Goal: Task Accomplishment & Management: Complete application form

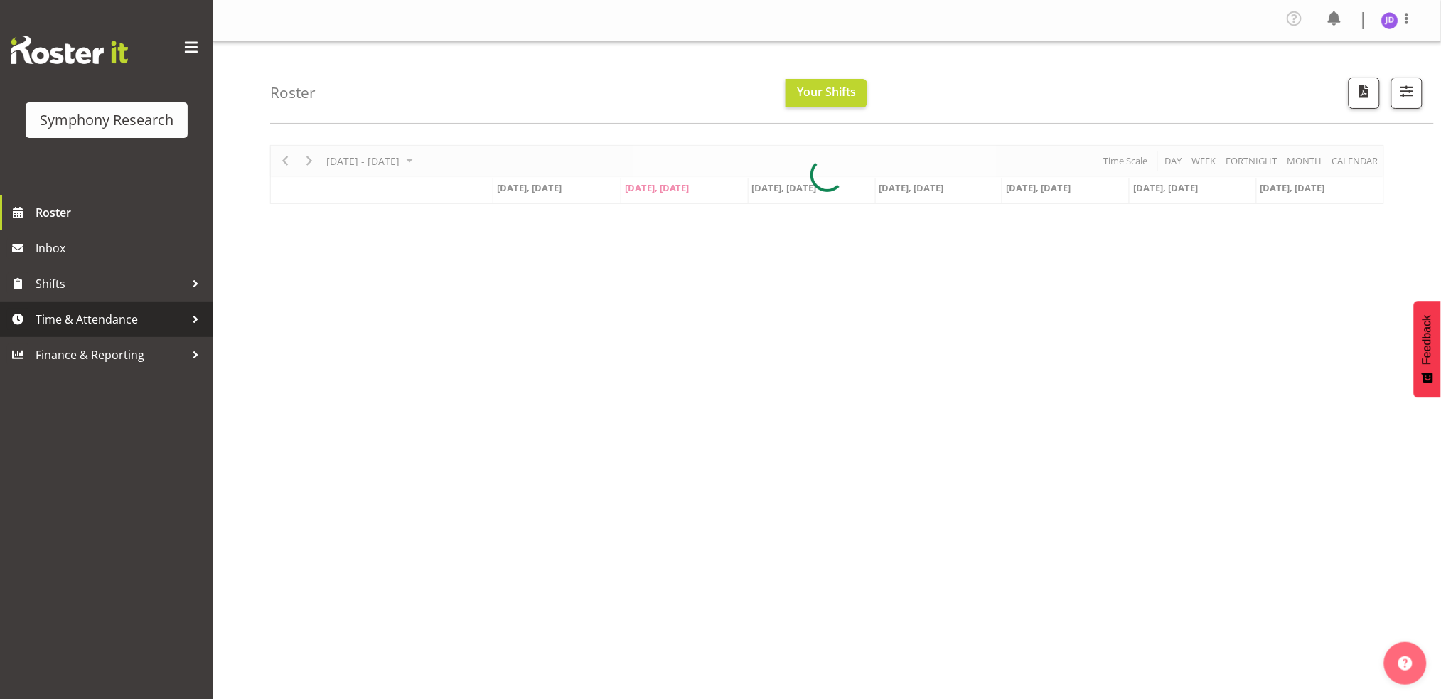
click at [120, 313] on span "Time & Attendance" at bounding box center [110, 319] width 149 height 21
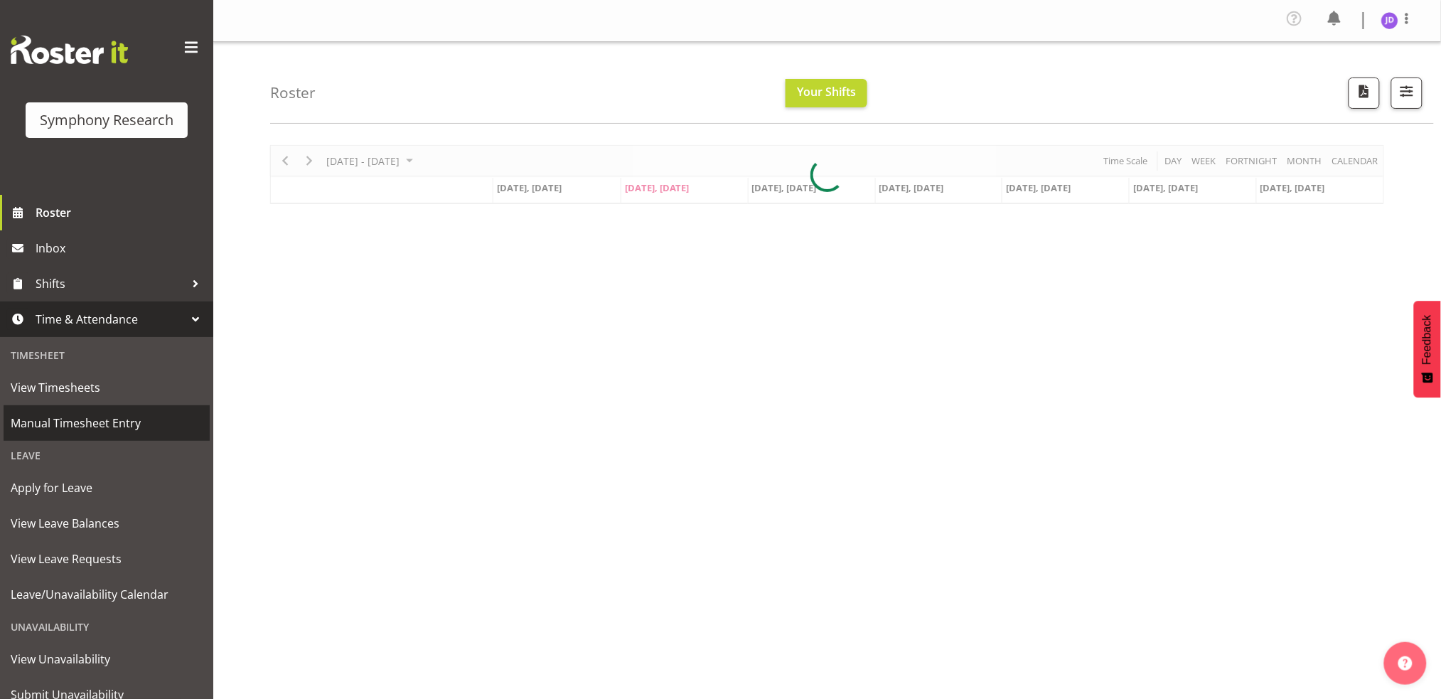
click at [126, 424] on span "Manual Timesheet Entry" at bounding box center [107, 422] width 192 height 21
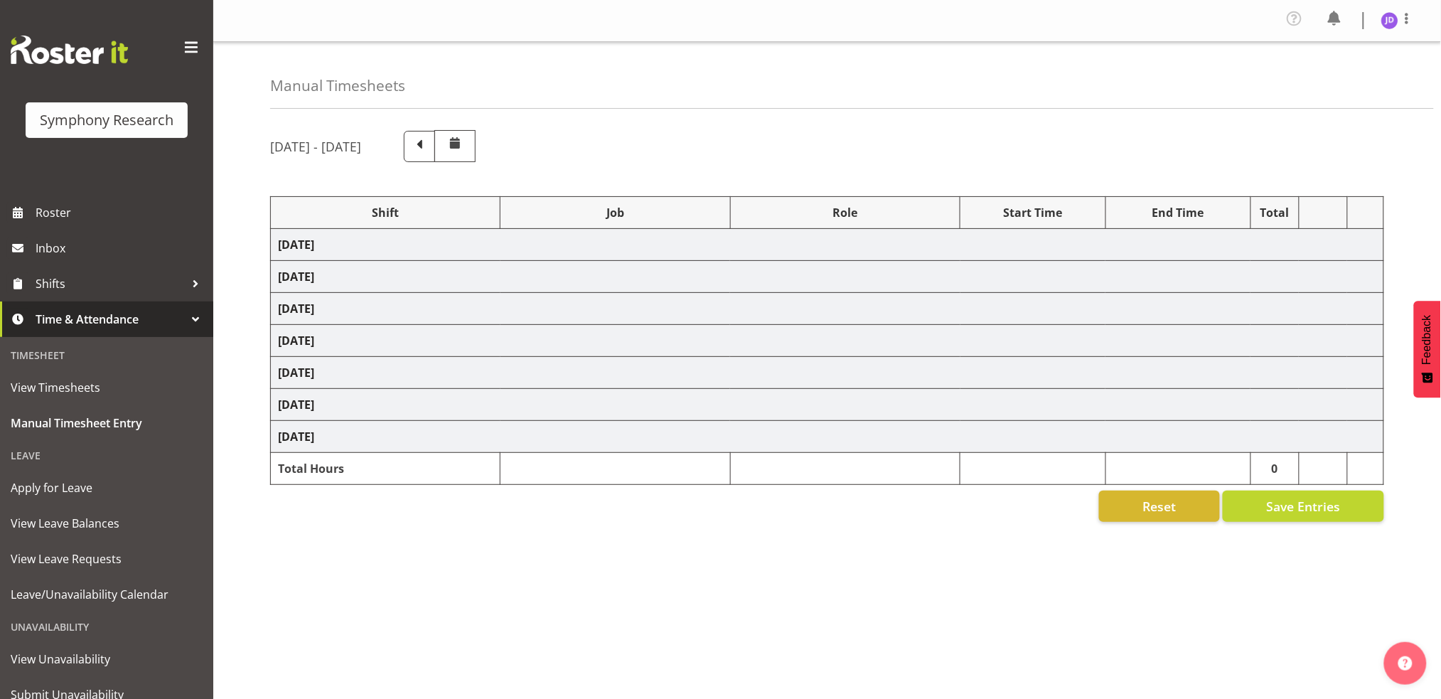
select select "26078"
select select "10242"
select select "26078"
select select "10242"
select select "47"
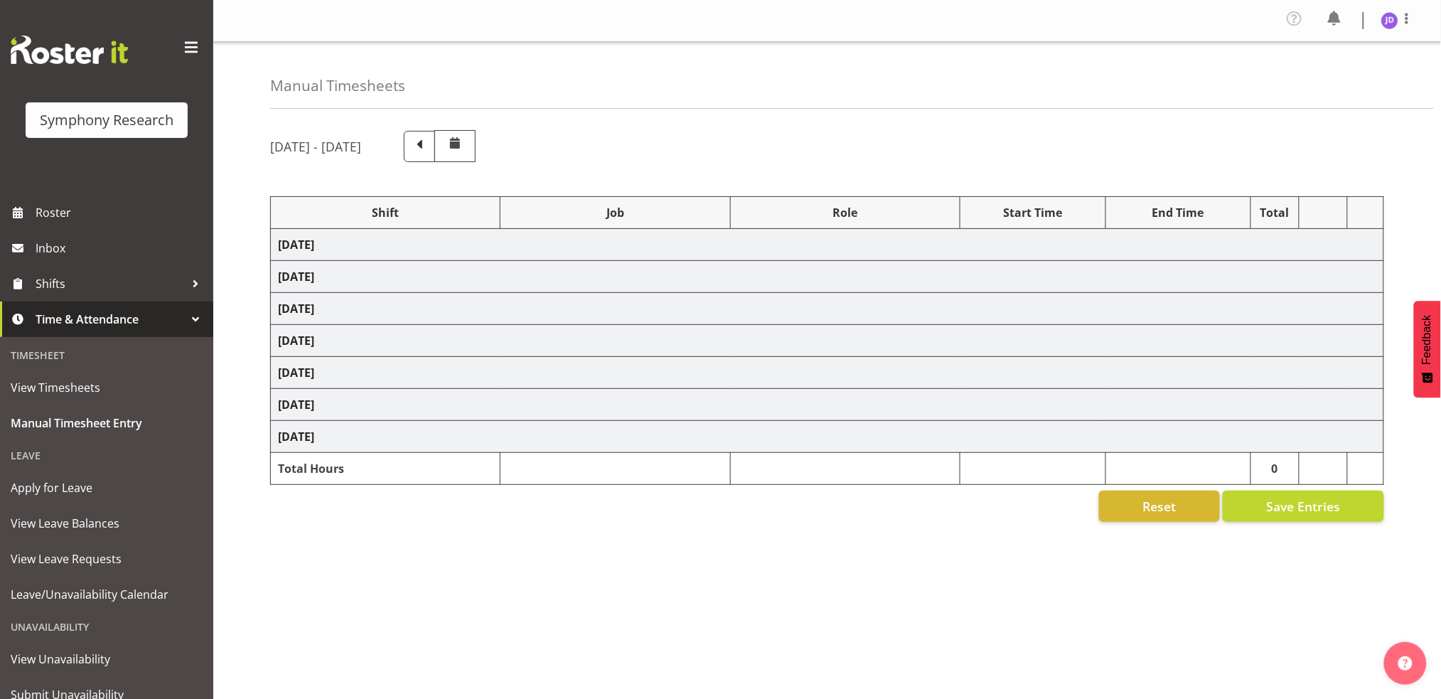
select select "26078"
select select "10242"
select select "47"
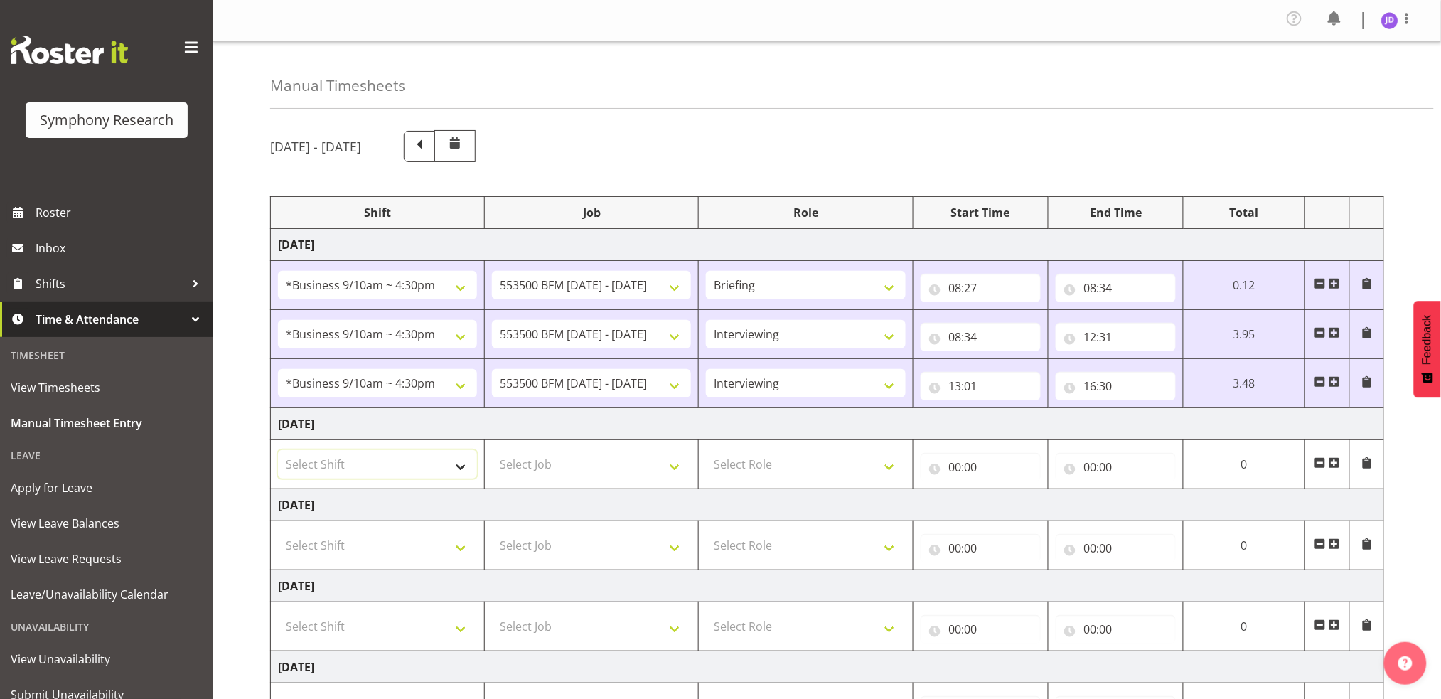
click at [456, 462] on select "Select Shift !!Weekend Residential (Roster IT Shift Label) *Business 9/10am ~ 4…" at bounding box center [377, 464] width 199 height 28
select select "26078"
click at [278, 450] on select "Select Shift !!Weekend Residential (Roster IT Shift Label) *Business 9/10am ~ 4…" at bounding box center [377, 464] width 199 height 28
click at [675, 468] on select "Select Job 550060 IF Admin 553492 World Poll Aus Wave 2 Main 2025 553493 World …" at bounding box center [591, 464] width 199 height 28
select select "10242"
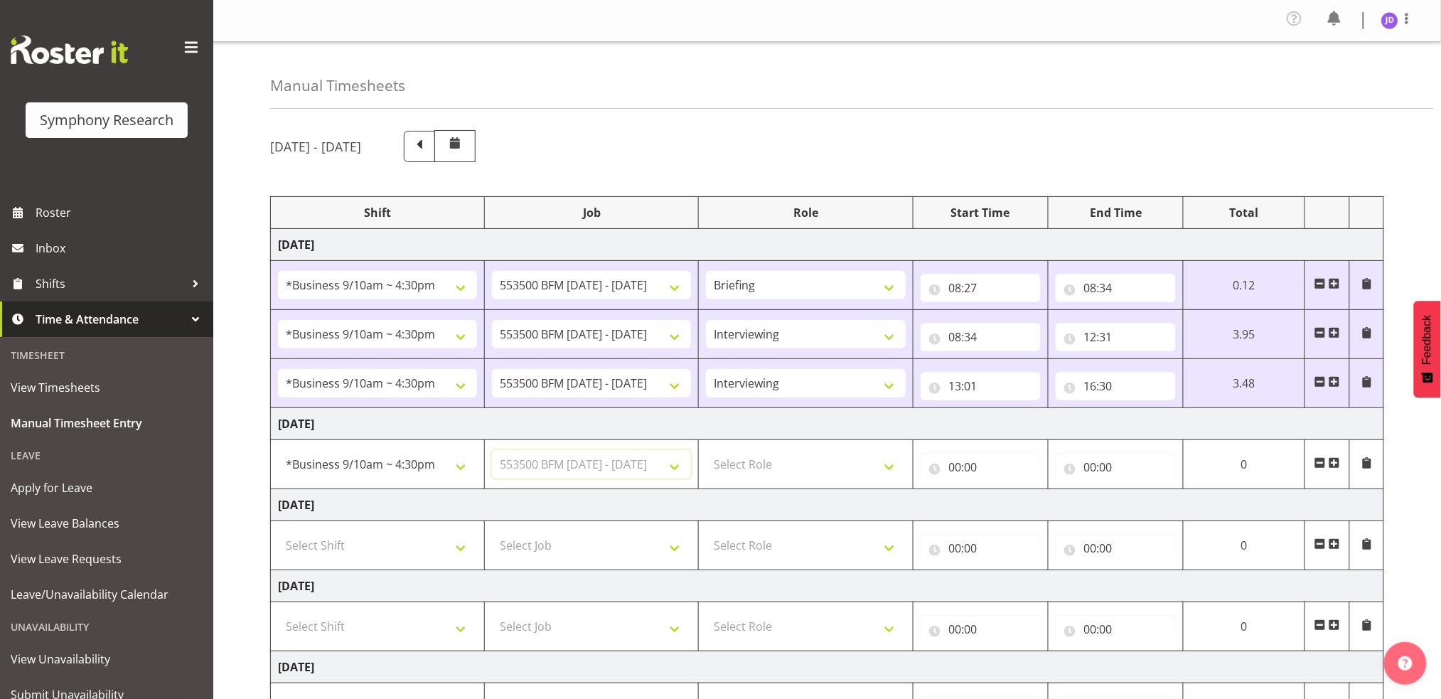
click at [492, 450] on select "Select Job 550060 IF Admin 553492 World Poll Aus Wave 2 Main 2025 553493 World …" at bounding box center [591, 464] width 199 height 28
click at [887, 464] on select "Select Role Briefing Interviewing" at bounding box center [805, 464] width 199 height 28
select select "297"
click at [706, 450] on select "Select Role Briefing Interviewing" at bounding box center [805, 464] width 199 height 28
drag, startPoint x: 951, startPoint y: 469, endPoint x: 1001, endPoint y: 502, distance: 60.2
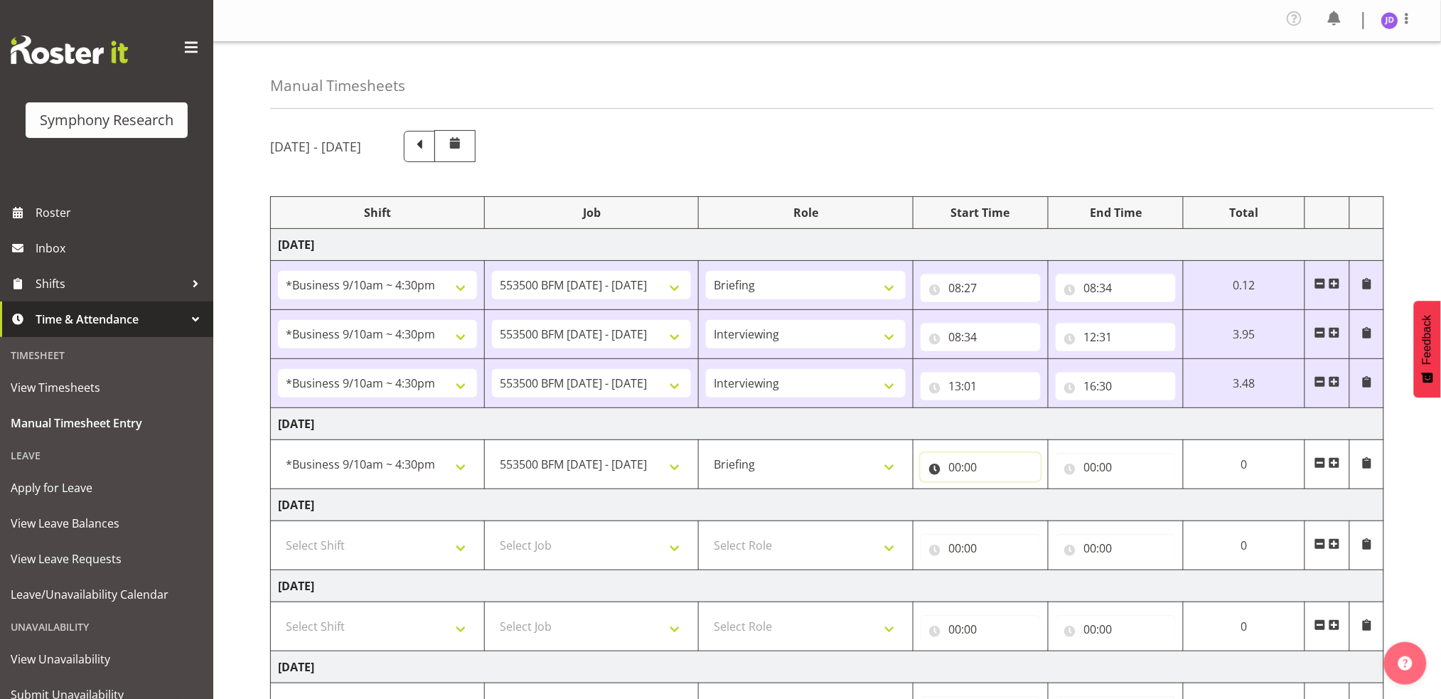
click at [953, 469] on input "00:00" at bounding box center [981, 467] width 120 height 28
click at [1010, 502] on select "00 01 02 03 04 05 06 07 08 09 10 11 12 13 14 15 16 17 18 19 20 21 22 23" at bounding box center [1018, 504] width 32 height 28
select select "8"
click at [1034, 490] on select "00 01 02 03 04 05 06 07 08 09 10 11 12 13 14 15 16 17 18 19 20 21 22 23" at bounding box center [1018, 504] width 32 height 28
type input "08:00"
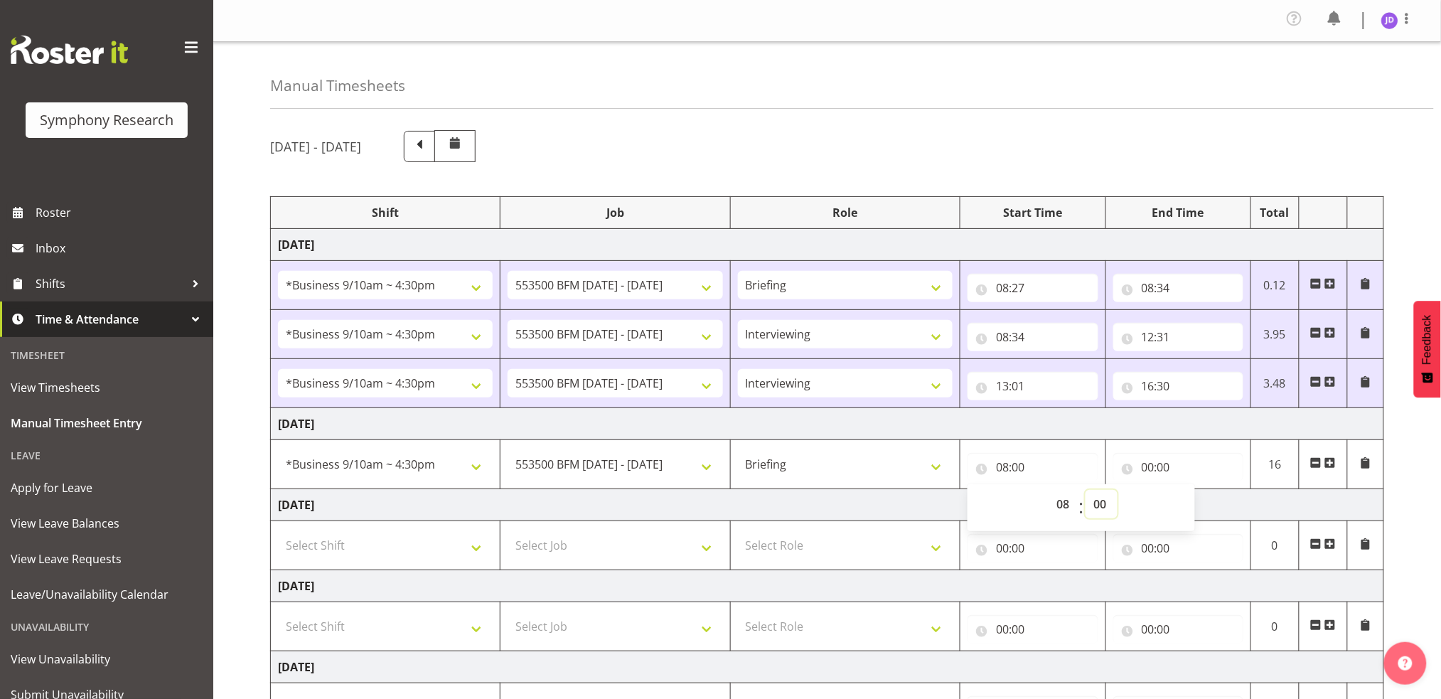
click at [1100, 501] on select "00 01 02 03 04 05 06 07 08 09 10 11 12 13 14 15 16 17 18 19 20 21 22 23 24 25 2…" at bounding box center [1102, 504] width 32 height 28
select select "27"
click at [1086, 490] on select "00 01 02 03 04 05 06 07 08 09 10 11 12 13 14 15 16 17 18 19 20 21 22 23 24 25 2…" at bounding box center [1102, 504] width 32 height 28
type input "08:27"
click at [1150, 466] on input "00:00" at bounding box center [1178, 467] width 130 height 28
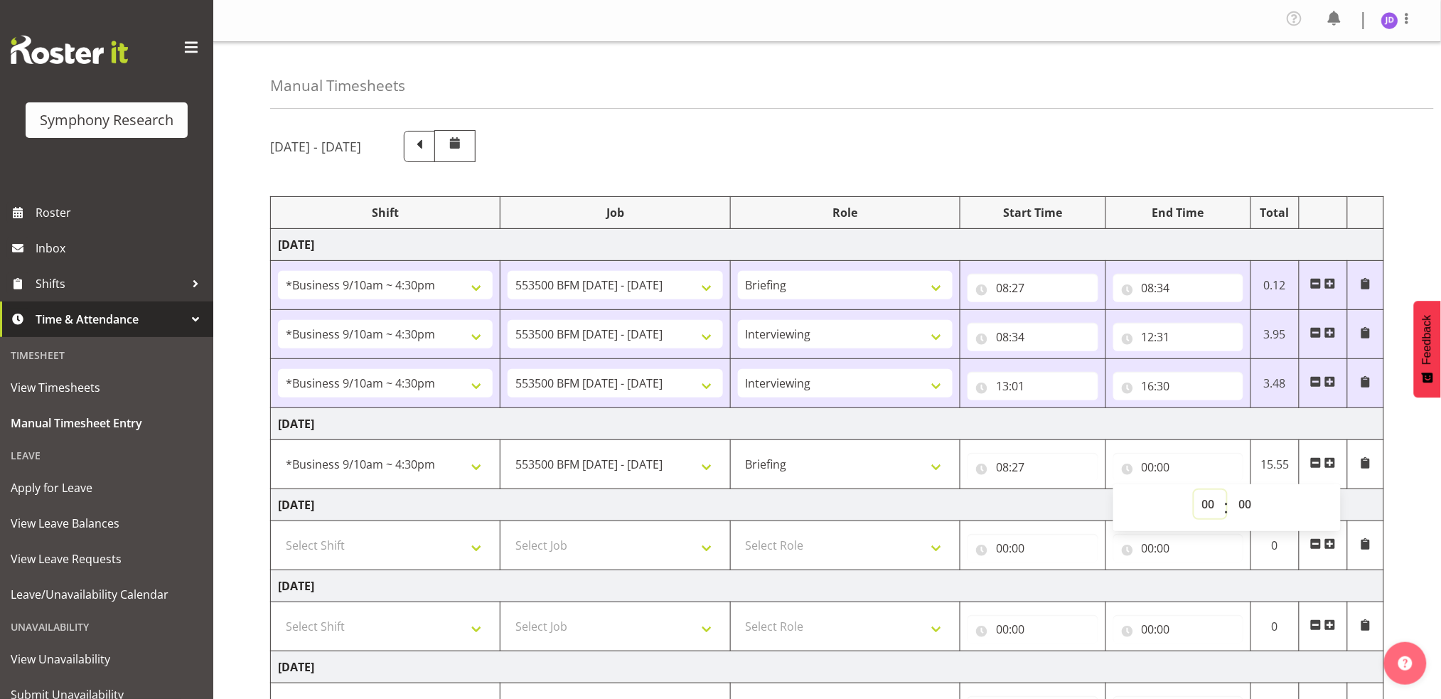
click at [1210, 501] on select "00 01 02 03 04 05 06 07 08 09 10 11 12 13 14 15 16 17 18 19 20 21 22 23" at bounding box center [1211, 504] width 32 height 28
select select "8"
click at [1195, 490] on select "00 01 02 03 04 05 06 07 08 09 10 11 12 13 14 15 16 17 18 19 20 21 22 23" at bounding box center [1211, 504] width 32 height 28
type input "08:00"
click at [1244, 500] on select "00 01 02 03 04 05 06 07 08 09 10 11 12 13 14 15 16 17 18 19 20 21 22 23 24 25 2…" at bounding box center [1247, 504] width 32 height 28
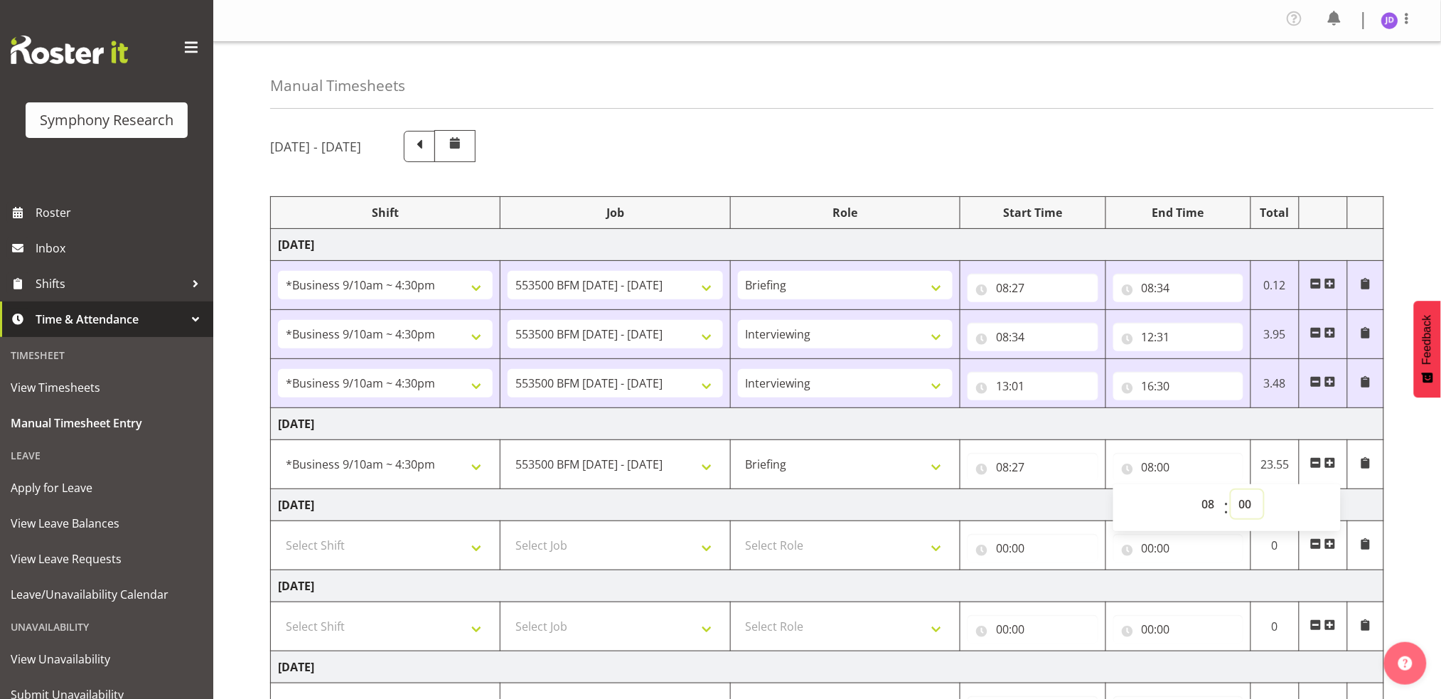
select select "32"
click at [1231, 490] on select "00 01 02 03 04 05 06 07 08 09 10 11 12 13 14 15 16 17 18 19 20 21 22 23 24 25 2…" at bounding box center [1247, 504] width 32 height 28
type input "08:32"
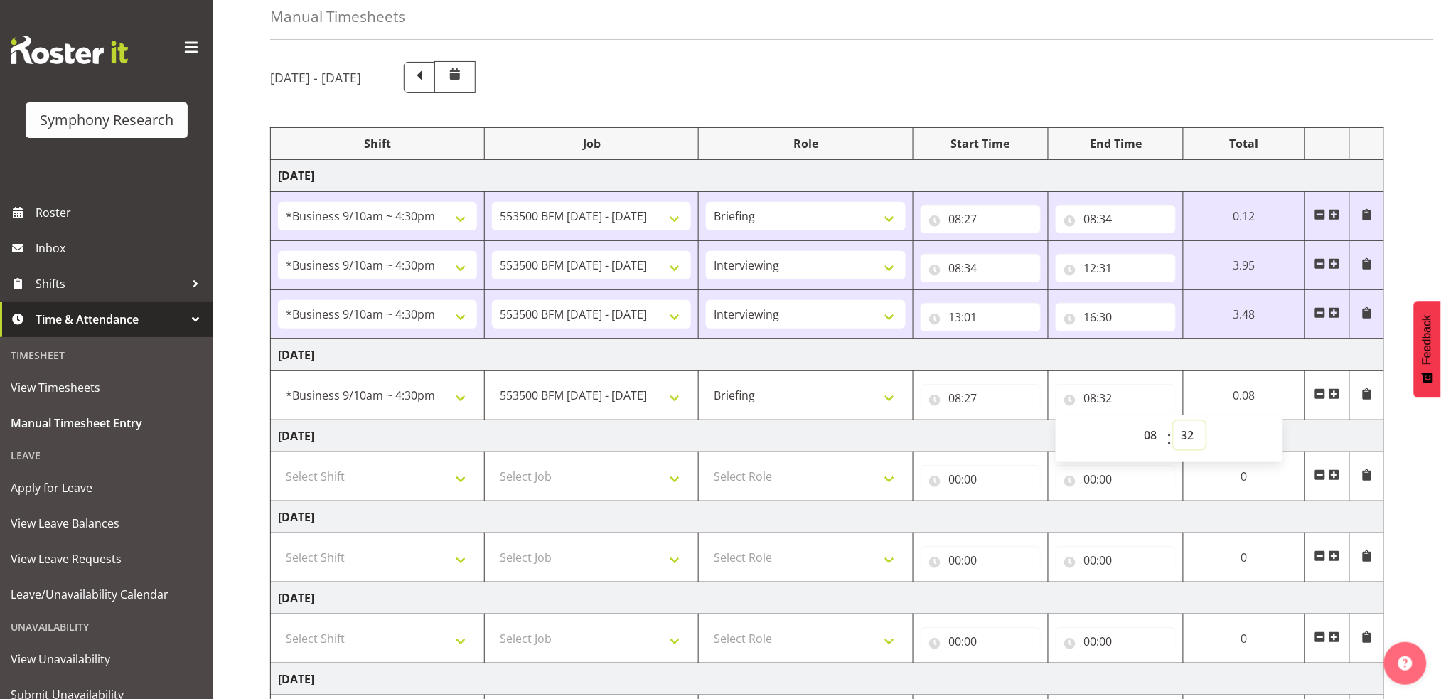
scroll to position [290, 0]
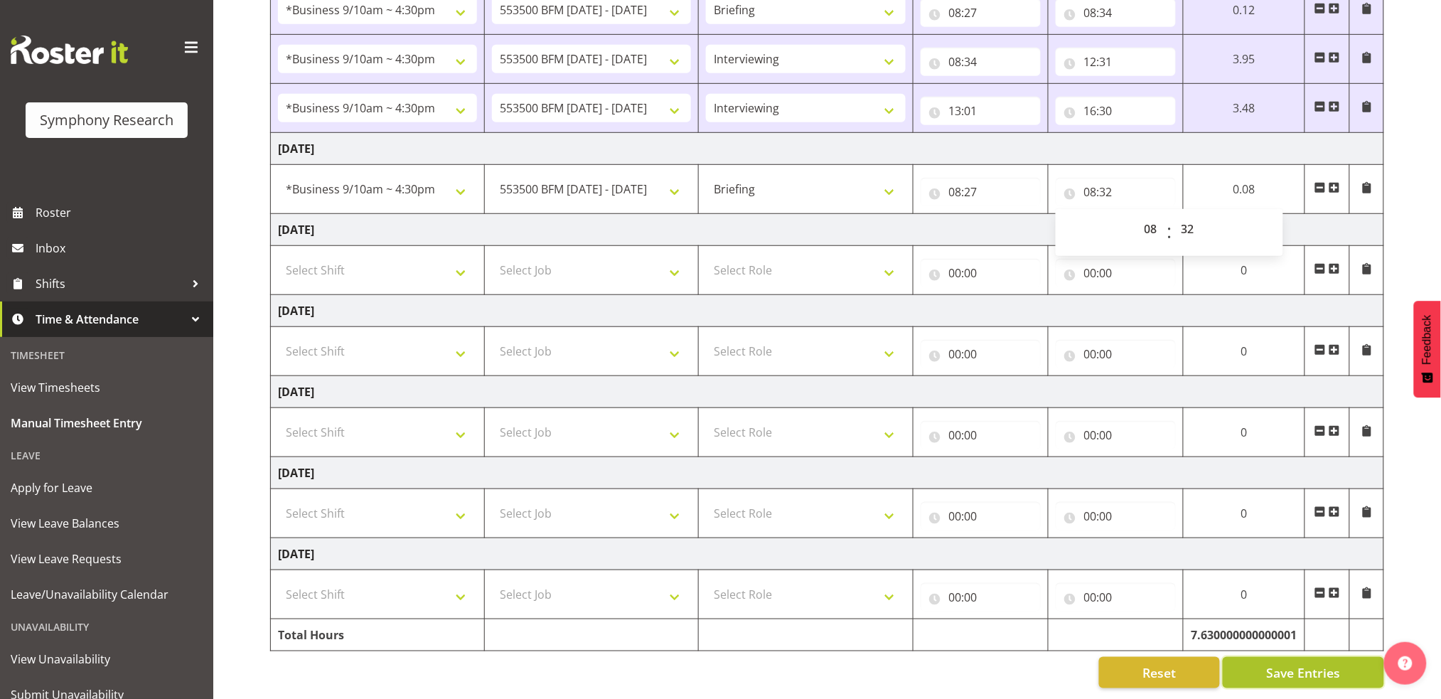
click at [1306, 663] on span "Save Entries" at bounding box center [1303, 672] width 74 height 18
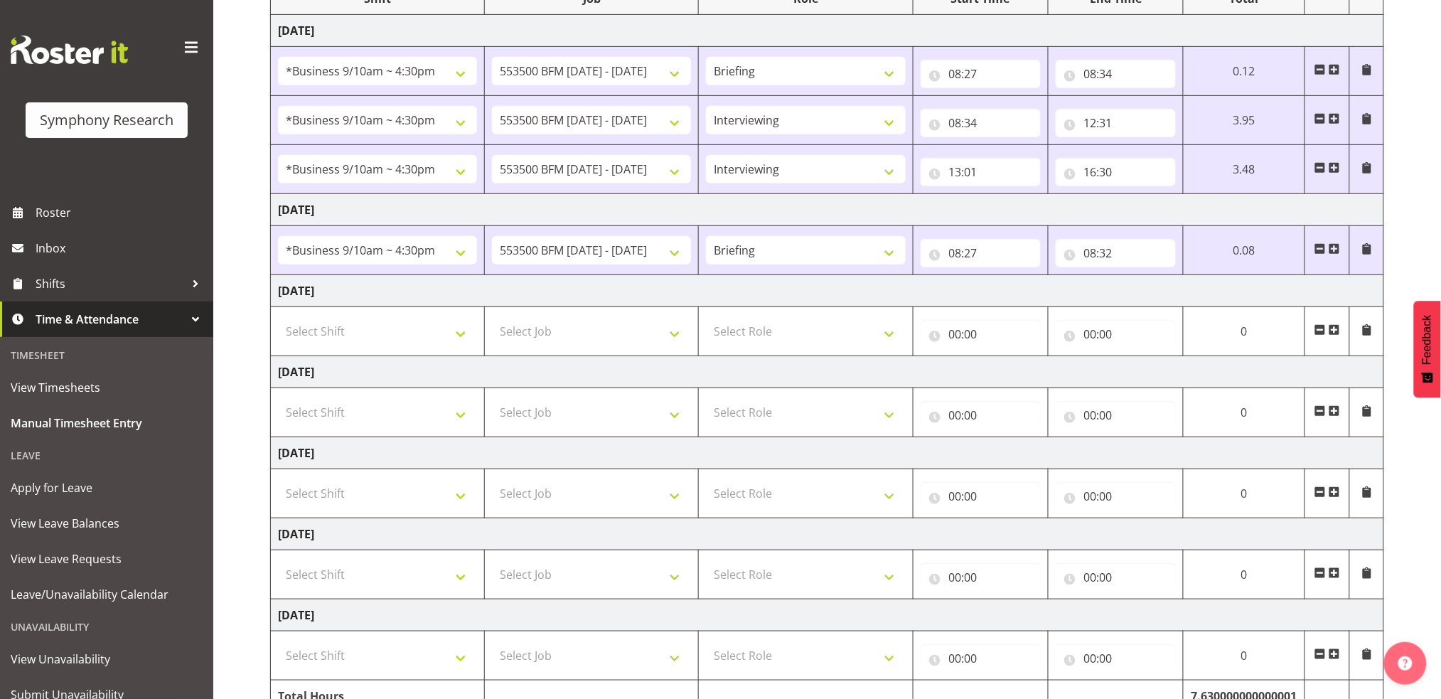
scroll to position [210, 0]
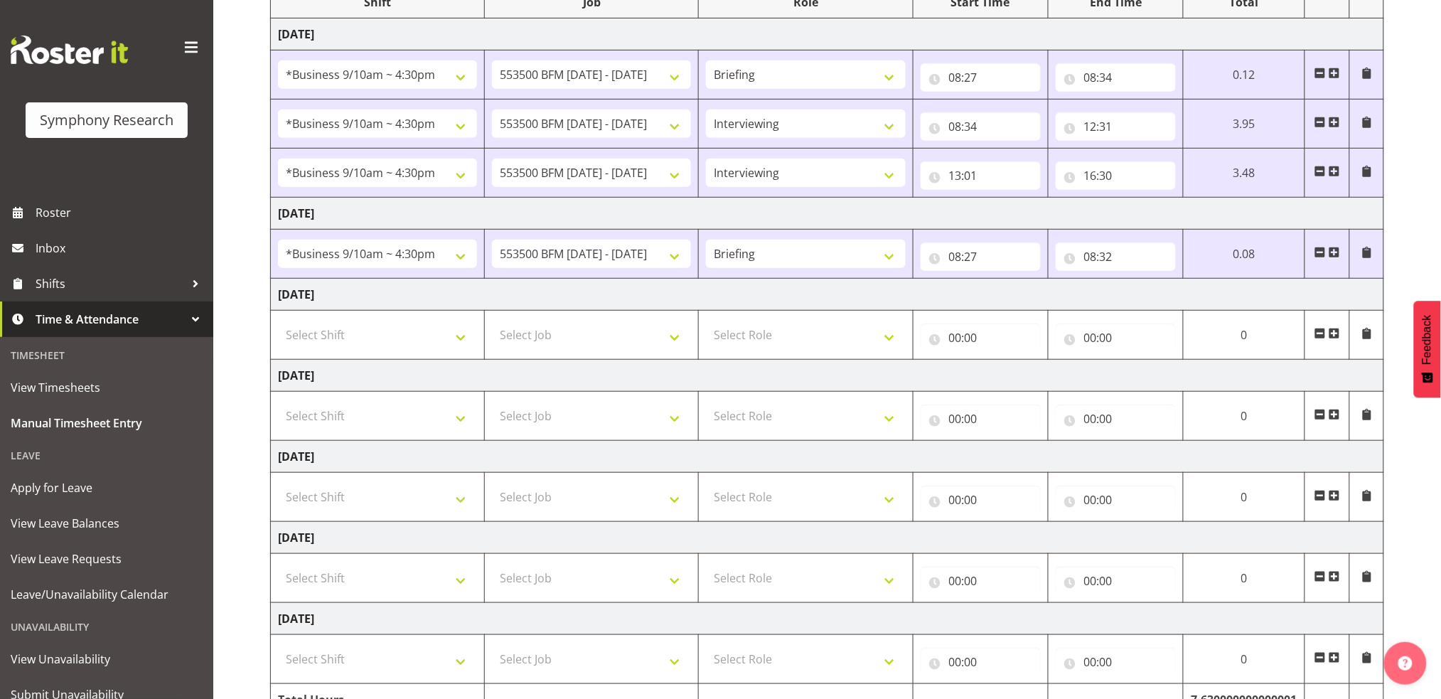
click at [1333, 255] on span at bounding box center [1334, 252] width 11 height 11
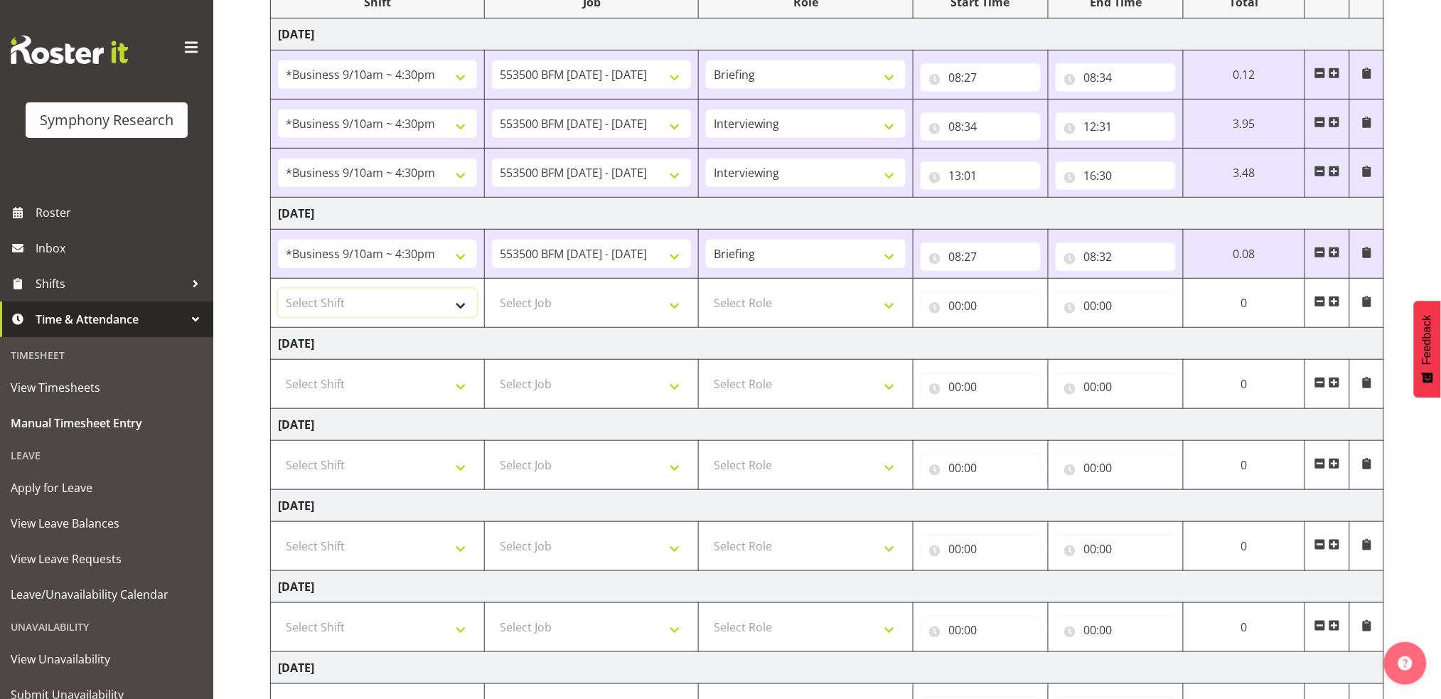
click at [464, 309] on select "Select Shift !!Weekend Residential (Roster IT Shift Label) *Business 9/10am ~ 4…" at bounding box center [377, 303] width 199 height 28
select select "26078"
click at [278, 289] on select "Select Shift !!Weekend Residential (Roster IT Shift Label) *Business 9/10am ~ 4…" at bounding box center [377, 303] width 199 height 28
click at [674, 306] on select "Select Job 550060 IF Admin 553492 World Poll Aus Wave 2 Main 2025 553493 World …" at bounding box center [591, 303] width 199 height 28
select select "10242"
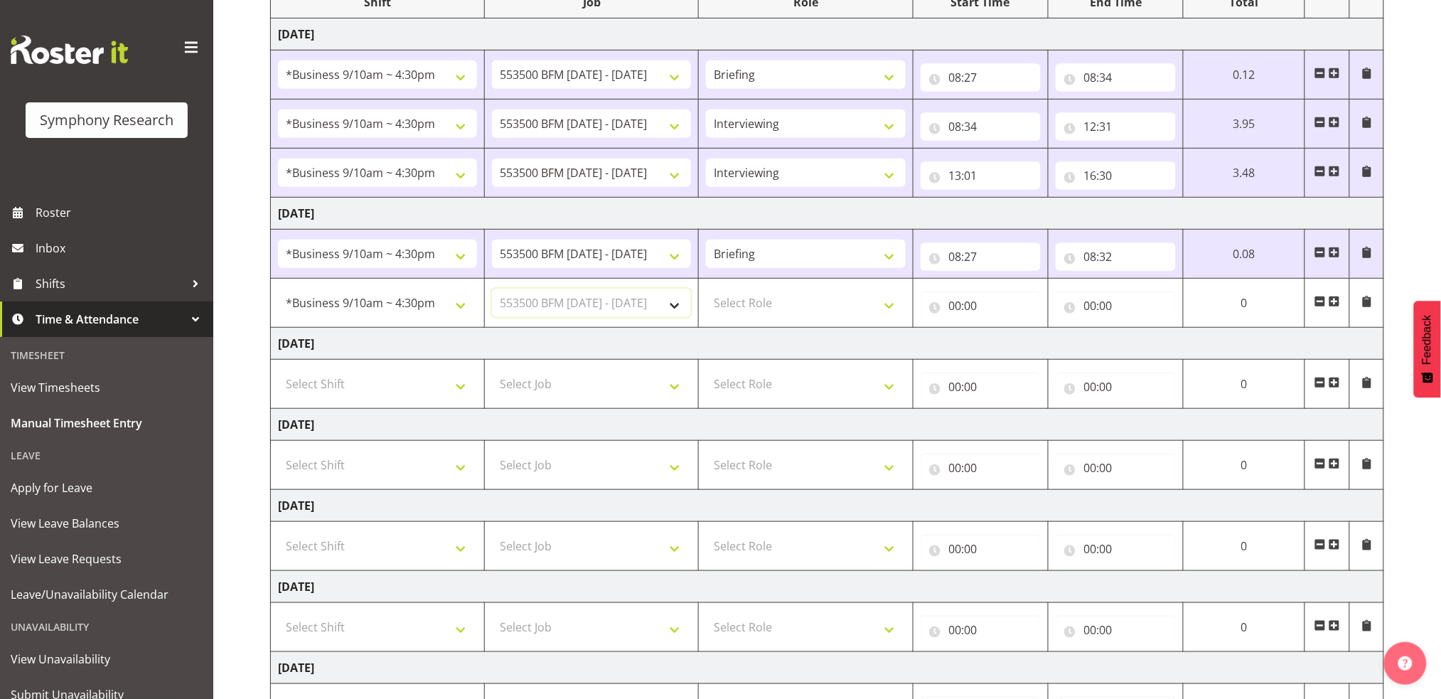
click at [492, 289] on select "Select Job 550060 IF Admin 553492 World Poll Aus Wave 2 Main 2025 553493 World …" at bounding box center [591, 303] width 199 height 28
click at [892, 306] on select "Select Role Briefing Interviewing" at bounding box center [805, 303] width 199 height 28
select select "47"
click at [706, 289] on select "Select Role Briefing Interviewing" at bounding box center [805, 303] width 199 height 28
click at [951, 306] on input "00:00" at bounding box center [981, 306] width 120 height 28
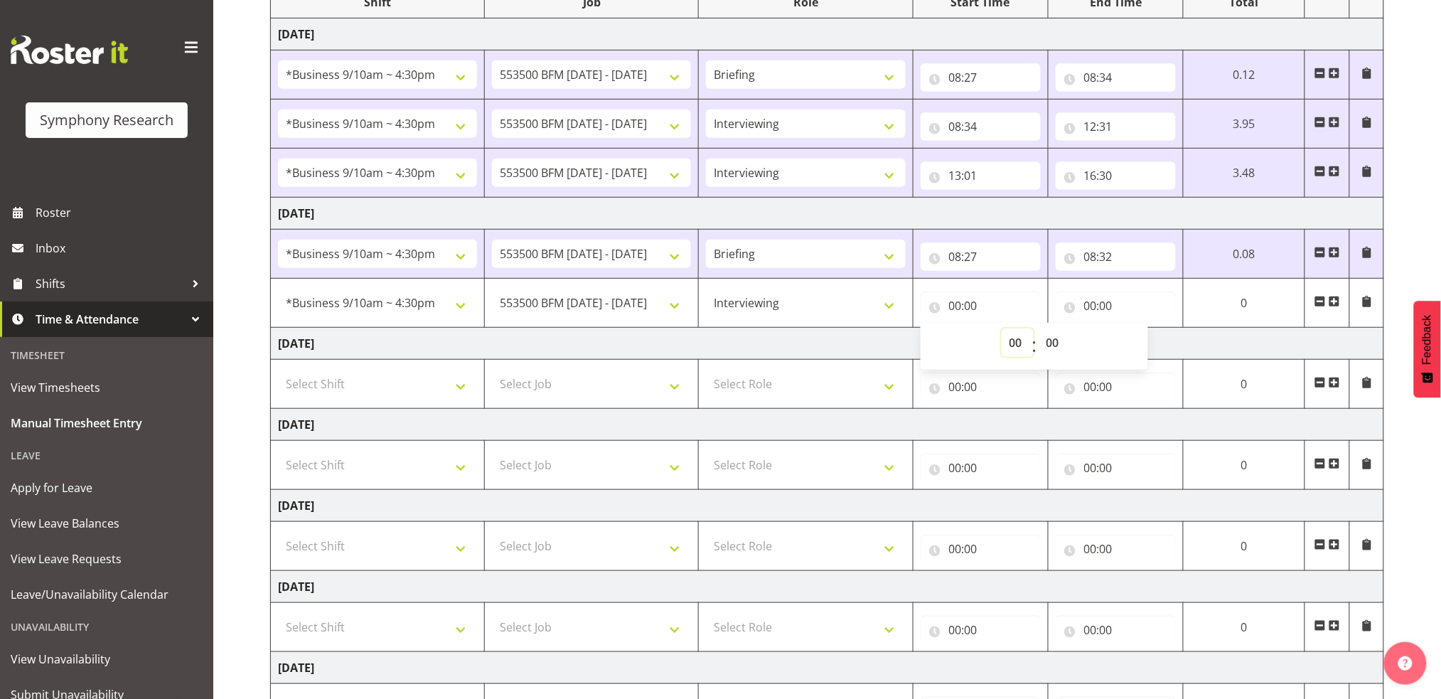
drag, startPoint x: 1008, startPoint y: 341, endPoint x: 1013, endPoint y: 335, distance: 7.6
click at [1010, 341] on select "00 01 02 03 04 05 06 07 08 09 10 11 12 13 14 15 16 17 18 19 20 21 22 23" at bounding box center [1018, 342] width 32 height 28
select select "8"
click at [1002, 328] on select "00 01 02 03 04 05 06 07 08 09 10 11 12 13 14 15 16 17 18 19 20 21 22 23" at bounding box center [1018, 342] width 32 height 28
type input "08:00"
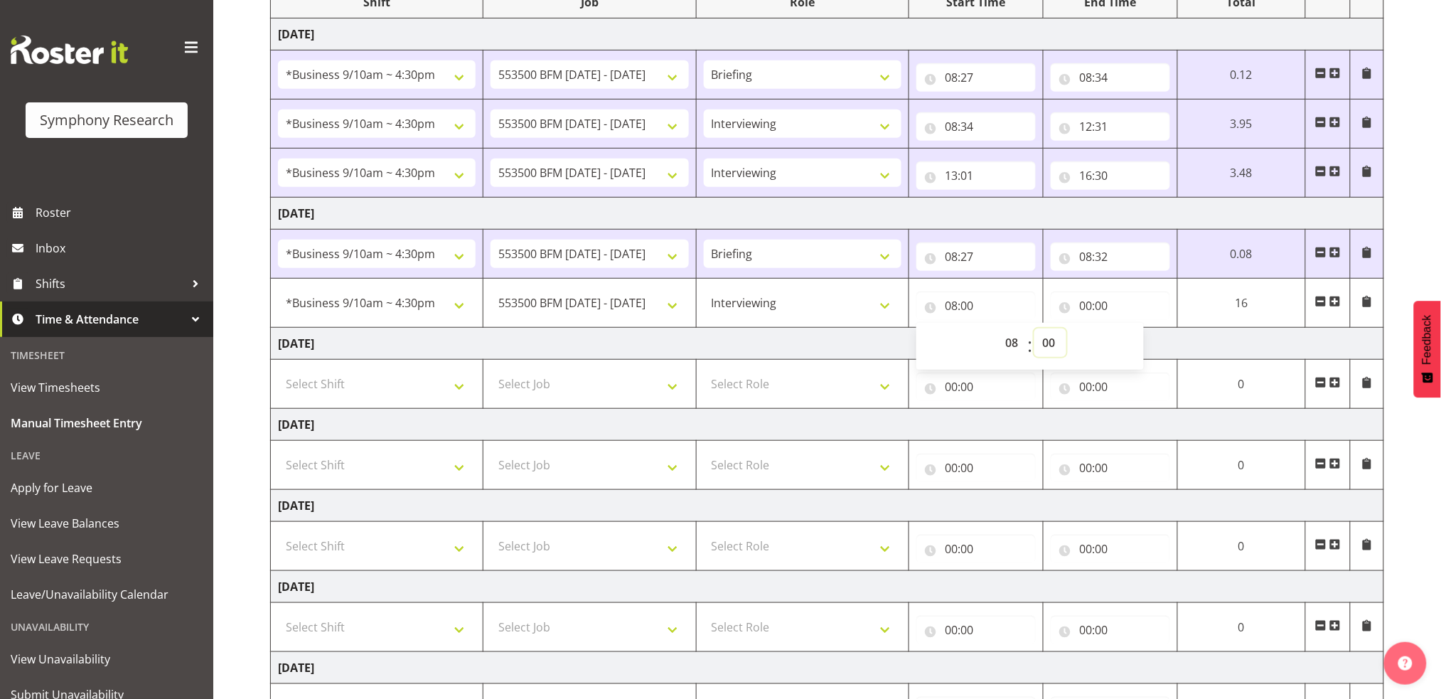
click at [1049, 343] on select "00 01 02 03 04 05 06 07 08 09 10 11 12 13 14 15 16 17 18 19 20 21 22 23 24 25 2…" at bounding box center [1051, 342] width 32 height 28
select select "32"
click at [1067, 328] on select "00 01 02 03 04 05 06 07 08 09 10 11 12 13 14 15 16 17 18 19 20 21 22 23 24 25 2…" at bounding box center [1051, 342] width 32 height 28
type input "08:32"
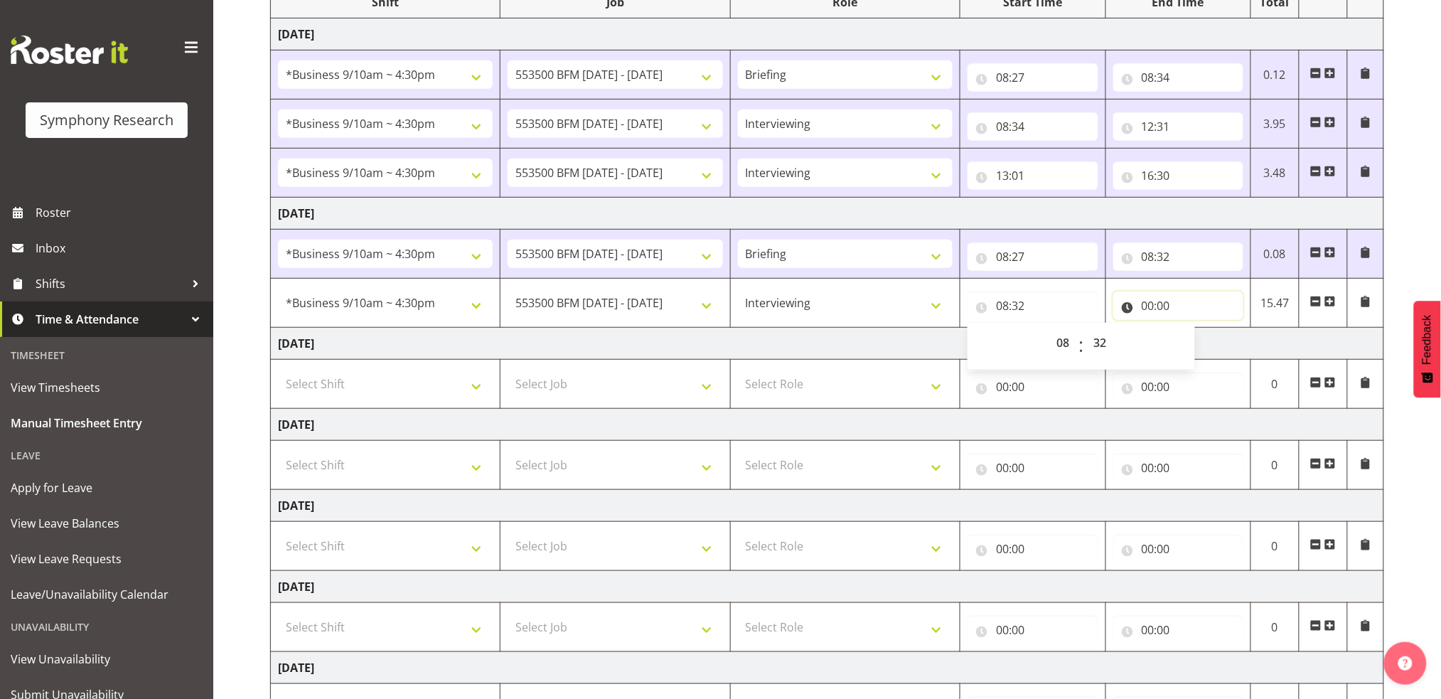
drag, startPoint x: 1152, startPoint y: 303, endPoint x: 1212, endPoint y: 332, distance: 67.1
click at [1153, 303] on input "00:00" at bounding box center [1178, 306] width 130 height 28
click at [1204, 340] on select "00 01 02 03 04 05 06 07 08 09 10 11 12 13 14 15 16 17 18 19 20 21 22 23" at bounding box center [1211, 342] width 32 height 28
select select "12"
click at [1195, 328] on select "00 01 02 03 04 05 06 07 08 09 10 11 12 13 14 15 16 17 18 19 20 21 22 23" at bounding box center [1211, 342] width 32 height 28
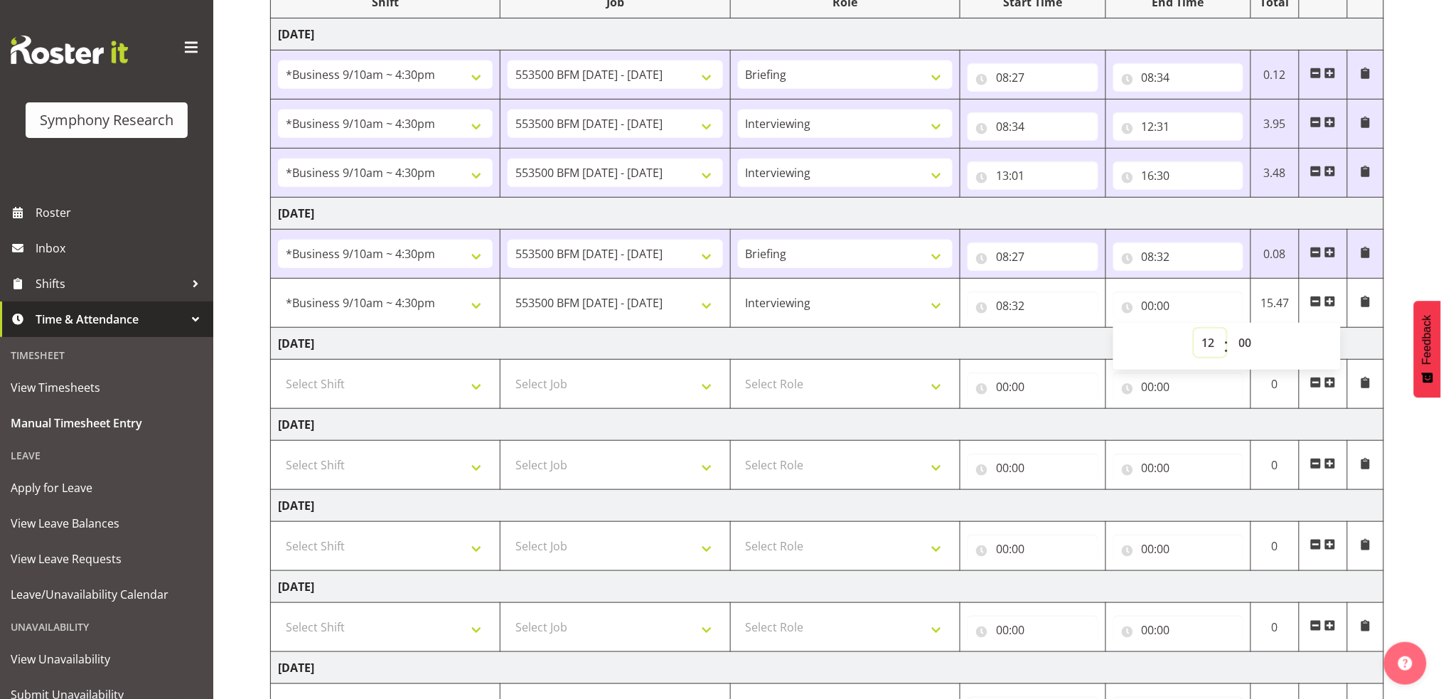
type input "12:00"
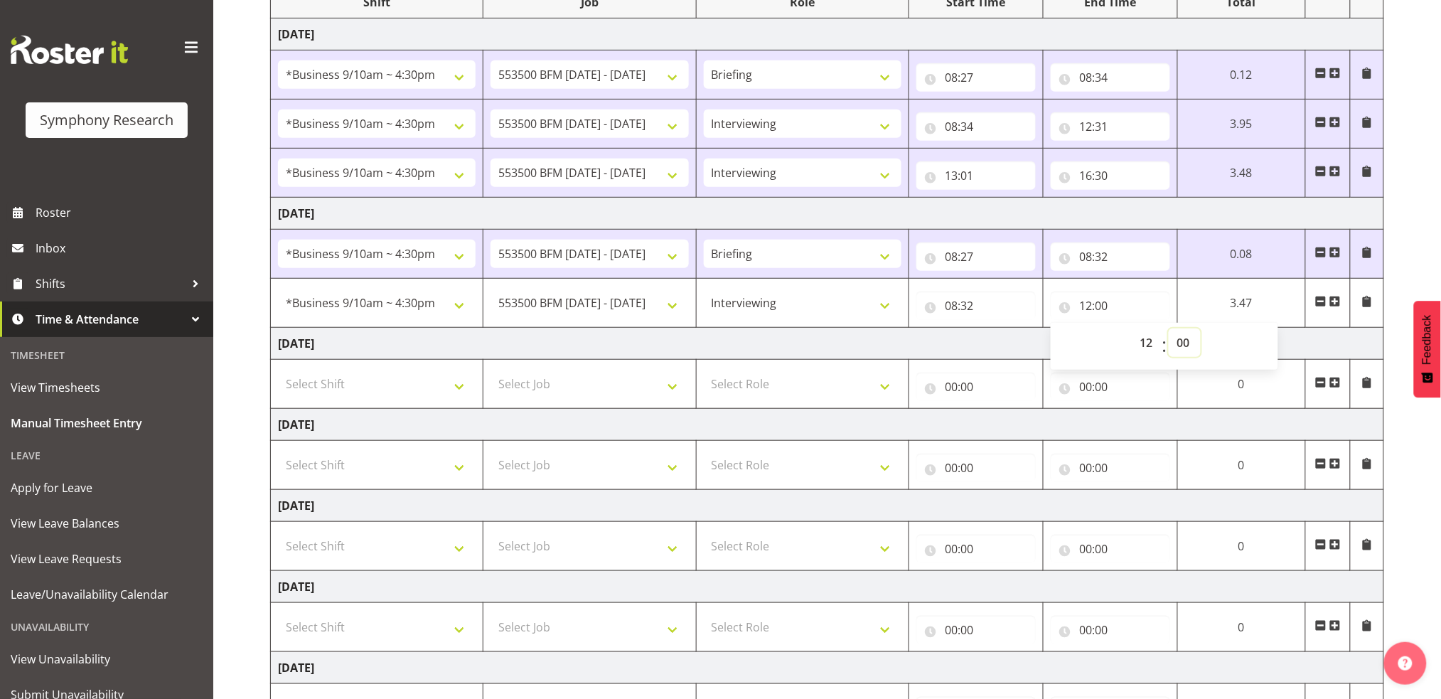
click at [1181, 339] on select "00 01 02 03 04 05 06 07 08 09 10 11 12 13 14 15 16 17 18 19 20 21 22 23 24 25 2…" at bounding box center [1185, 342] width 32 height 28
select select "36"
click at [1169, 328] on select "00 01 02 03 04 05 06 07 08 09 10 11 12 13 14 15 16 17 18 19 20 21 22 23 24 25 2…" at bounding box center [1185, 342] width 32 height 28
type input "12:36"
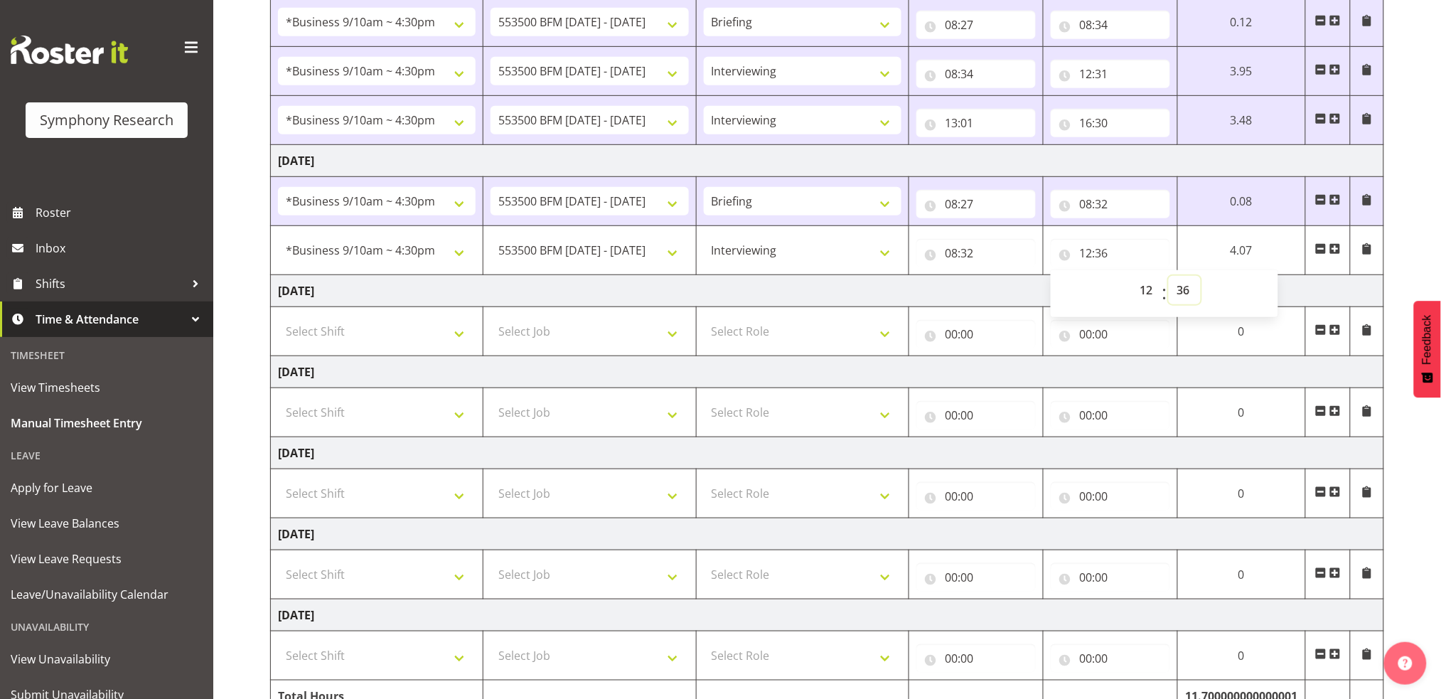
scroll to position [339, 0]
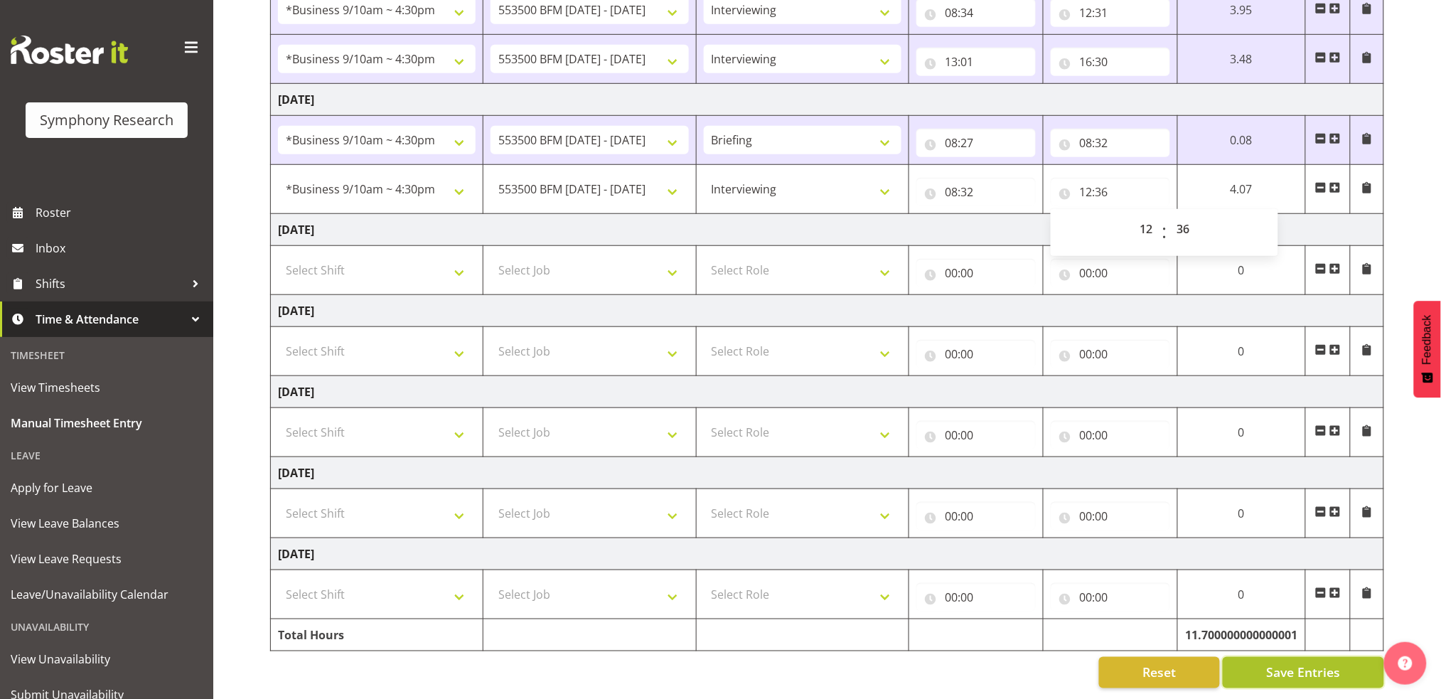
click at [1332, 663] on span "Save Entries" at bounding box center [1303, 672] width 74 height 18
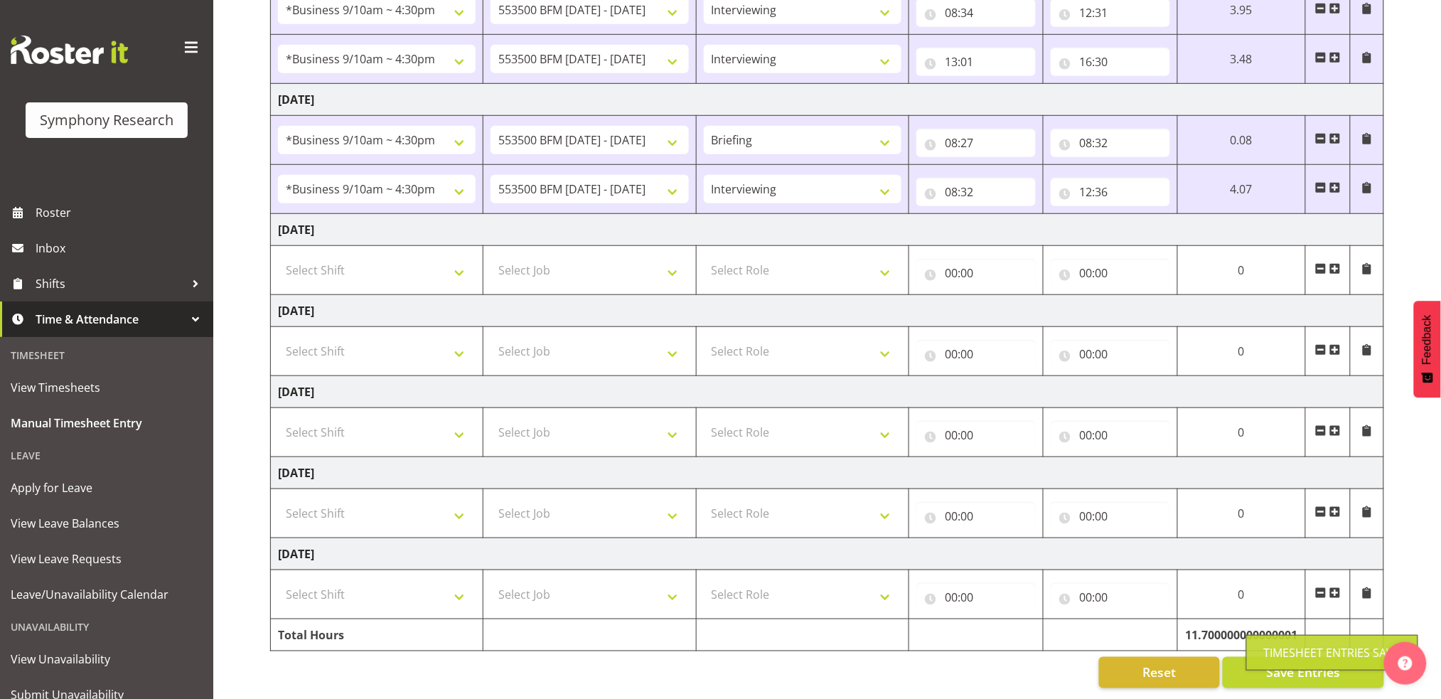
click at [1335, 182] on span at bounding box center [1335, 187] width 11 height 11
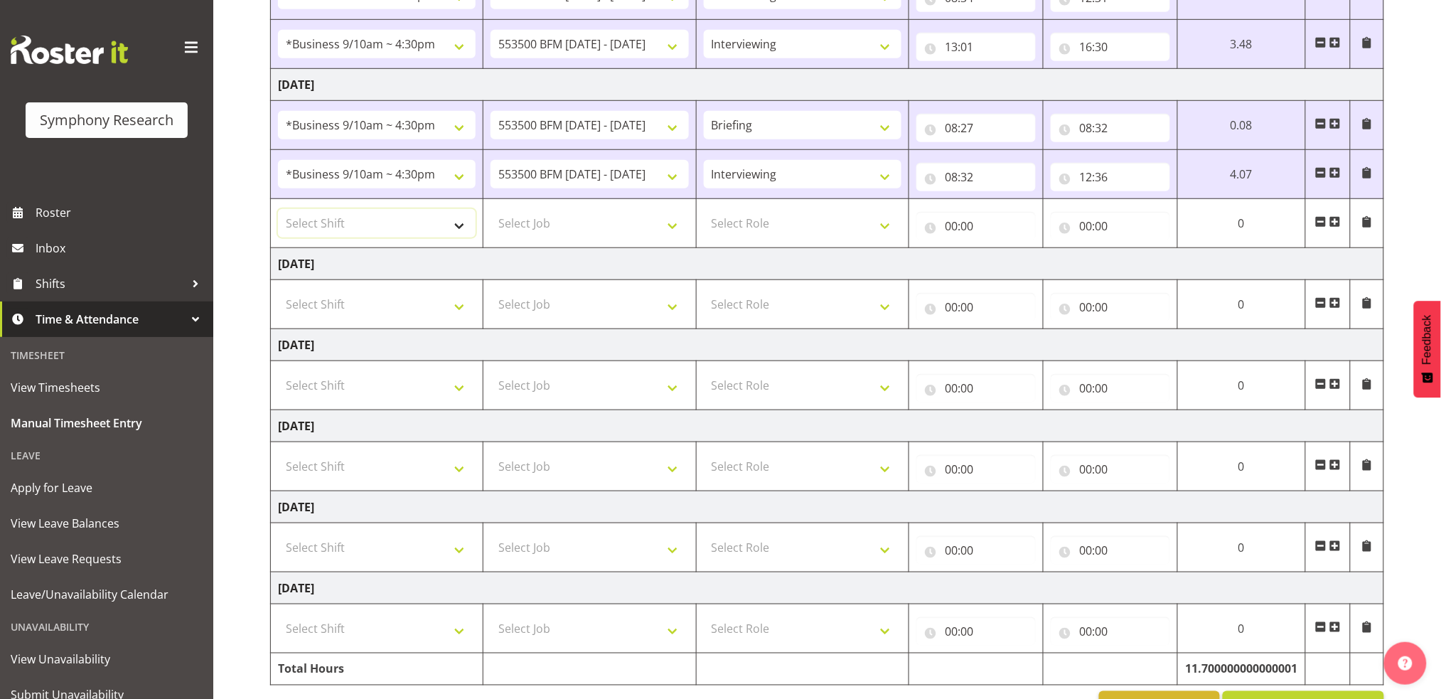
click at [464, 226] on select "Select Shift !!Weekend Residential (Roster IT Shift Label) *Business 9/10am ~ 4…" at bounding box center [377, 223] width 198 height 28
select select "26078"
click at [278, 209] on select "Select Shift !!Weekend Residential (Roster IT Shift Label) *Business 9/10am ~ 4…" at bounding box center [377, 223] width 198 height 28
click at [669, 228] on select "Select Job 550060 IF Admin 553492 World Poll Aus Wave 2 Main 2025 553493 World …" at bounding box center [590, 223] width 198 height 28
select select "10242"
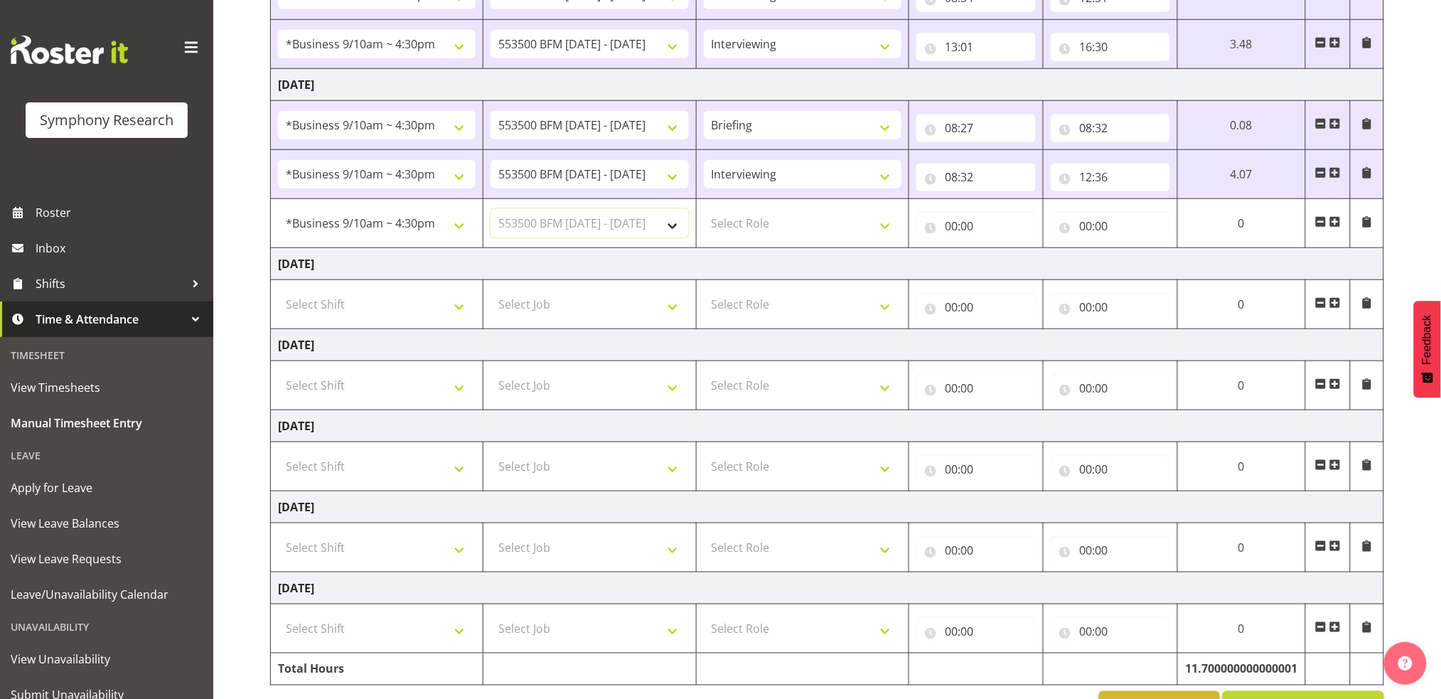
click at [491, 209] on select "Select Job 550060 IF Admin 553492 World Poll Aus Wave 2 Main 2025 553493 World …" at bounding box center [590, 223] width 198 height 28
click at [887, 233] on select "Select Role Briefing Interviewing" at bounding box center [803, 223] width 198 height 28
select select "47"
click at [704, 209] on select "Select Role Briefing Interviewing" at bounding box center [803, 223] width 198 height 28
click at [947, 221] on input "00:00" at bounding box center [976, 226] width 119 height 28
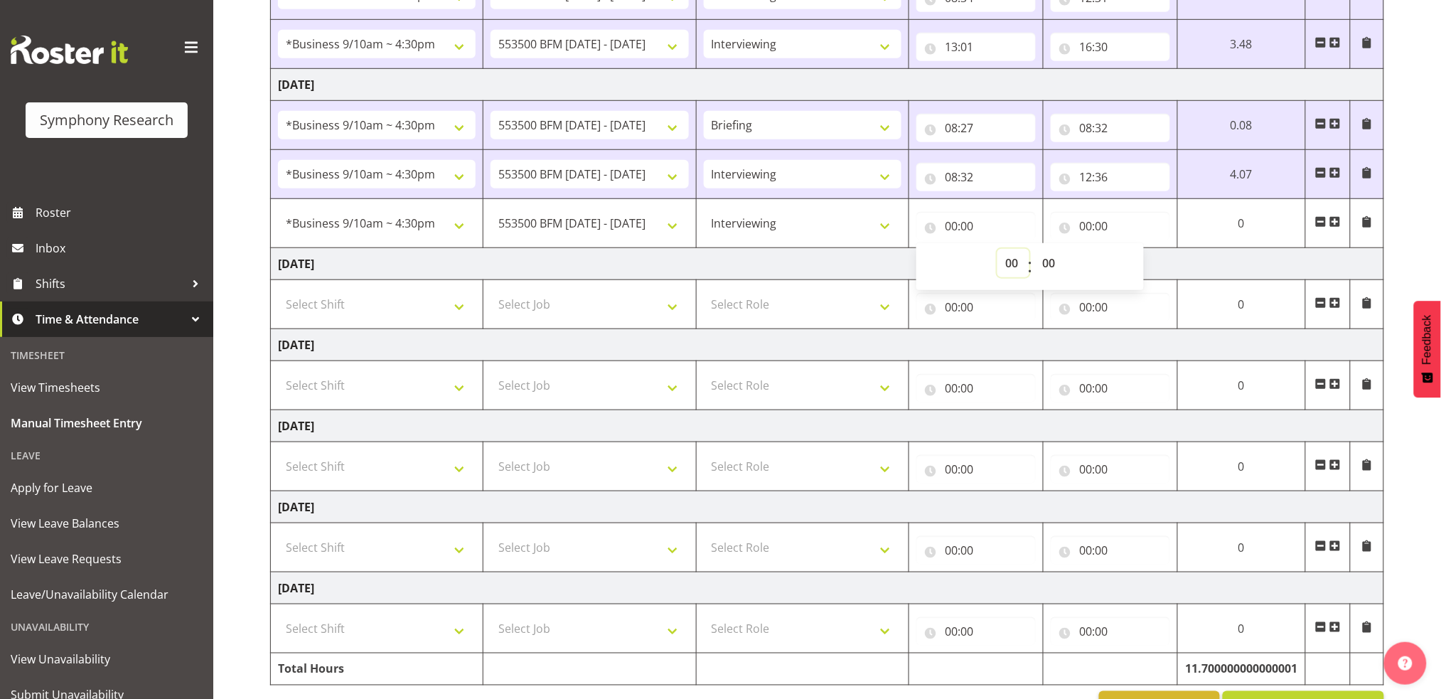
click at [1010, 262] on select "00 01 02 03 04 05 06 07 08 09 10 11 12 13 14 15 16 17 18 19 20 21 22 23" at bounding box center [1014, 263] width 32 height 28
select select "13"
click at [998, 249] on select "00 01 02 03 04 05 06 07 08 09 10 11 12 13 14 15 16 17 18 19 20 21 22 23" at bounding box center [1014, 263] width 32 height 28
type input "13:00"
click at [1050, 263] on select "00 01 02 03 04 05 06 07 08 09 10 11 12 13 14 15 16 17 18 19 20 21 22 23 24 25 2…" at bounding box center [1051, 263] width 32 height 28
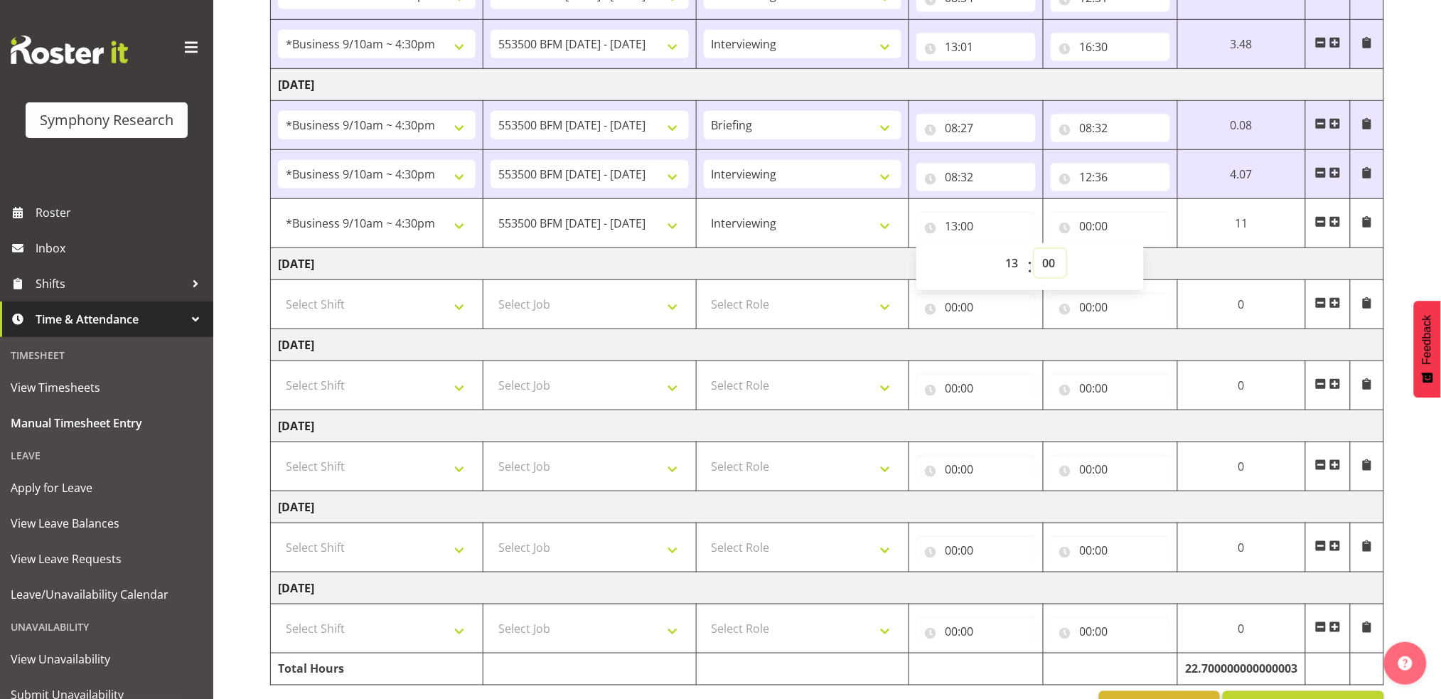
select select "6"
click at [1067, 249] on select "00 01 02 03 04 05 06 07 08 09 10 11 12 13 14 15 16 17 18 19 20 21 22 23 24 25 2…" at bounding box center [1051, 263] width 32 height 28
type input "13:06"
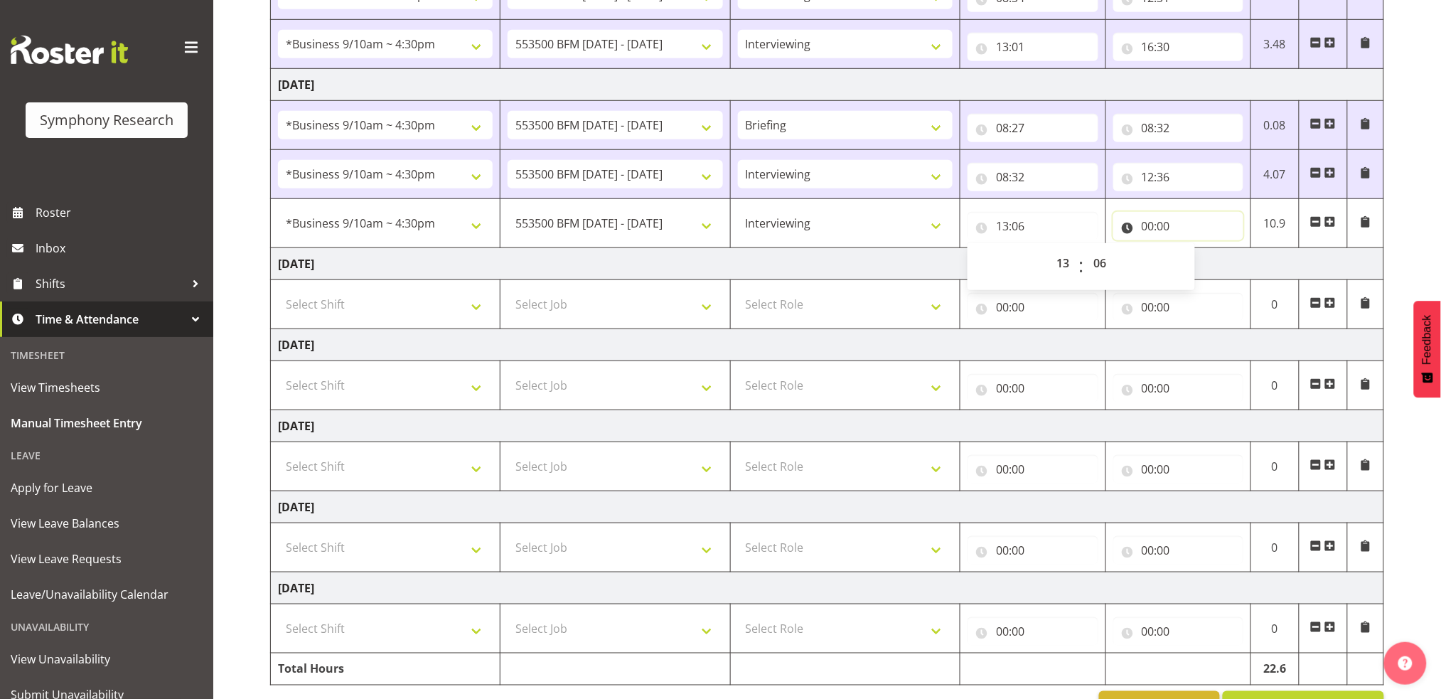
click at [1149, 225] on input "00:00" at bounding box center [1178, 226] width 130 height 28
click at [1209, 261] on select "00 01 02 03 04 05 06 07 08 09 10 11 12 13 14 15 16 17 18 19 20 21 22 23" at bounding box center [1211, 263] width 32 height 28
select select "16"
click at [1195, 249] on select "00 01 02 03 04 05 06 07 08 09 10 11 12 13 14 15 16 17 18 19 20 21 22 23" at bounding box center [1211, 263] width 32 height 28
type input "16:00"
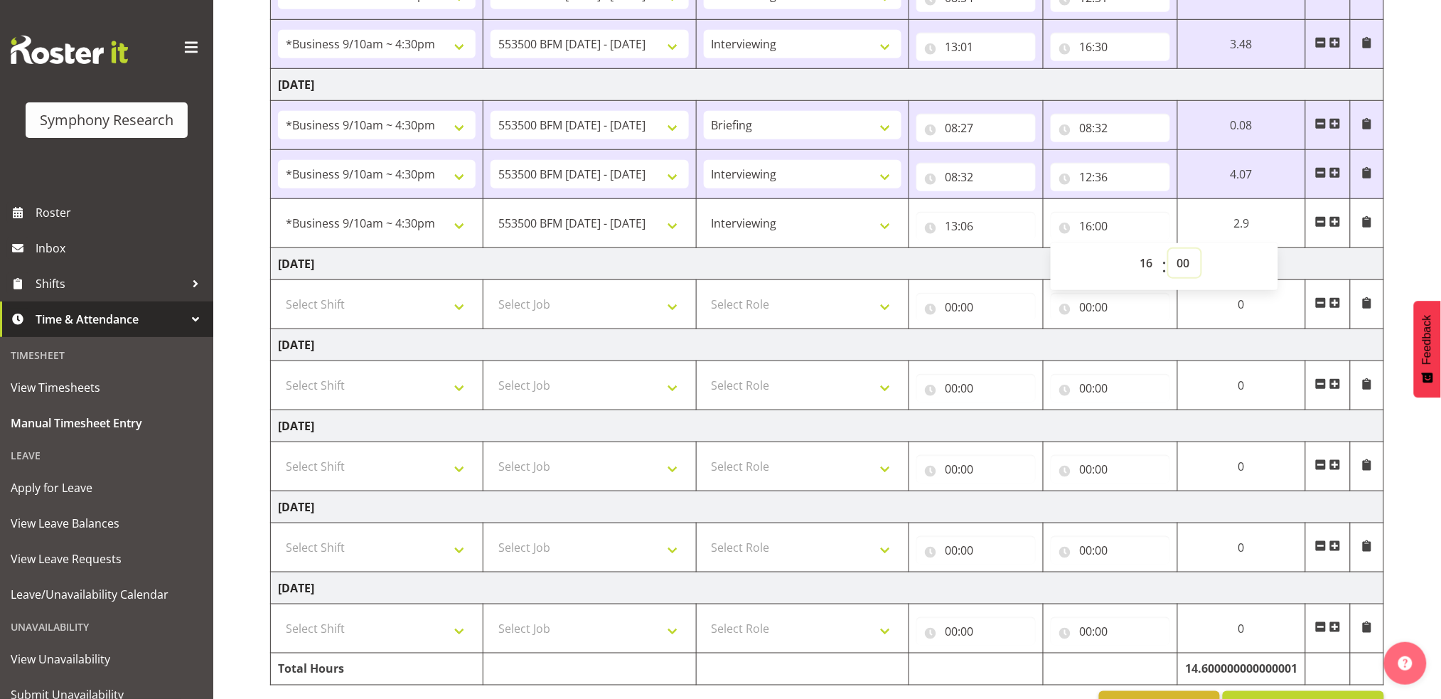
click at [1185, 261] on select "00 01 02 03 04 05 06 07 08 09 10 11 12 13 14 15 16 17 18 19 20 21 22 23 24 25 2…" at bounding box center [1185, 263] width 32 height 28
select select "30"
click at [1169, 249] on select "00 01 02 03 04 05 06 07 08 09 10 11 12 13 14 15 16 17 18 19 20 21 22 23 24 25 2…" at bounding box center [1185, 263] width 32 height 28
type input "16:30"
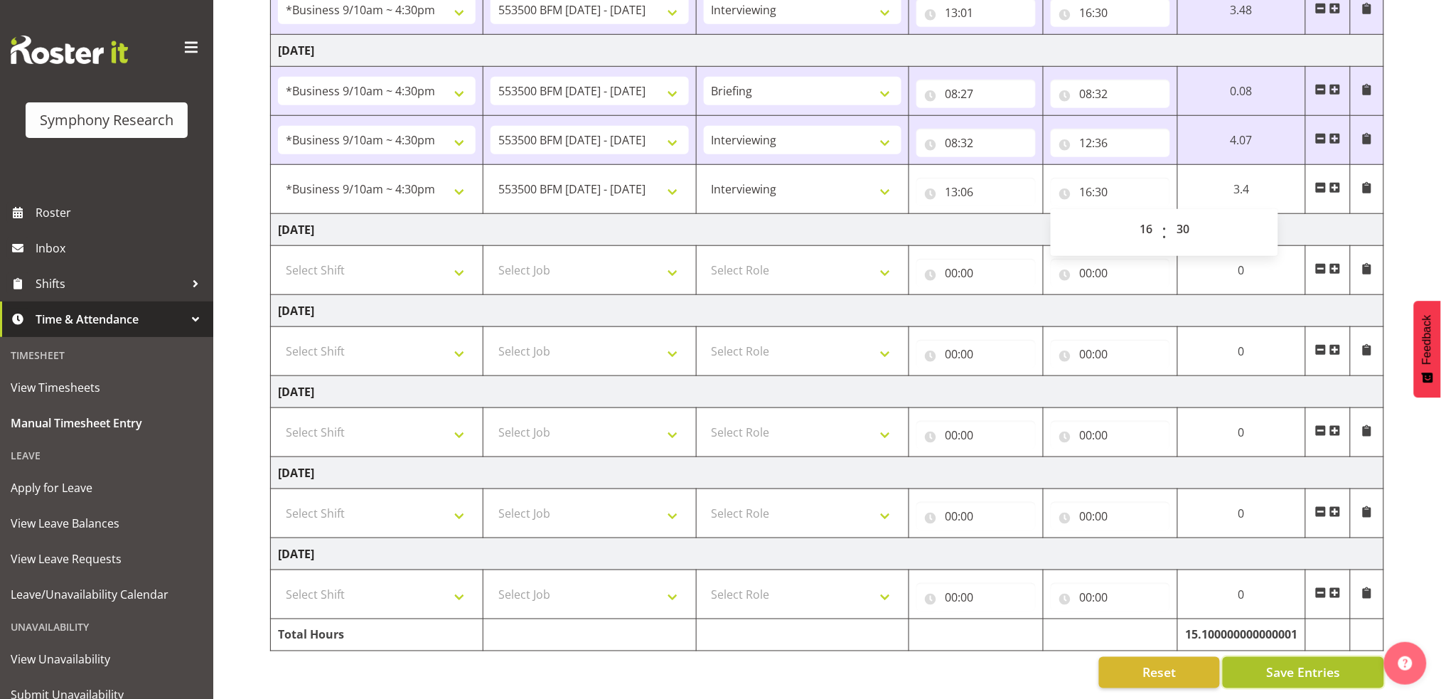
click at [1293, 663] on span "Save Entries" at bounding box center [1303, 672] width 74 height 18
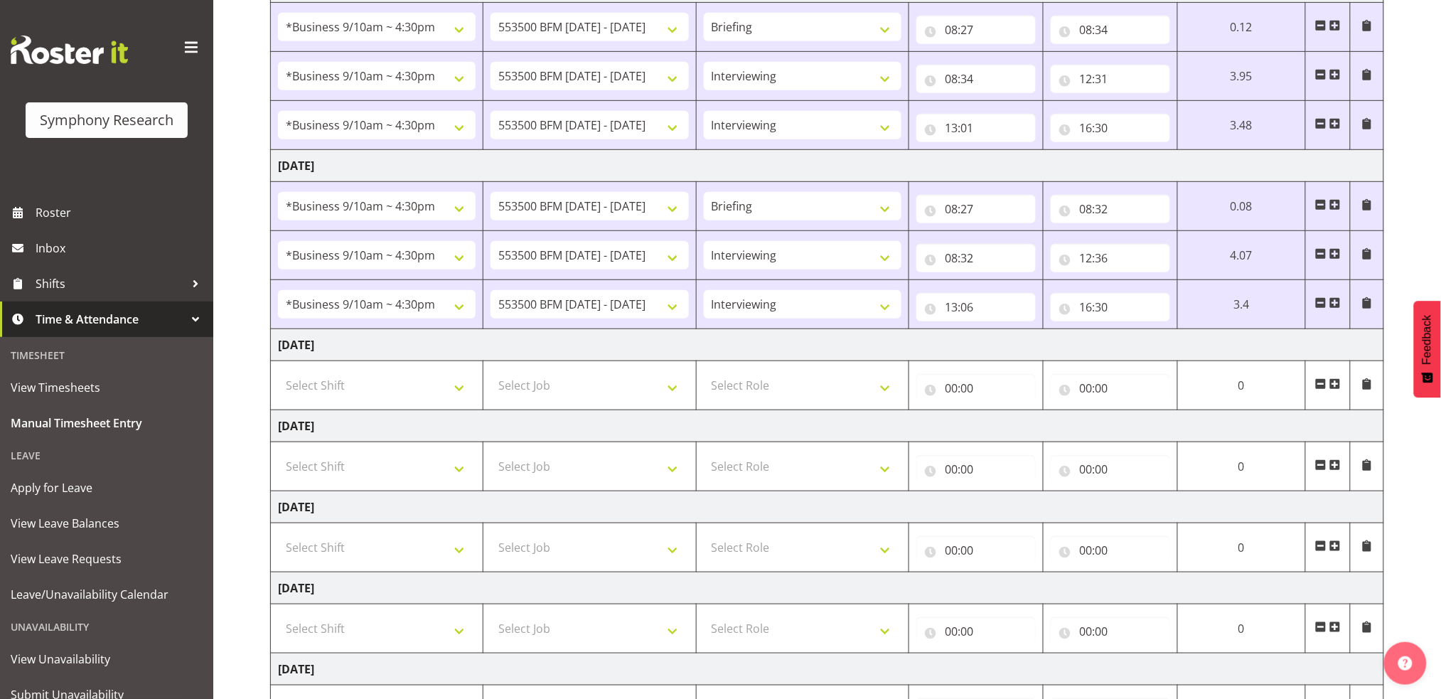
scroll to position [0, 0]
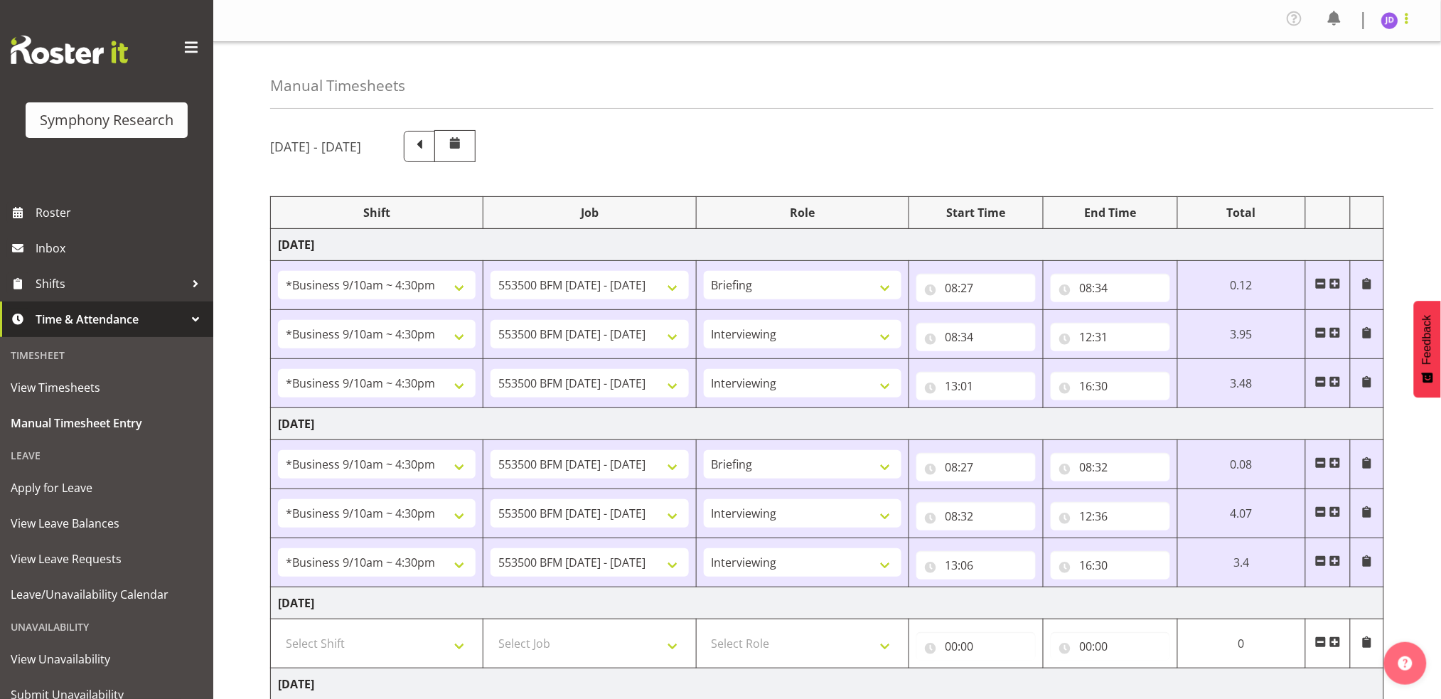
click at [1408, 22] on span at bounding box center [1407, 18] width 17 height 17
click at [1313, 80] on link "Log Out" at bounding box center [1347, 78] width 137 height 26
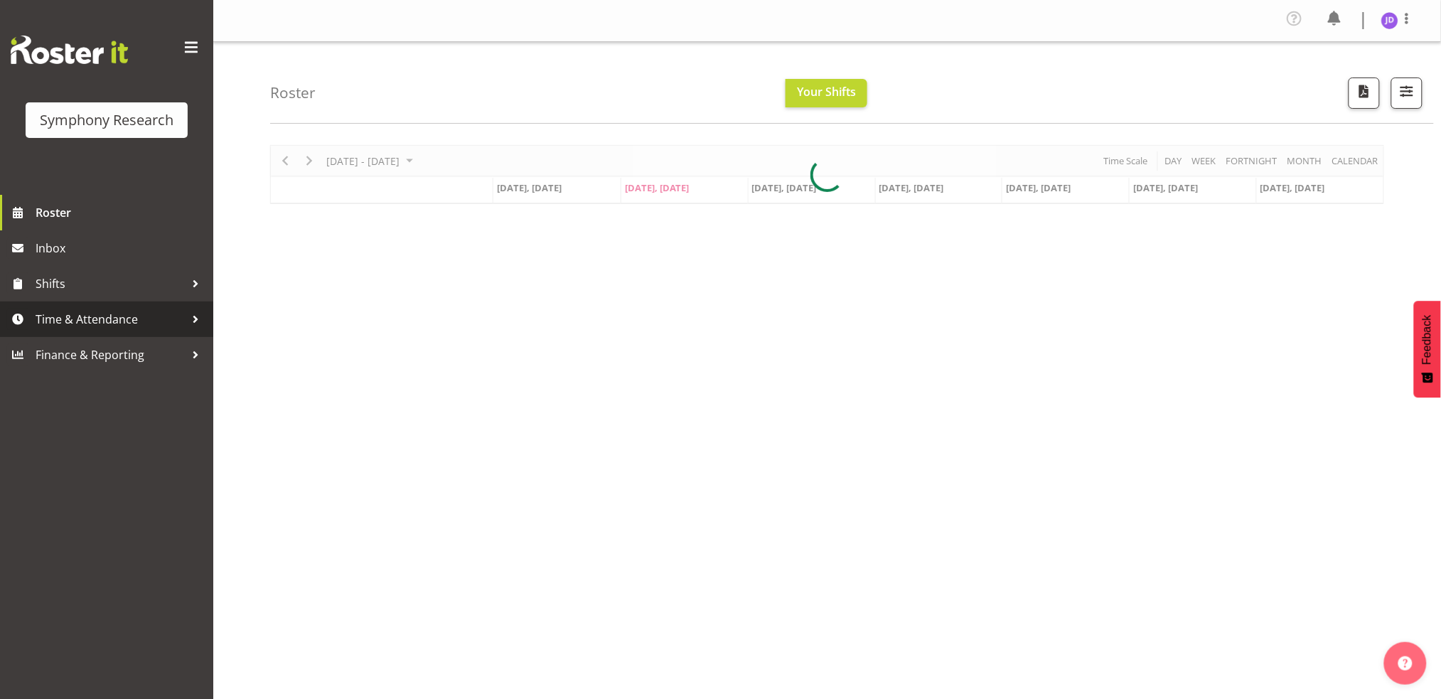
click at [83, 321] on span "Time & Attendance" at bounding box center [110, 319] width 149 height 21
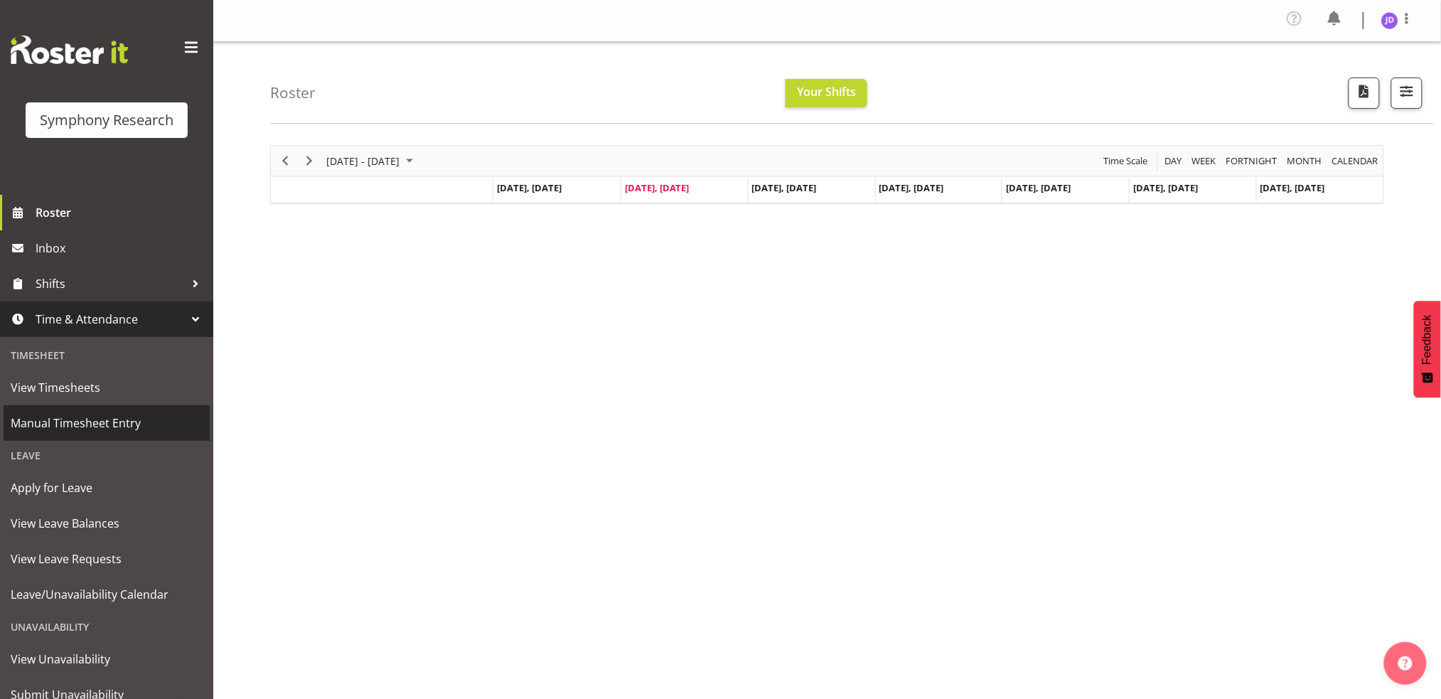
click at [93, 432] on span "Manual Timesheet Entry" at bounding box center [107, 422] width 192 height 21
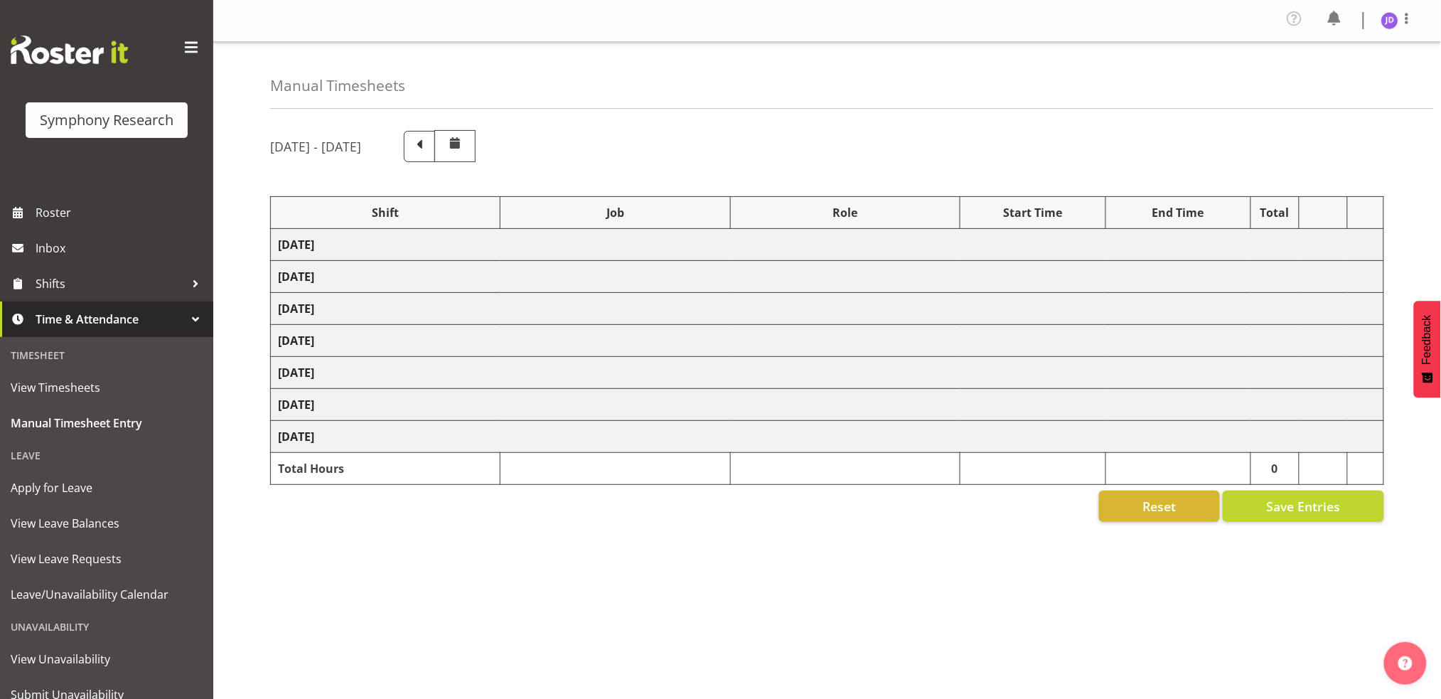
select select "26078"
select select "10242"
select select "26078"
select select "10242"
select select "47"
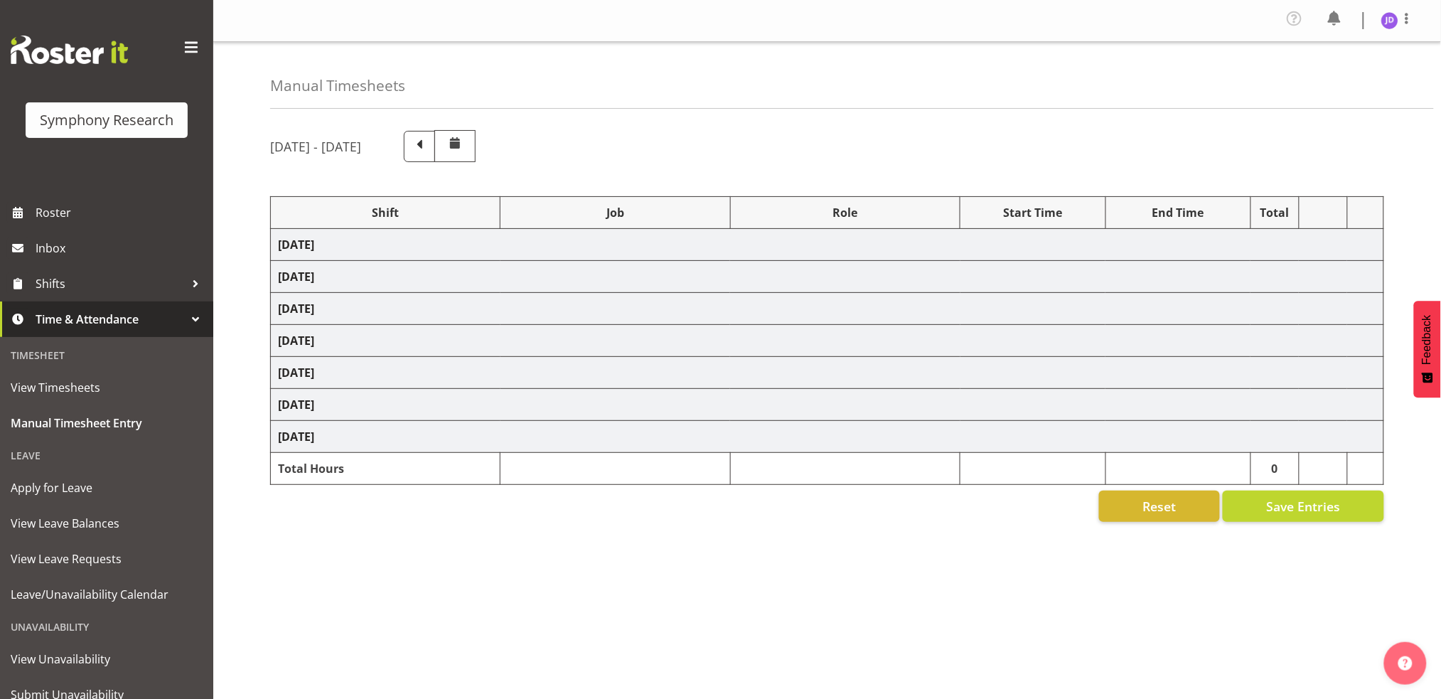
select select "26078"
select select "10242"
select select "47"
select select "26078"
select select "10242"
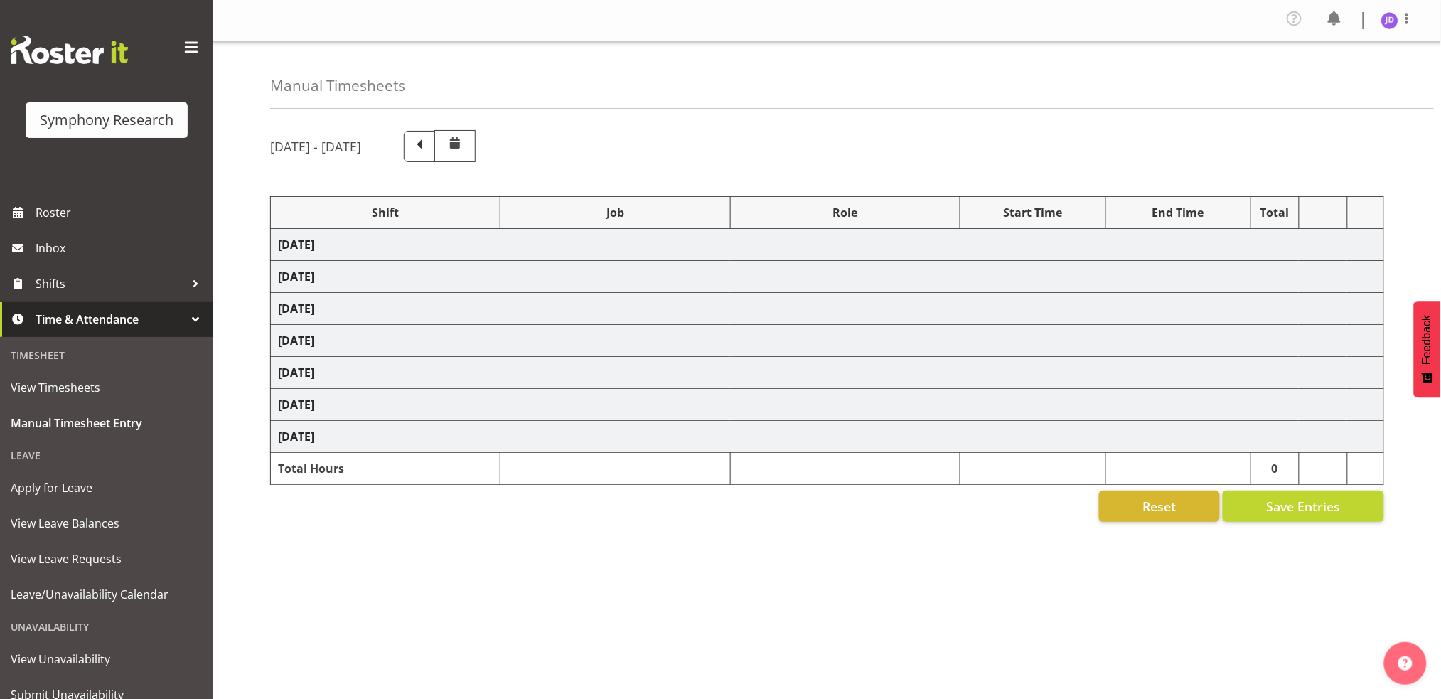
select select "26078"
select select "10242"
select select "47"
select select "26078"
select select "10242"
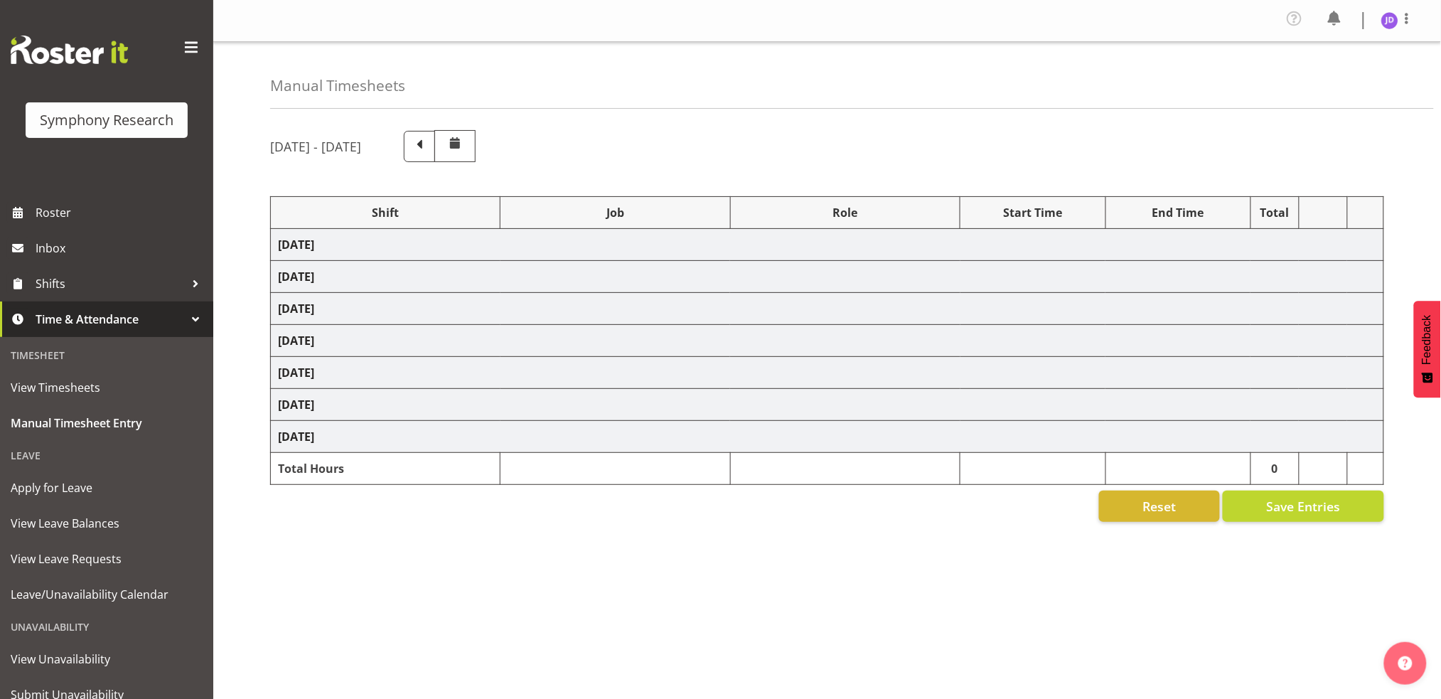
select select "47"
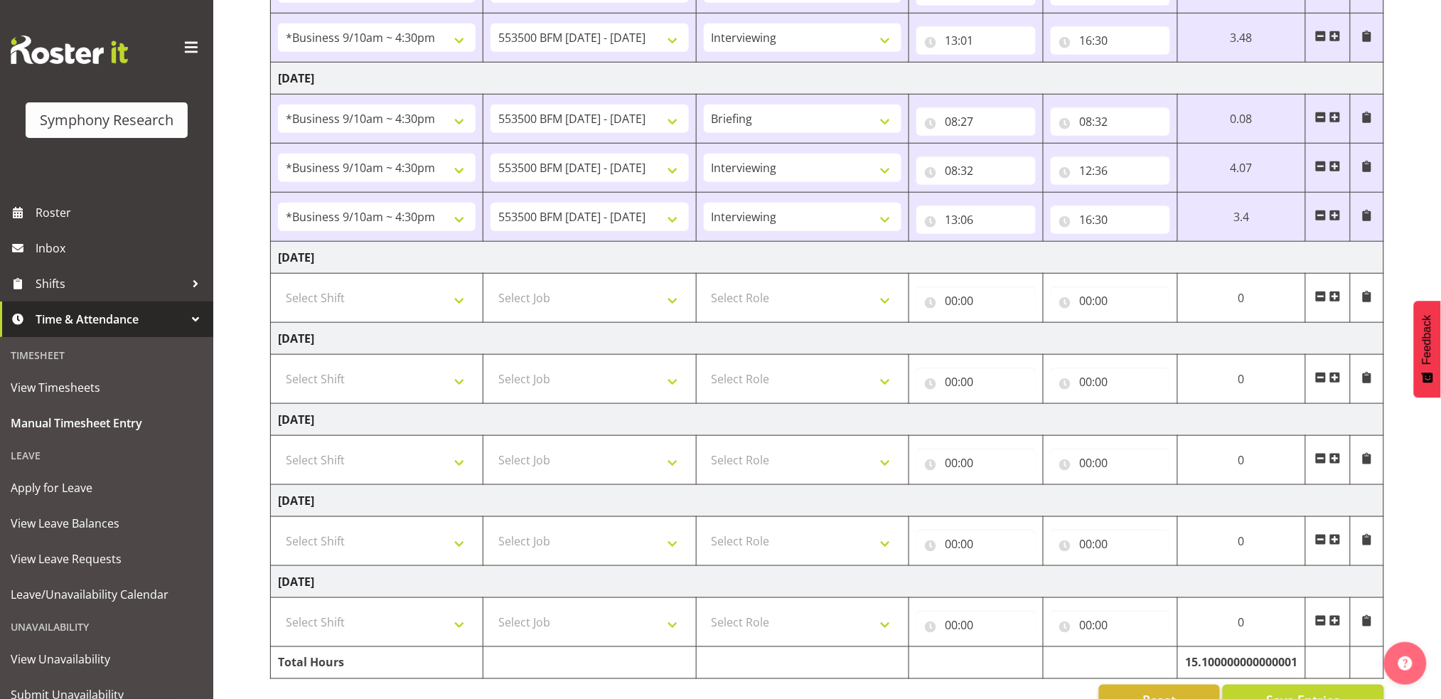
scroll to position [388, 0]
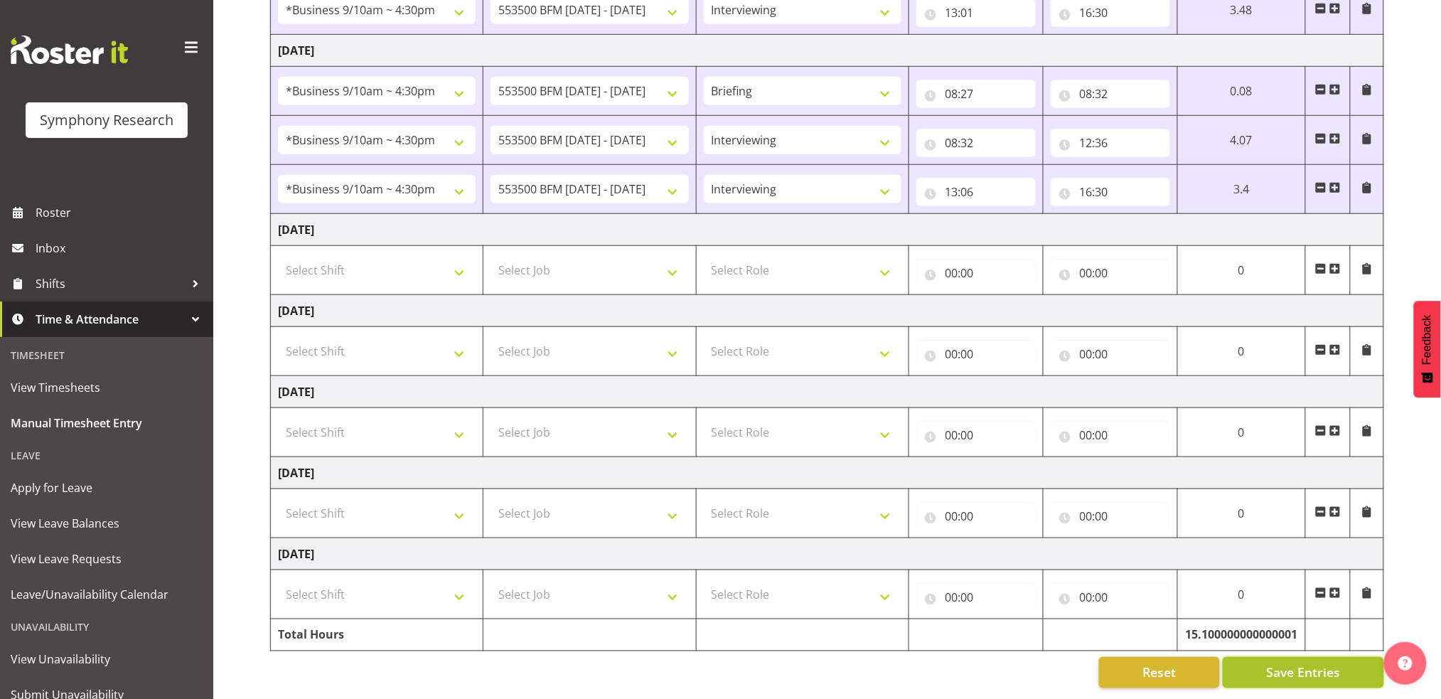
click at [1292, 663] on span "Save Entries" at bounding box center [1303, 672] width 74 height 18
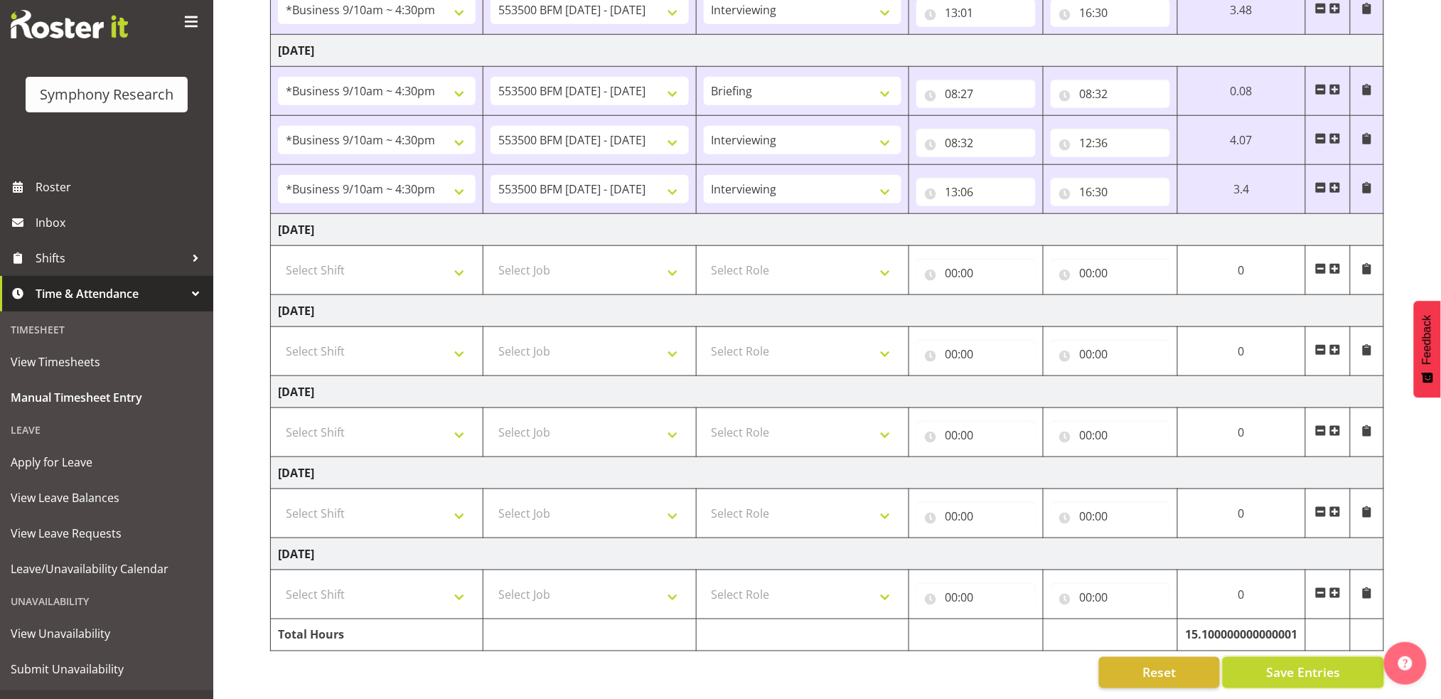
scroll to position [54, 0]
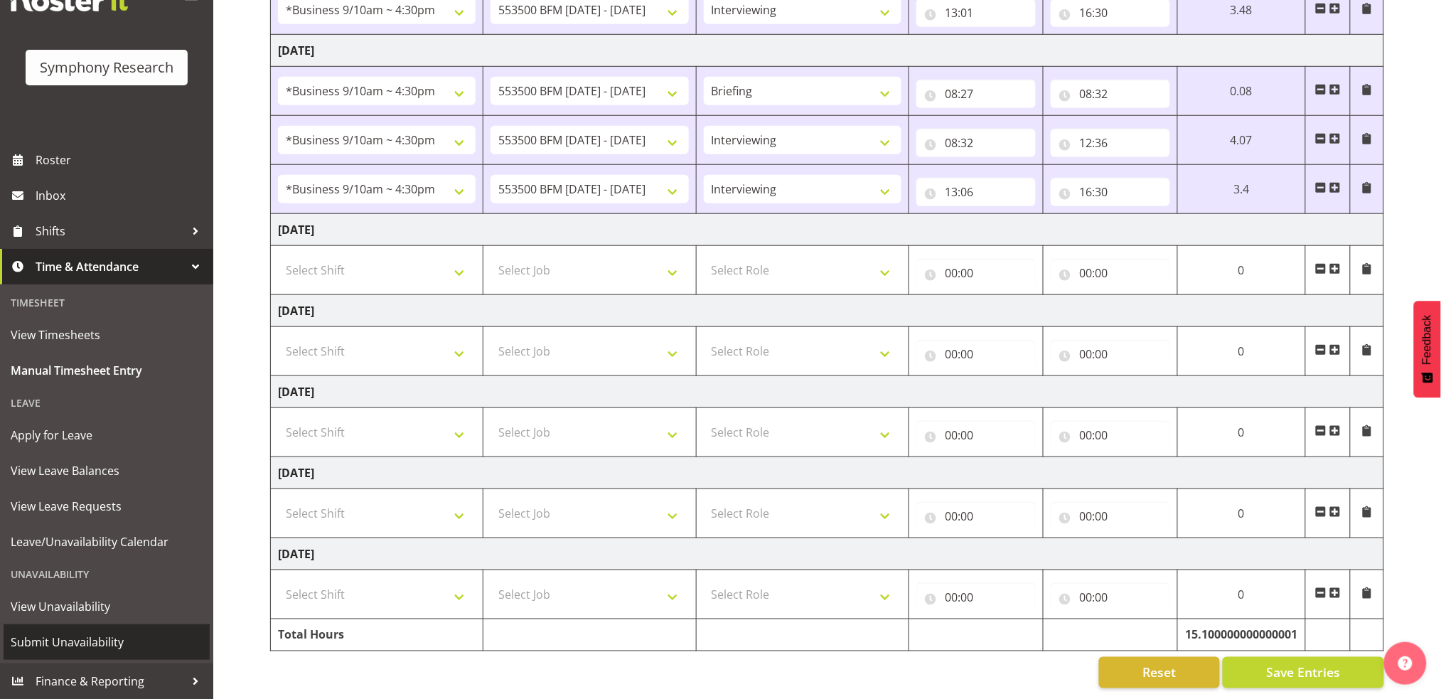
click at [70, 641] on span "Submit Unavailability" at bounding box center [107, 641] width 192 height 21
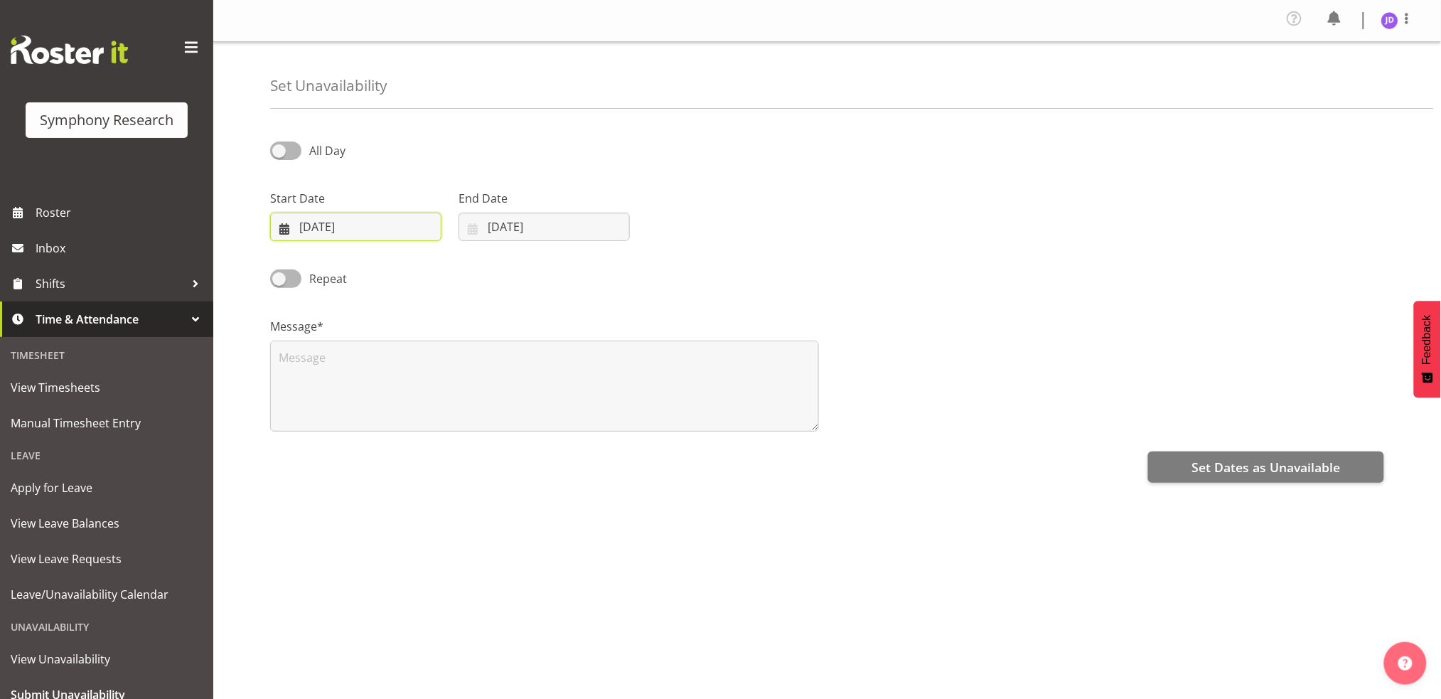
click at [385, 230] on input "[DATE]" at bounding box center [355, 227] width 171 height 28
drag, startPoint x: 328, startPoint y: 395, endPoint x: 429, endPoint y: 343, distance: 113.5
click at [328, 395] on span "15" at bounding box center [326, 397] width 11 height 14
type input "[DATE]"
click at [543, 228] on input "09/09/2025" at bounding box center [544, 227] width 171 height 28
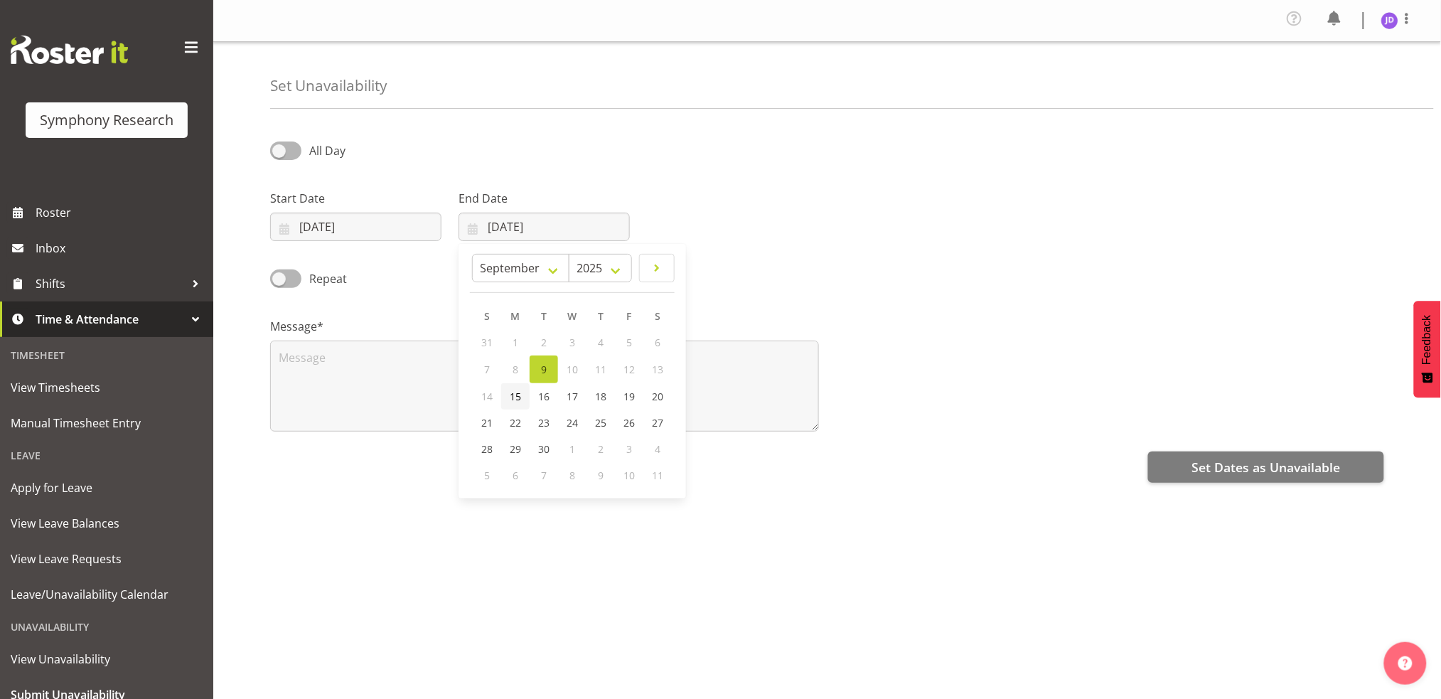
click at [518, 397] on span "15" at bounding box center [515, 397] width 11 height 14
type input "15/09/2025"
click at [282, 154] on span at bounding box center [285, 150] width 31 height 18
click at [279, 154] on input "All Day" at bounding box center [274, 150] width 9 height 9
checkbox input "true"
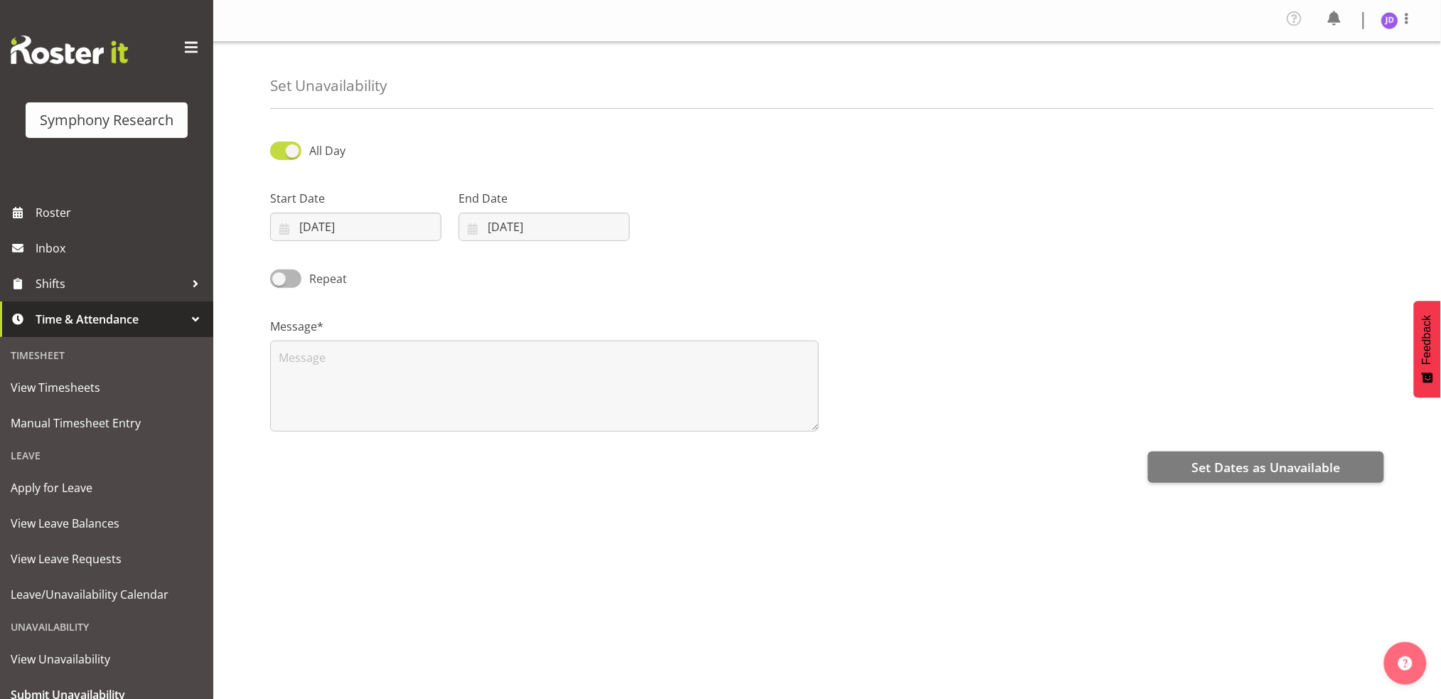
select select "16"
select select "34"
click at [685, 228] on input "16:34" at bounding box center [732, 227] width 171 height 28
click at [744, 263] on select "00 01 02 03 04 05 06 07 08 09 10 11 12 13 14 15 16 17 18 19 20 21 22 23" at bounding box center [744, 264] width 32 height 28
select select "8"
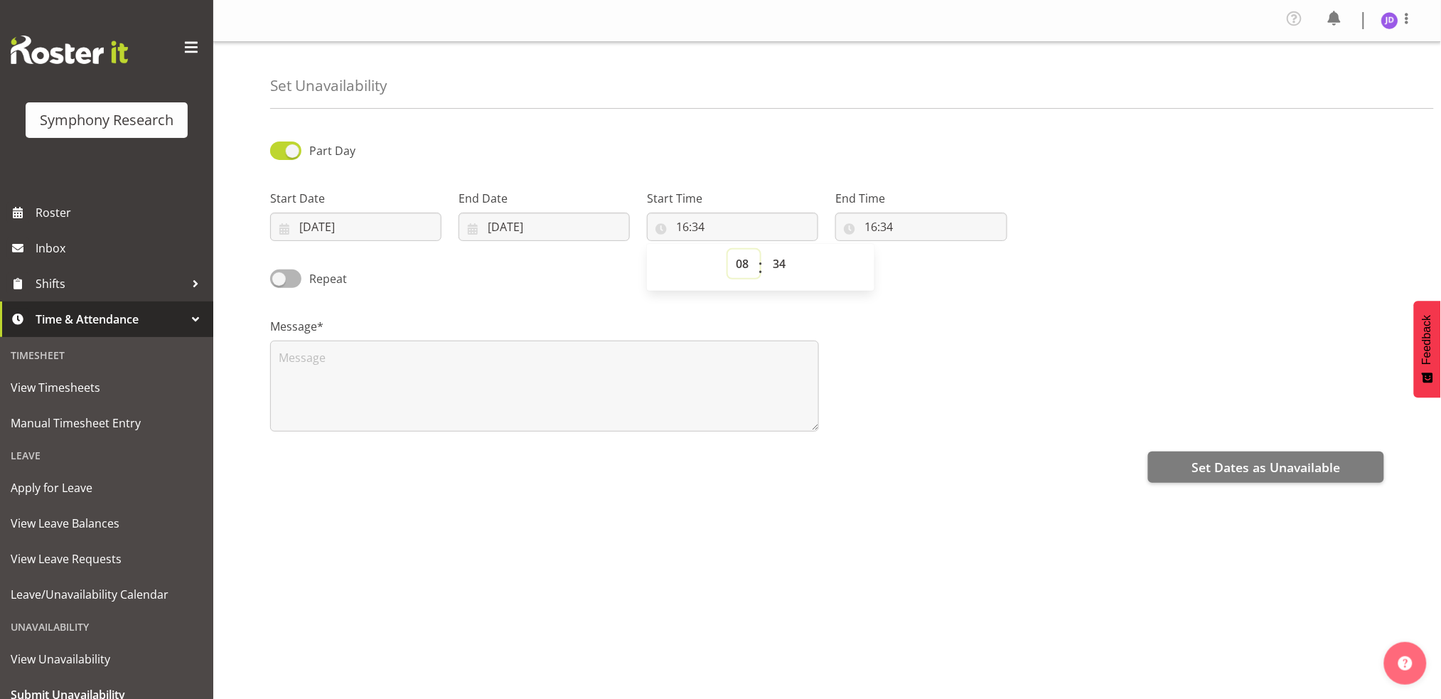
click at [728, 250] on select "00 01 02 03 04 05 06 07 08 09 10 11 12 13 14 15 16 17 18 19 20 21 22 23" at bounding box center [744, 264] width 32 height 28
type input "08:34"
click at [782, 260] on select "00 01 02 03 04 05 06 07 08 09 10 11 12 13 14 15 16 17 18 19 20 21 22 23 24 25 2…" at bounding box center [781, 264] width 32 height 28
select select "30"
click at [765, 250] on select "00 01 02 03 04 05 06 07 08 09 10 11 12 13 14 15 16 17 18 19 20 21 22 23 24 25 2…" at bounding box center [781, 264] width 32 height 28
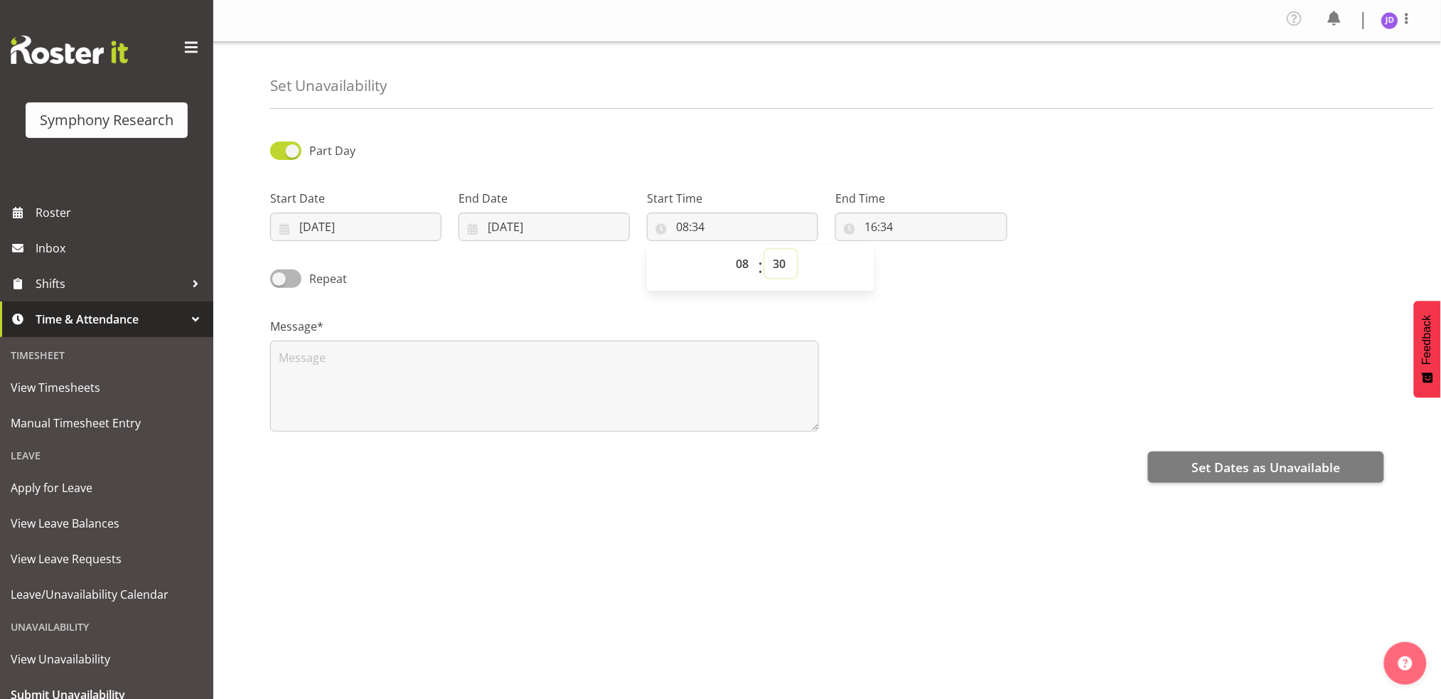
type input "08:30"
click at [877, 226] on input "16:34" at bounding box center [920, 227] width 171 height 28
click at [927, 262] on select "00 01 02 03 04 05 06 07 08 09 10 11 12 13 14 15 16 17 18 19 20 21 22 23" at bounding box center [933, 264] width 32 height 28
select select "23"
click at [917, 250] on select "00 01 02 03 04 05 06 07 08 09 10 11 12 13 14 15 16 17 18 19 20 21 22 23" at bounding box center [933, 264] width 32 height 28
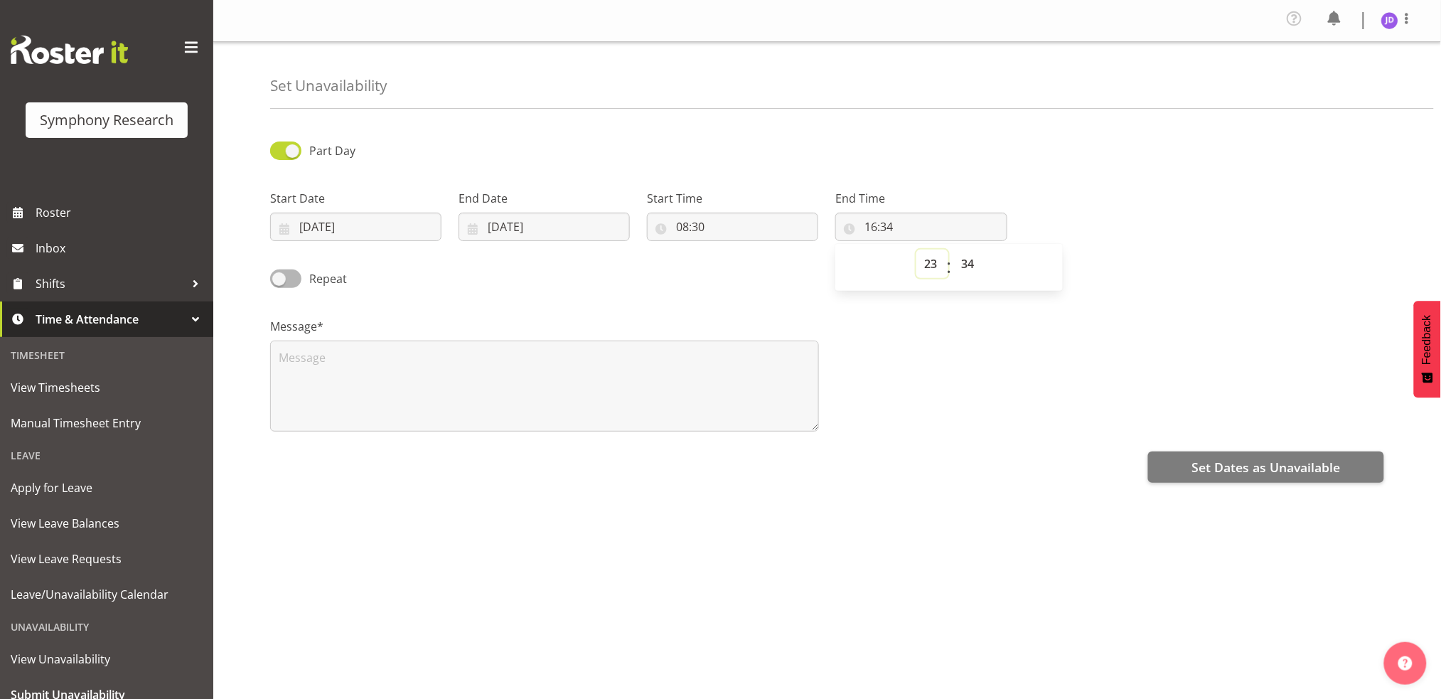
type input "23:34"
click at [968, 262] on select "00 01 02 03 04 05 06 07 08 09 10 11 12 13 14 15 16 17 18 19 20 21 22 23 24 25 2…" at bounding box center [969, 264] width 32 height 28
select select "0"
click at [953, 250] on select "00 01 02 03 04 05 06 07 08 09 10 11 12 13 14 15 16 17 18 19 20 21 22 23 24 25 2…" at bounding box center [969, 264] width 32 height 28
type input "23:00"
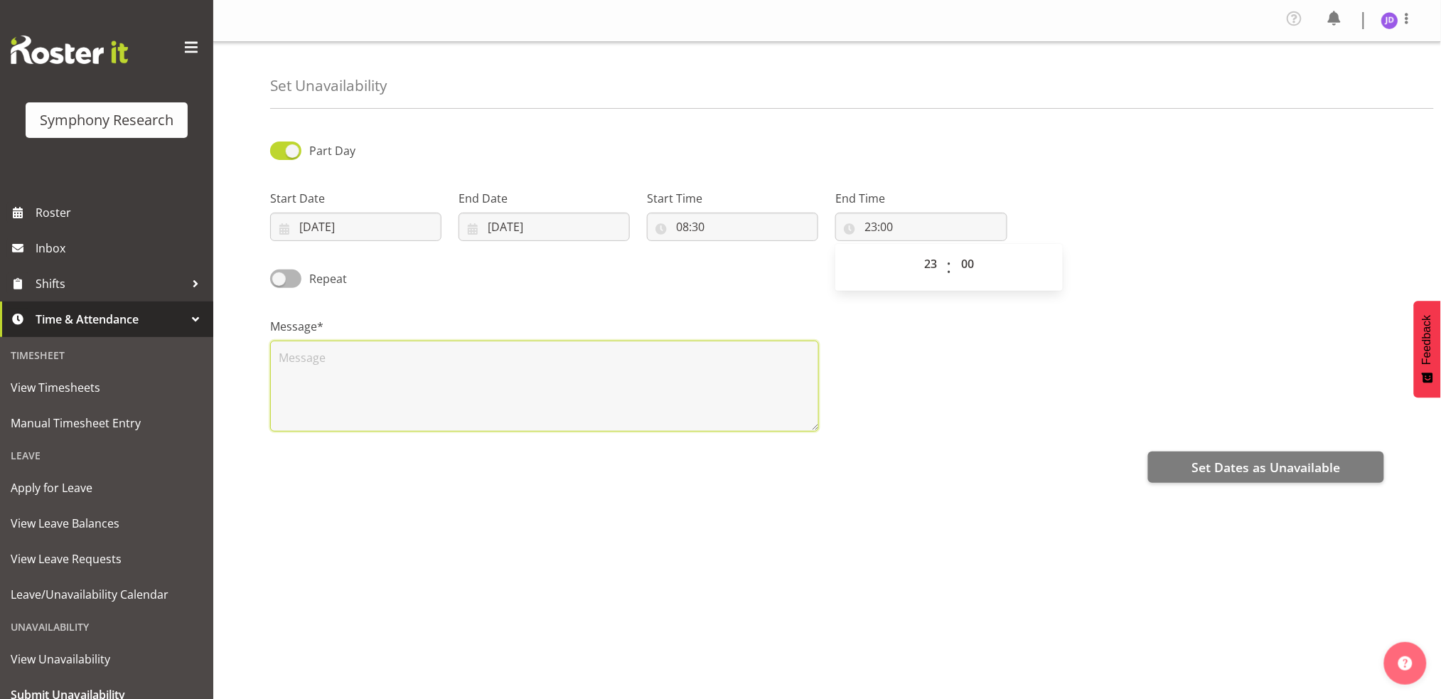
drag, startPoint x: 408, startPoint y: 380, endPoint x: 439, endPoint y: 365, distance: 34.4
click at [408, 379] on textarea at bounding box center [544, 386] width 549 height 91
type textarea "a"
drag, startPoint x: 1202, startPoint y: 469, endPoint x: 1216, endPoint y: 453, distance: 21.2
click at [1209, 460] on span "Set Dates as Unavailable" at bounding box center [1266, 467] width 149 height 18
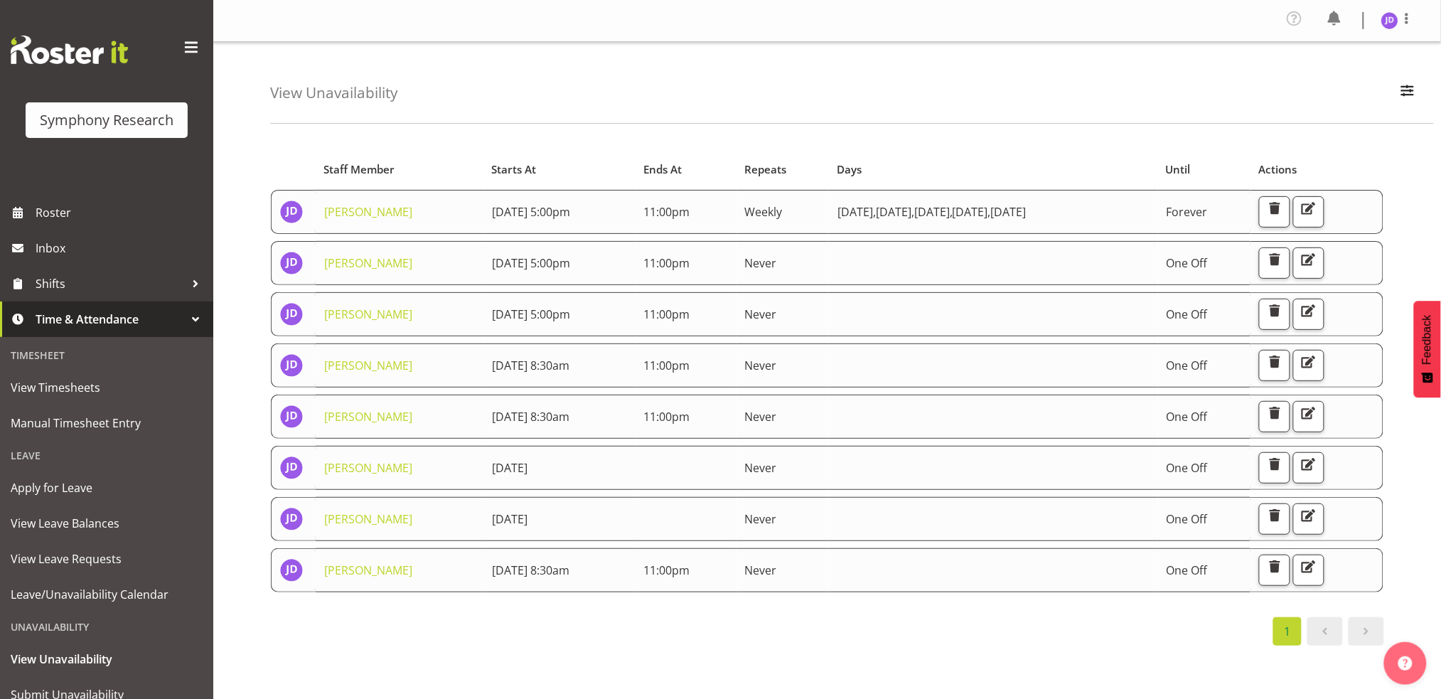
scroll to position [54, 0]
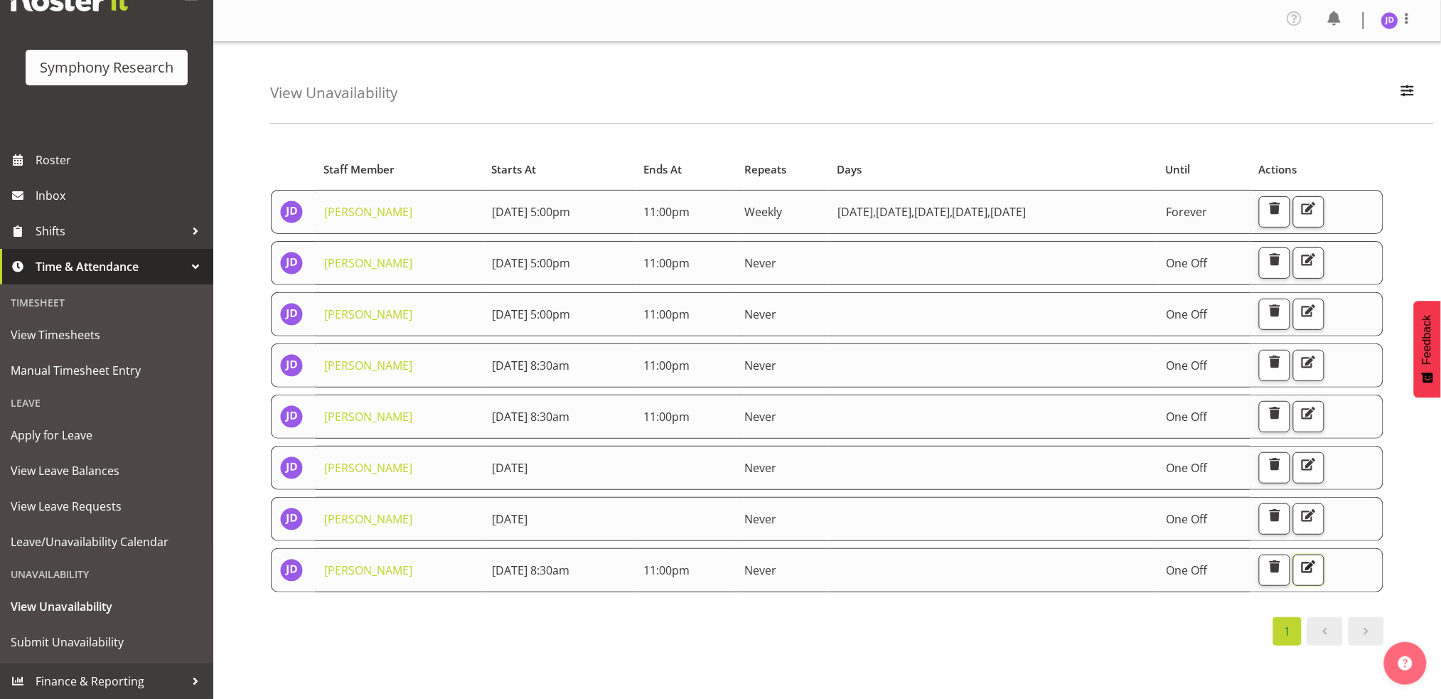
click at [1318, 564] on span "button" at bounding box center [1309, 566] width 18 height 18
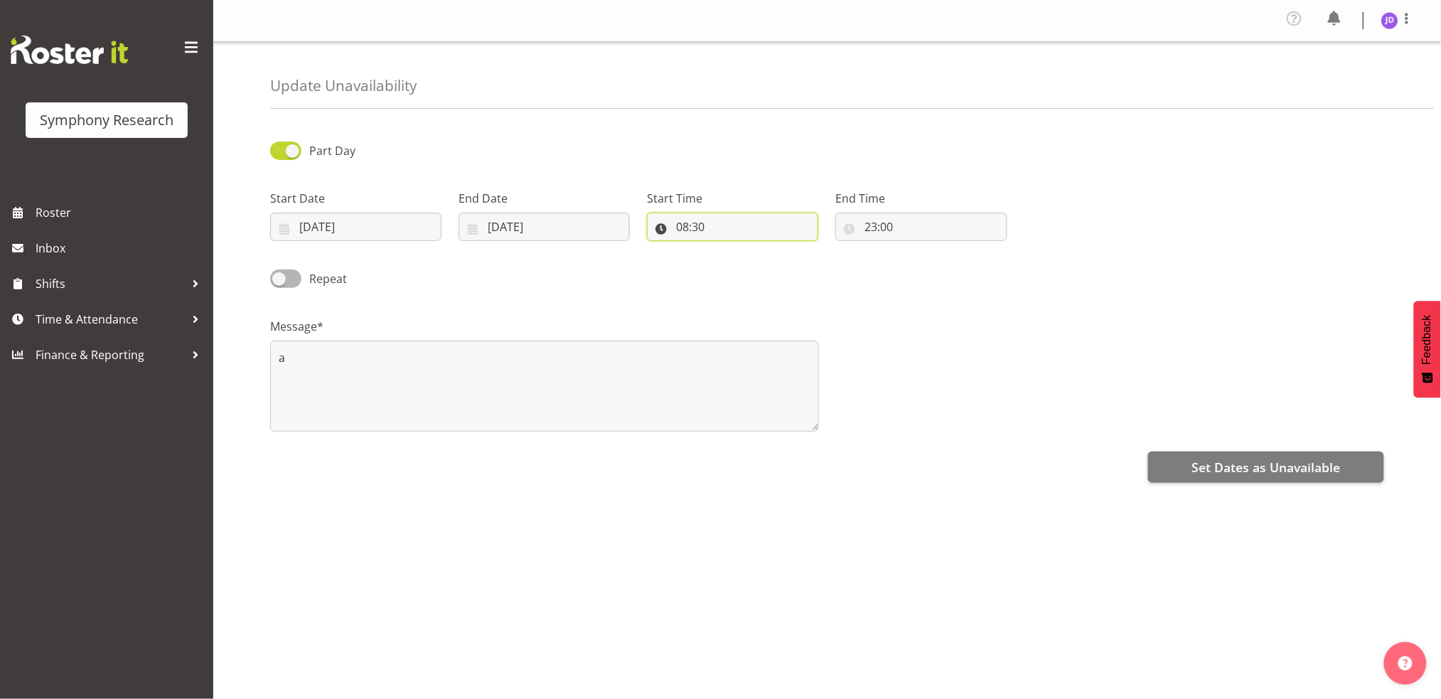
click at [685, 228] on input "08:30" at bounding box center [732, 227] width 171 height 28
click at [741, 262] on select "00 01 02 03 04 05 06 07 08 09 10 11 12 13 14 15 16 17 18 19 20 21 22 23" at bounding box center [744, 264] width 32 height 28
click at [683, 226] on input "08:30" at bounding box center [732, 227] width 171 height 28
click at [687, 225] on input "08:30" at bounding box center [732, 227] width 171 height 28
click at [741, 260] on select "00 01 02 03 04 05 06 07 08 09 10 11 12 13 14 15 16 17 18 19 20 21 22 23" at bounding box center [744, 264] width 32 height 28
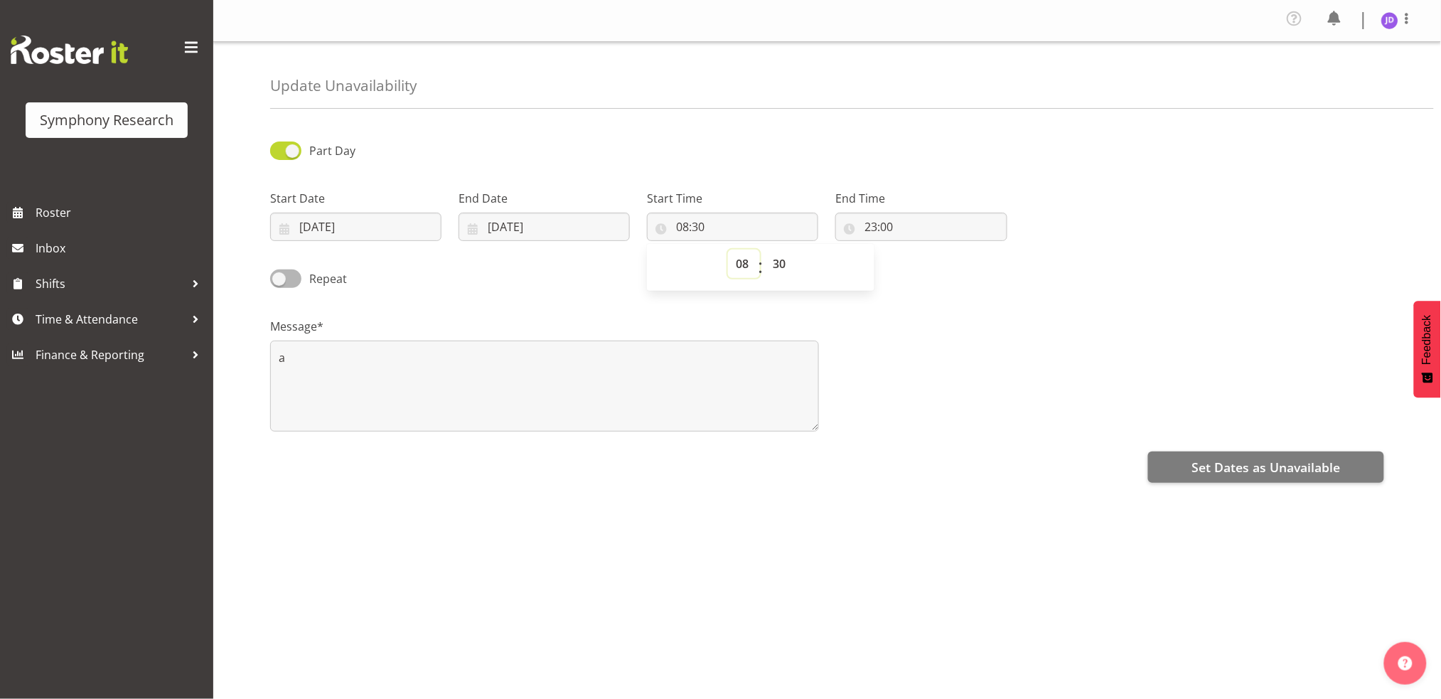
select select "17"
click at [728, 250] on select "00 01 02 03 04 05 06 07 08 09 10 11 12 13 14 15 16 17 18 19 20 21 22 23" at bounding box center [744, 264] width 32 height 28
type input "17:30"
click at [779, 262] on select "00 01 02 03 04 05 06 07 08 09 10 11 12 13 14 15 16 17 18 19 20 21 22 23 24 25 2…" at bounding box center [781, 264] width 32 height 28
select select "0"
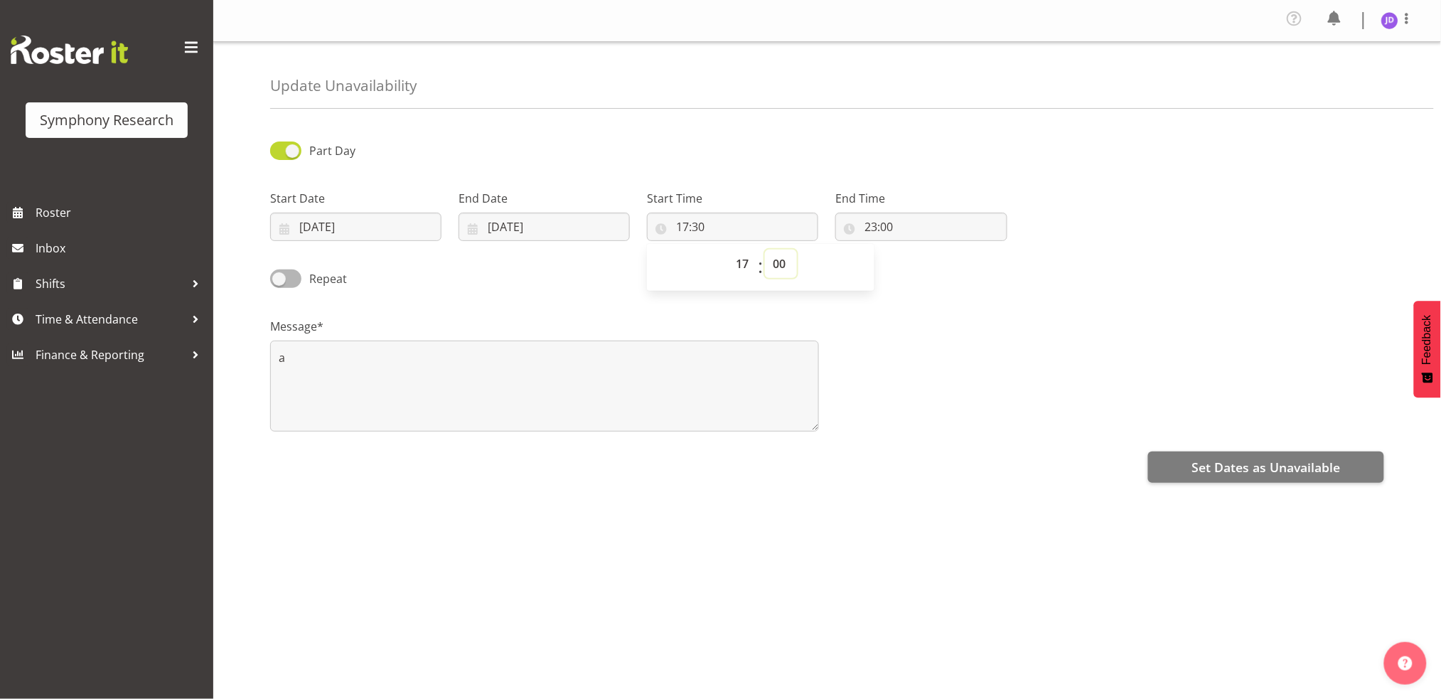
click at [765, 250] on select "00 01 02 03 04 05 06 07 08 09 10 11 12 13 14 15 16 17 18 19 20 21 22 23 24 25 2…" at bounding box center [781, 264] width 32 height 28
type input "17:00"
click at [1195, 470] on span "Set Dates as Unavailable" at bounding box center [1266, 467] width 149 height 18
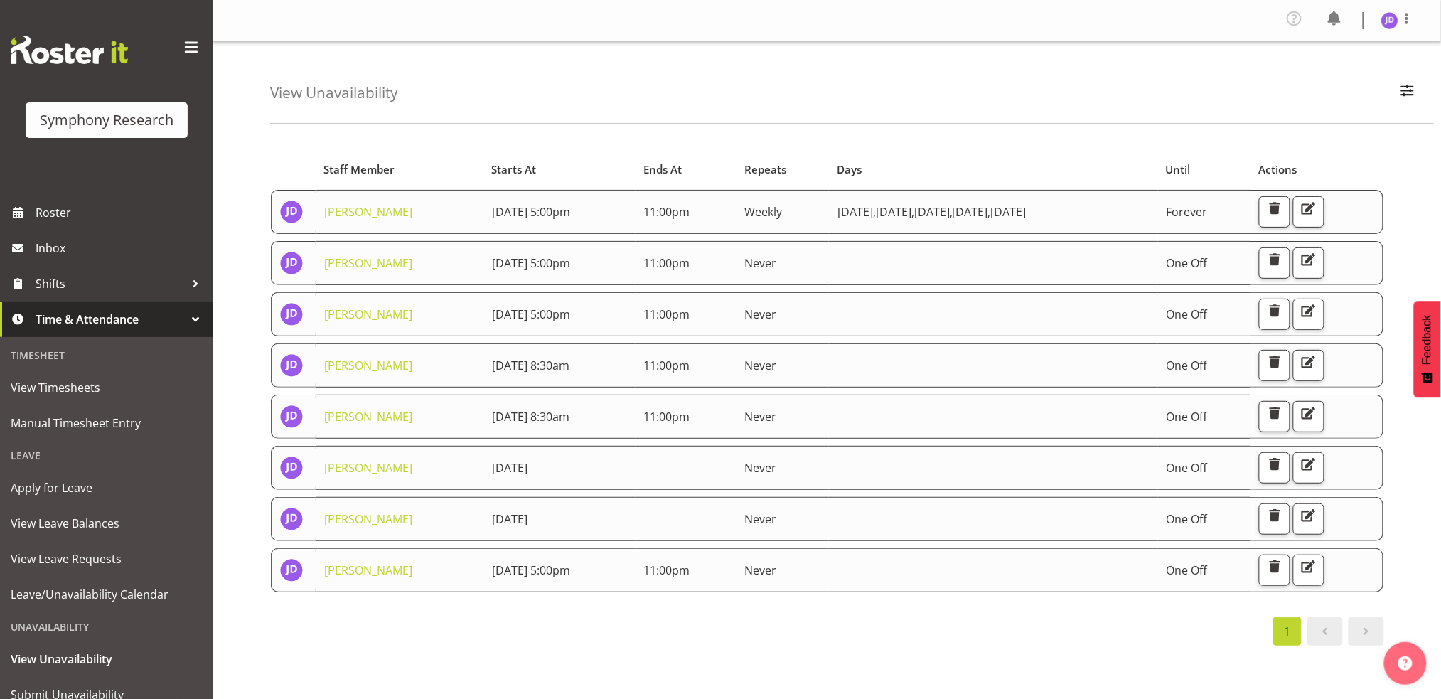
scroll to position [54, 0]
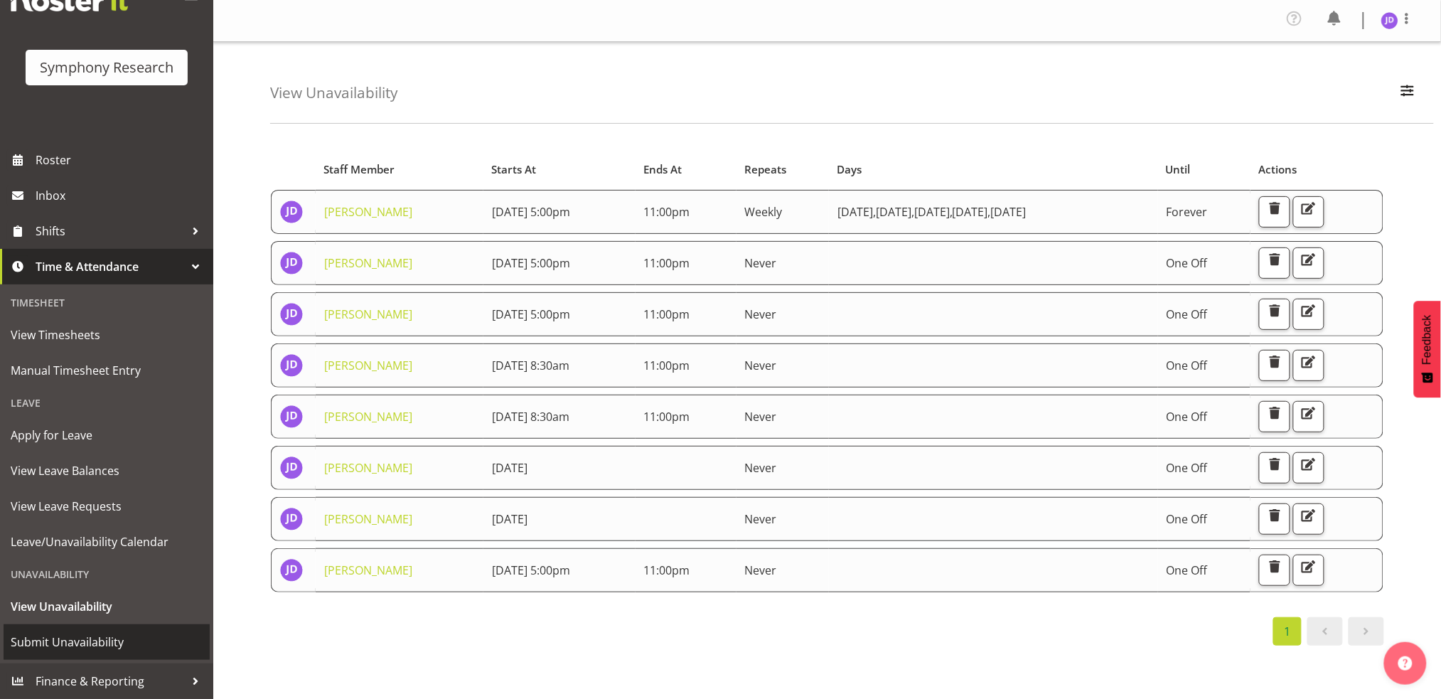
click at [67, 646] on span "Submit Unavailability" at bounding box center [107, 641] width 192 height 21
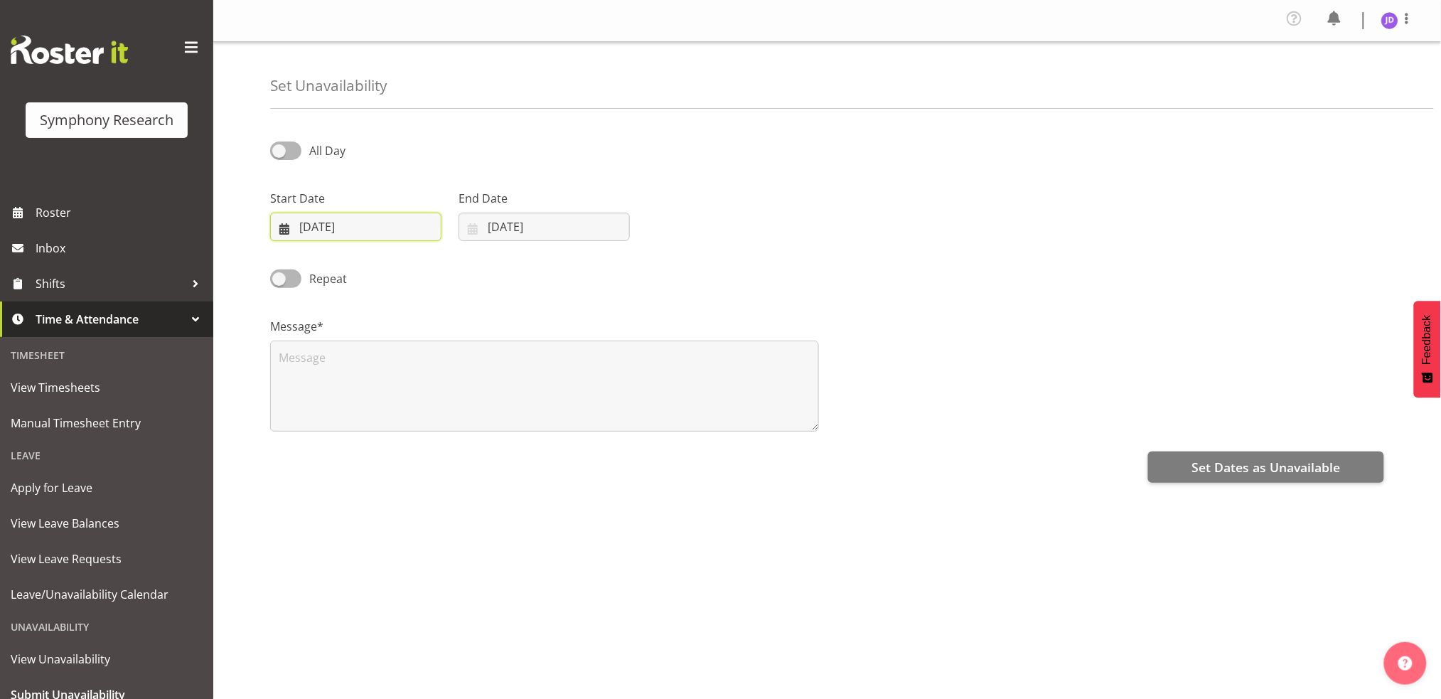
click at [397, 220] on input "[DATE]" at bounding box center [355, 227] width 171 height 28
click at [358, 395] on span "16" at bounding box center [355, 397] width 11 height 14
type input "[DATE]"
click at [570, 226] on input "[DATE]" at bounding box center [544, 227] width 171 height 28
click at [546, 394] on span "16" at bounding box center [543, 397] width 11 height 14
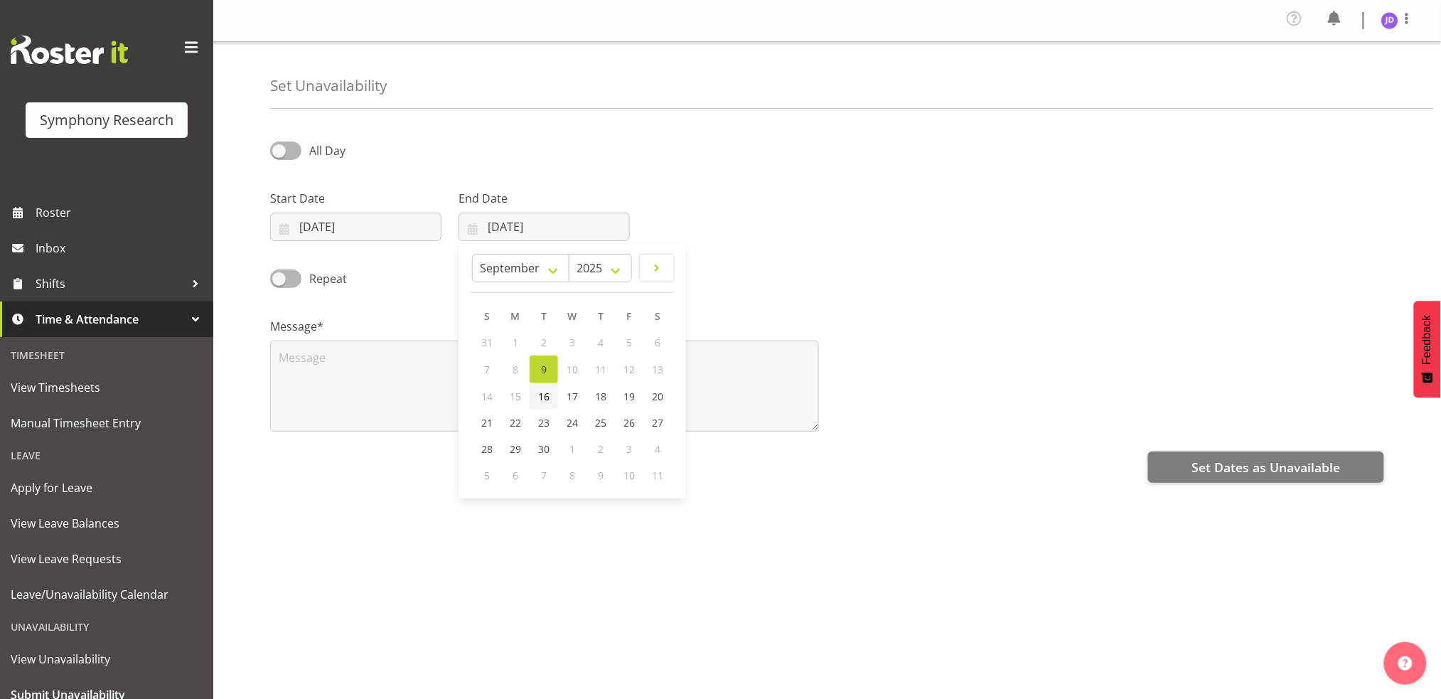
type input "[DATE]"
drag, startPoint x: 277, startPoint y: 153, endPoint x: 317, endPoint y: 143, distance: 41.7
click at [278, 153] on span at bounding box center [285, 150] width 31 height 18
click at [278, 153] on input "All Day" at bounding box center [274, 150] width 9 height 9
checkbox input "true"
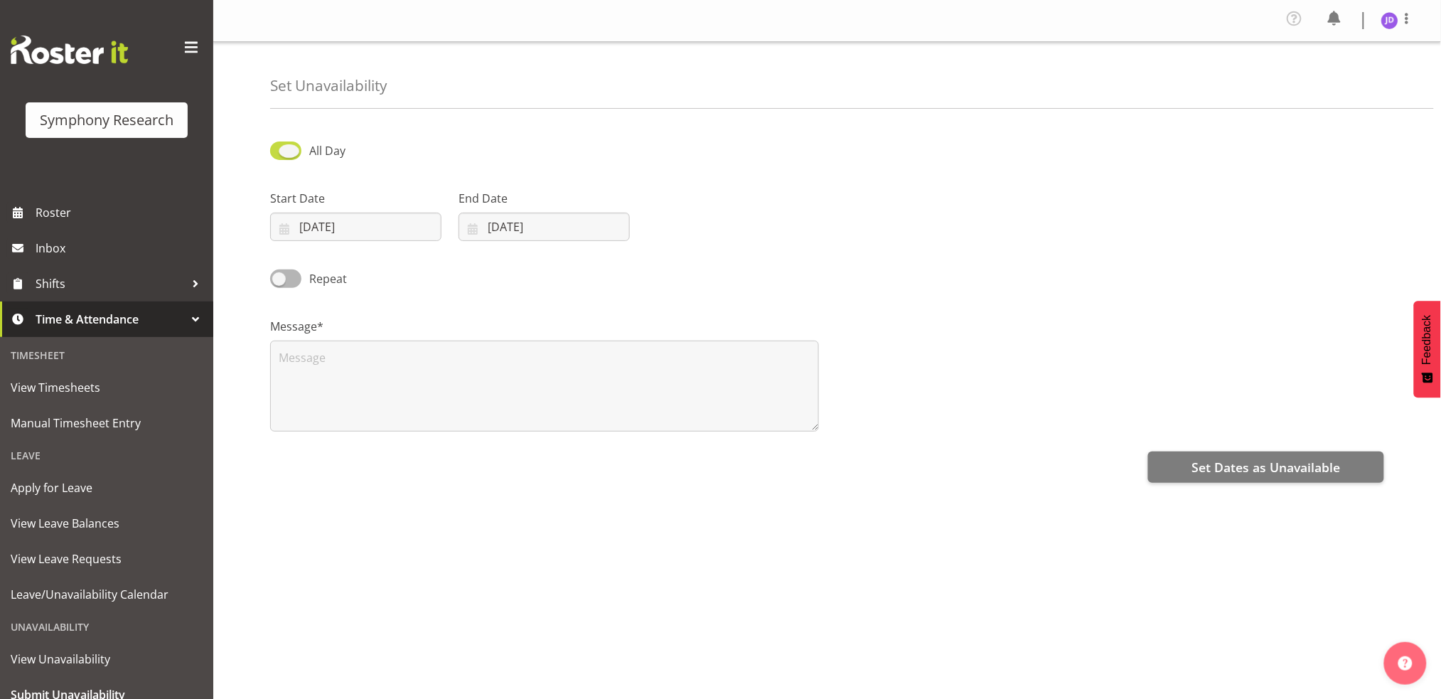
select select "16"
select select "36"
click at [684, 223] on input "16:36" at bounding box center [732, 227] width 171 height 28
click at [742, 262] on select "00 01 02 03 04 05 06 07 08 09 10 11 12 13 14 15 16 17 18 19 20 21 22 23" at bounding box center [744, 264] width 32 height 28
select select "17"
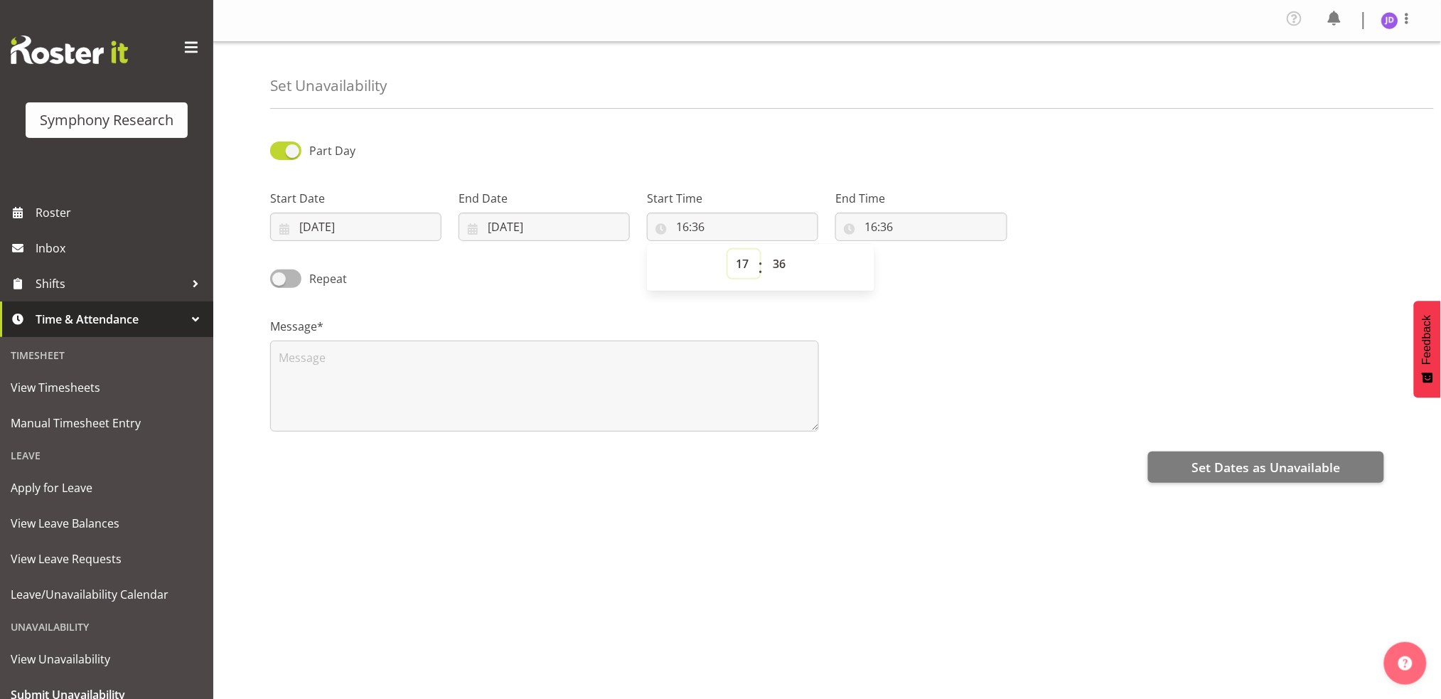
click at [728, 250] on select "00 01 02 03 04 05 06 07 08 09 10 11 12 13 14 15 16 17 18 19 20 21 22 23" at bounding box center [744, 264] width 32 height 28
type input "17:36"
click at [779, 263] on select "00 01 02 03 04 05 06 07 08 09 10 11 12 13 14 15 16 17 18 19 20 21 22 23 24 25 2…" at bounding box center [781, 264] width 32 height 28
select select "0"
click at [765, 250] on select "00 01 02 03 04 05 06 07 08 09 10 11 12 13 14 15 16 17 18 19 20 21 22 23 24 25 2…" at bounding box center [781, 264] width 32 height 28
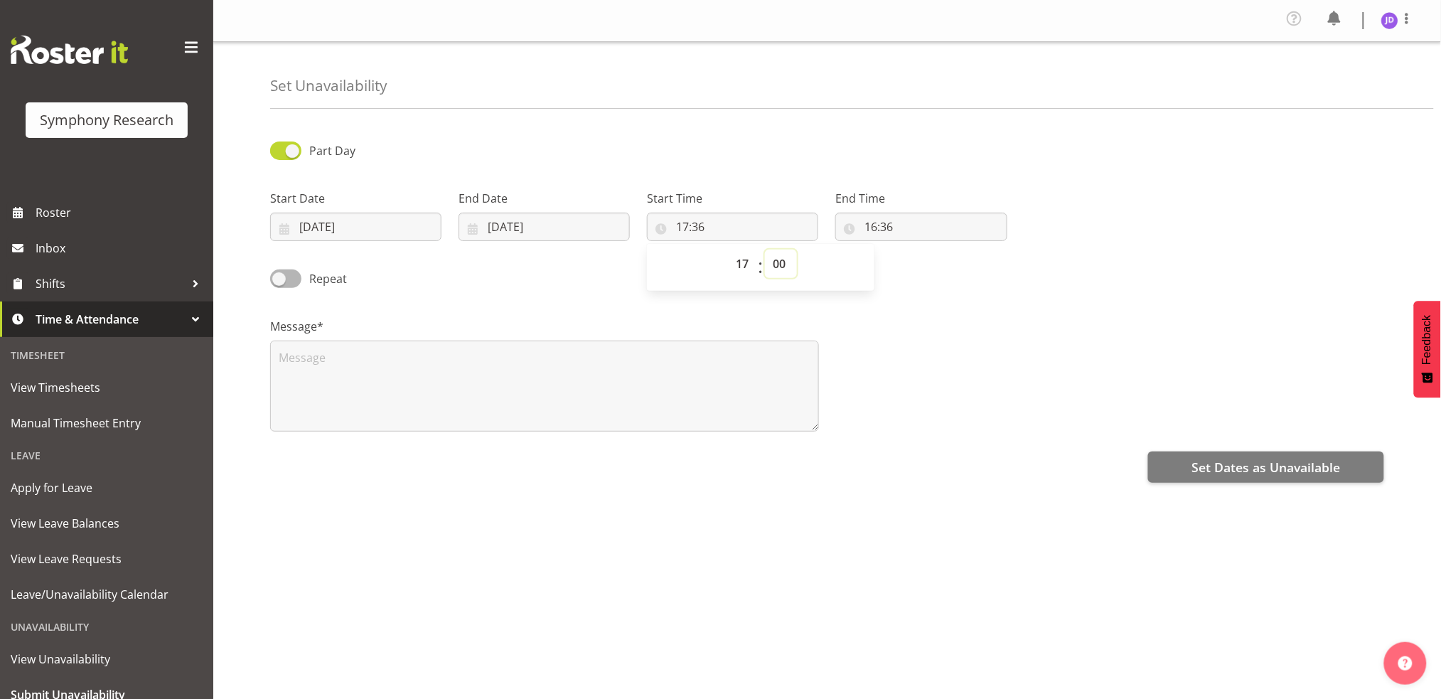
type input "17:00"
click at [877, 226] on input "16:36" at bounding box center [920, 227] width 171 height 28
click at [929, 262] on select "00 01 02 03 04 05 06 07 08 09 10 11 12 13 14 15 16 17 18 19 20 21 22 23" at bounding box center [933, 264] width 32 height 28
select select "23"
click at [917, 250] on select "00 01 02 03 04 05 06 07 08 09 10 11 12 13 14 15 16 17 18 19 20 21 22 23" at bounding box center [933, 264] width 32 height 28
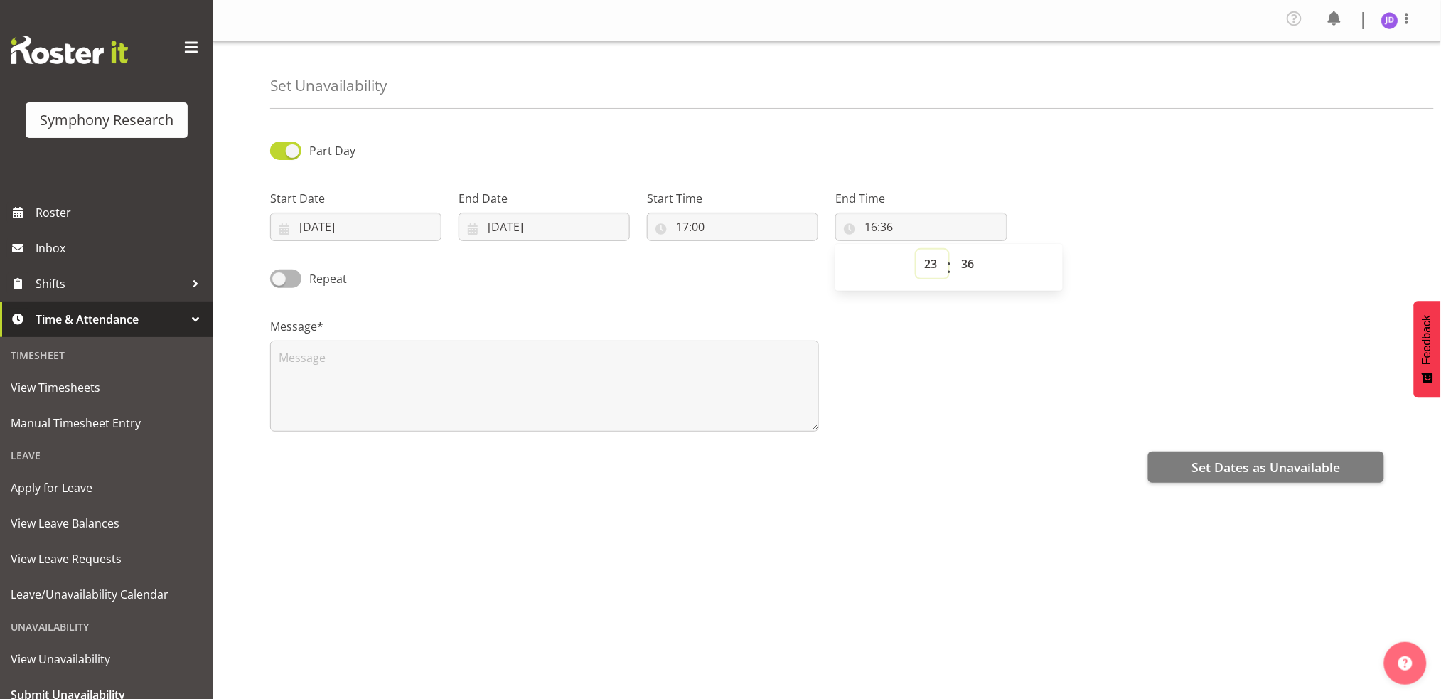
type input "23:36"
click at [971, 260] on select "00 01 02 03 04 05 06 07 08 09 10 11 12 13 14 15 16 17 18 19 20 21 22 23 24 25 2…" at bounding box center [969, 264] width 32 height 28
select select "0"
click at [953, 250] on select "00 01 02 03 04 05 06 07 08 09 10 11 12 13 14 15 16 17 18 19 20 21 22 23 24 25 2…" at bounding box center [969, 264] width 32 height 28
type input "23:00"
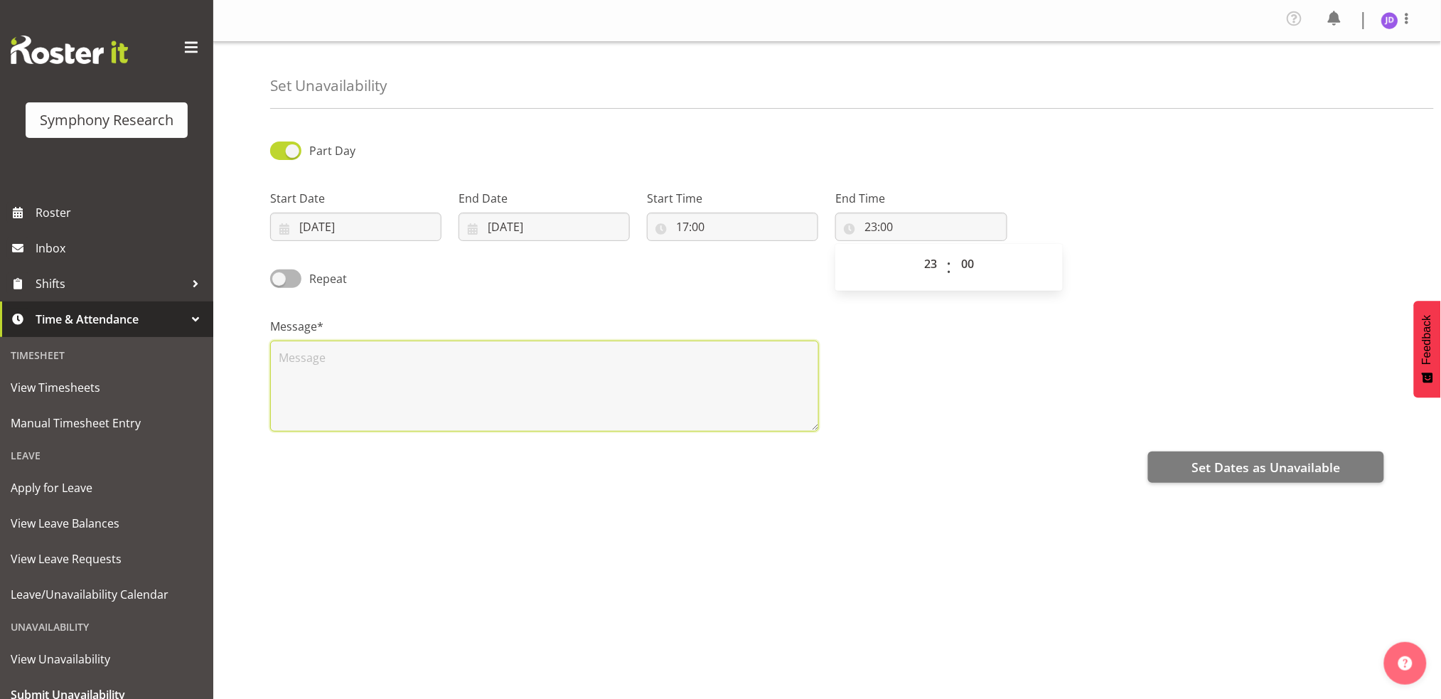
click at [328, 363] on textarea at bounding box center [544, 386] width 549 height 91
type textarea "a"
drag, startPoint x: 1212, startPoint y: 461, endPoint x: 1214, endPoint y: 442, distance: 19.3
click at [1215, 447] on div "Part Day Start Date 16/09/2025 January February March April May June July Augus…" at bounding box center [855, 403] width 1171 height 569
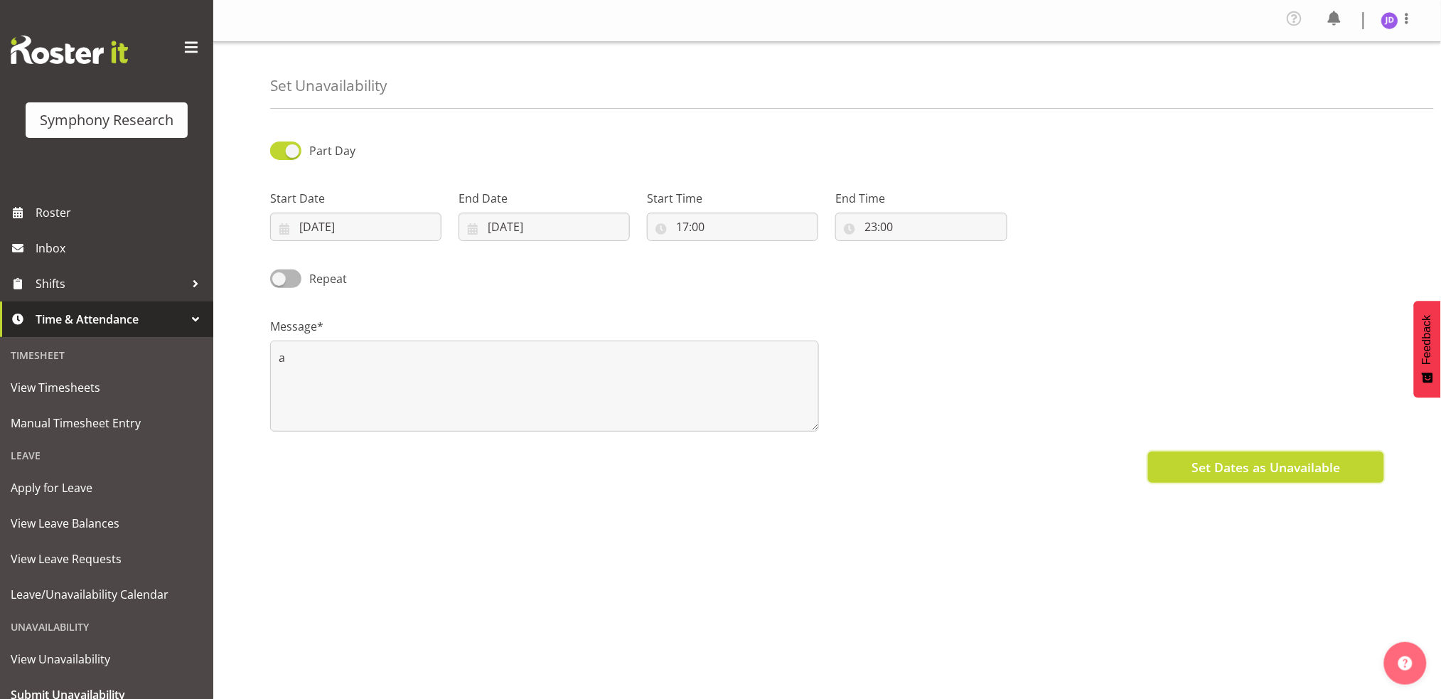
click at [1300, 466] on span "Set Dates as Unavailable" at bounding box center [1266, 467] width 149 height 18
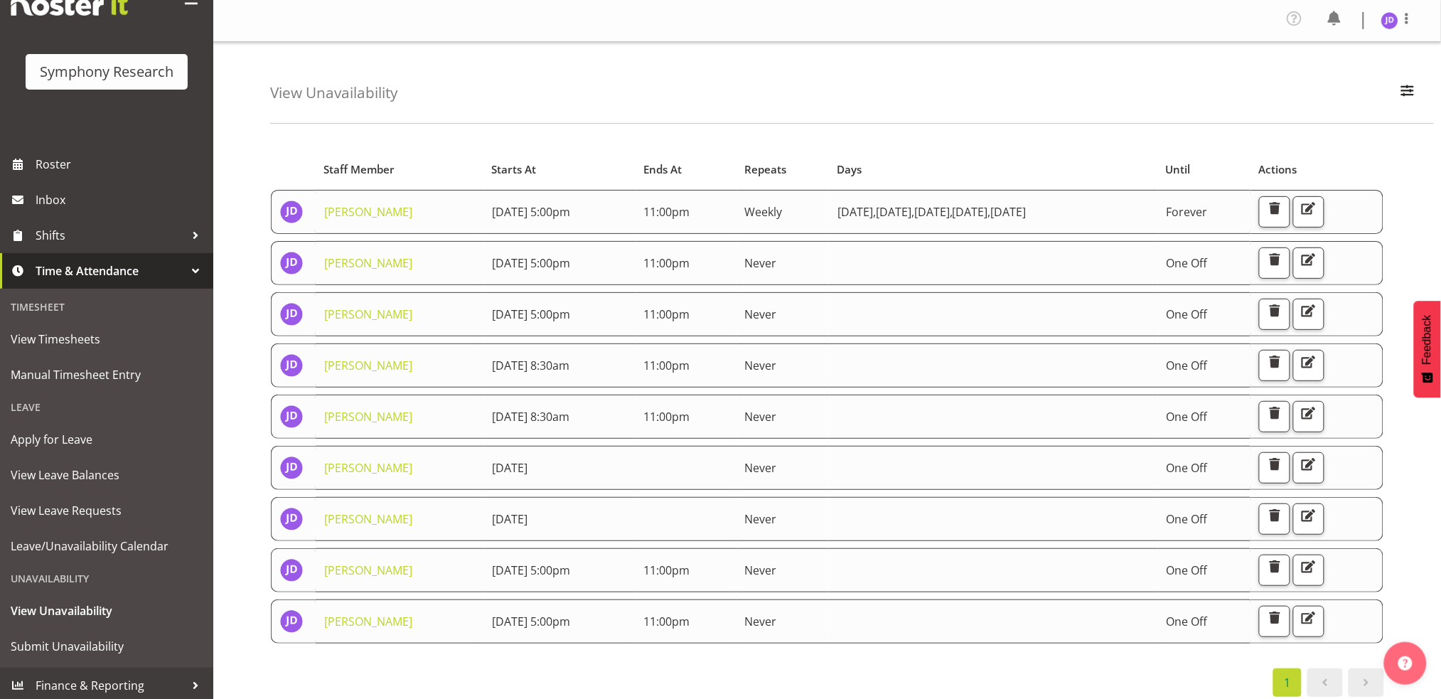
scroll to position [54, 0]
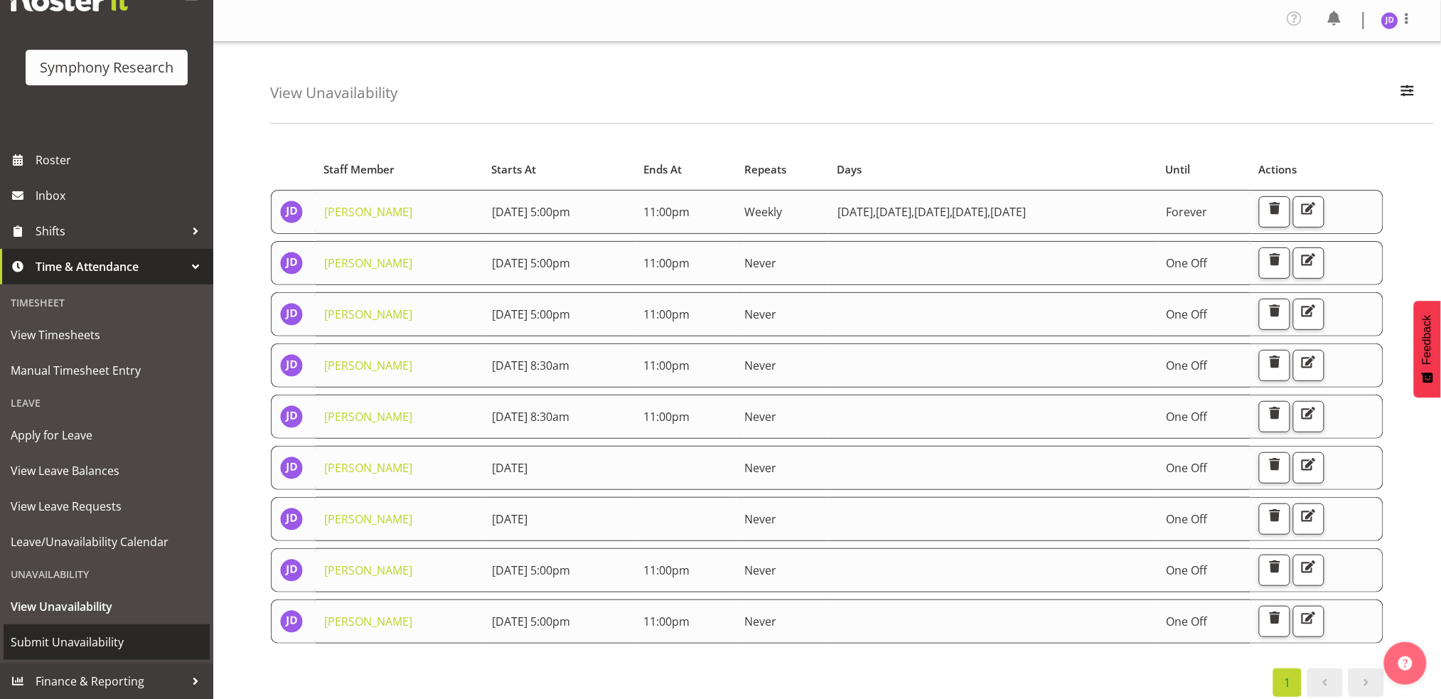
click at [77, 638] on span "Submit Unavailability" at bounding box center [107, 641] width 192 height 21
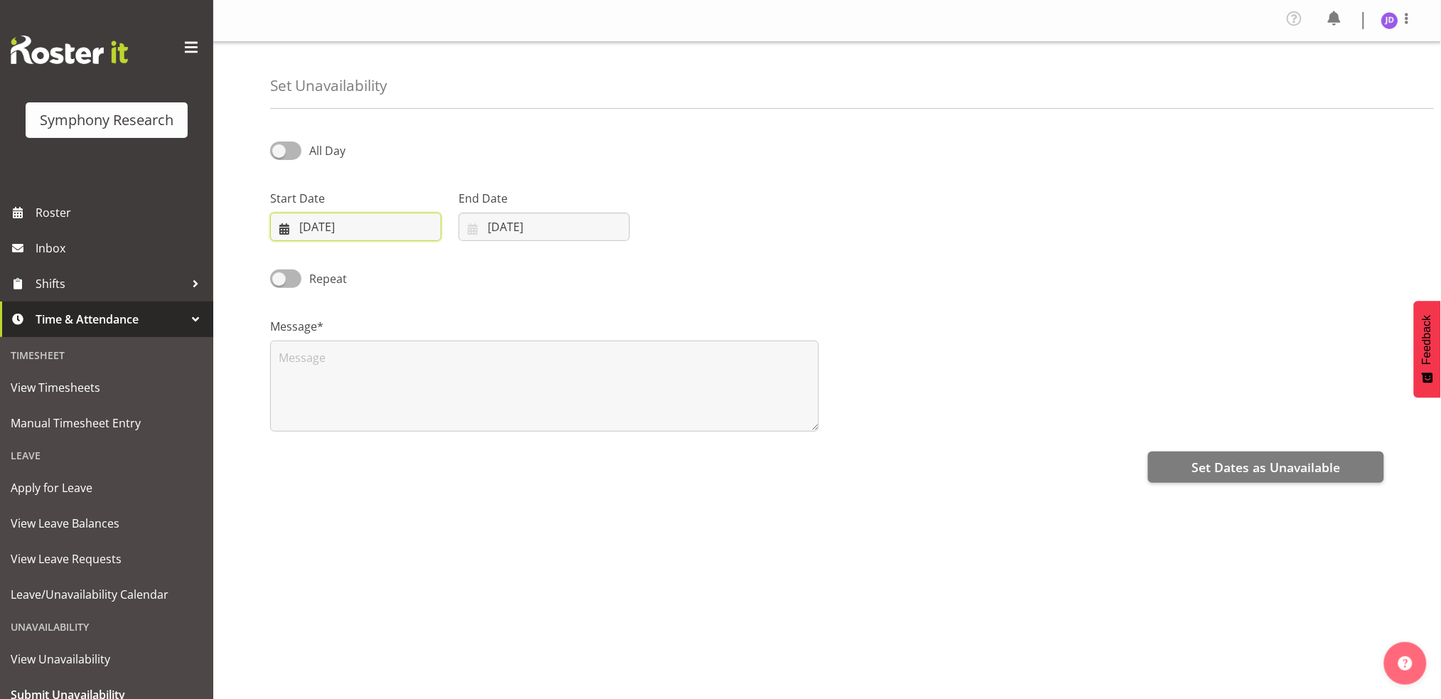
click at [351, 225] on input "09/09/2025" at bounding box center [355, 227] width 171 height 28
click at [388, 391] on span "17" at bounding box center [383, 397] width 11 height 14
type input "17/09/2025"
click at [535, 223] on input "[DATE]" at bounding box center [544, 227] width 171 height 28
click at [576, 392] on span "17" at bounding box center [572, 397] width 11 height 14
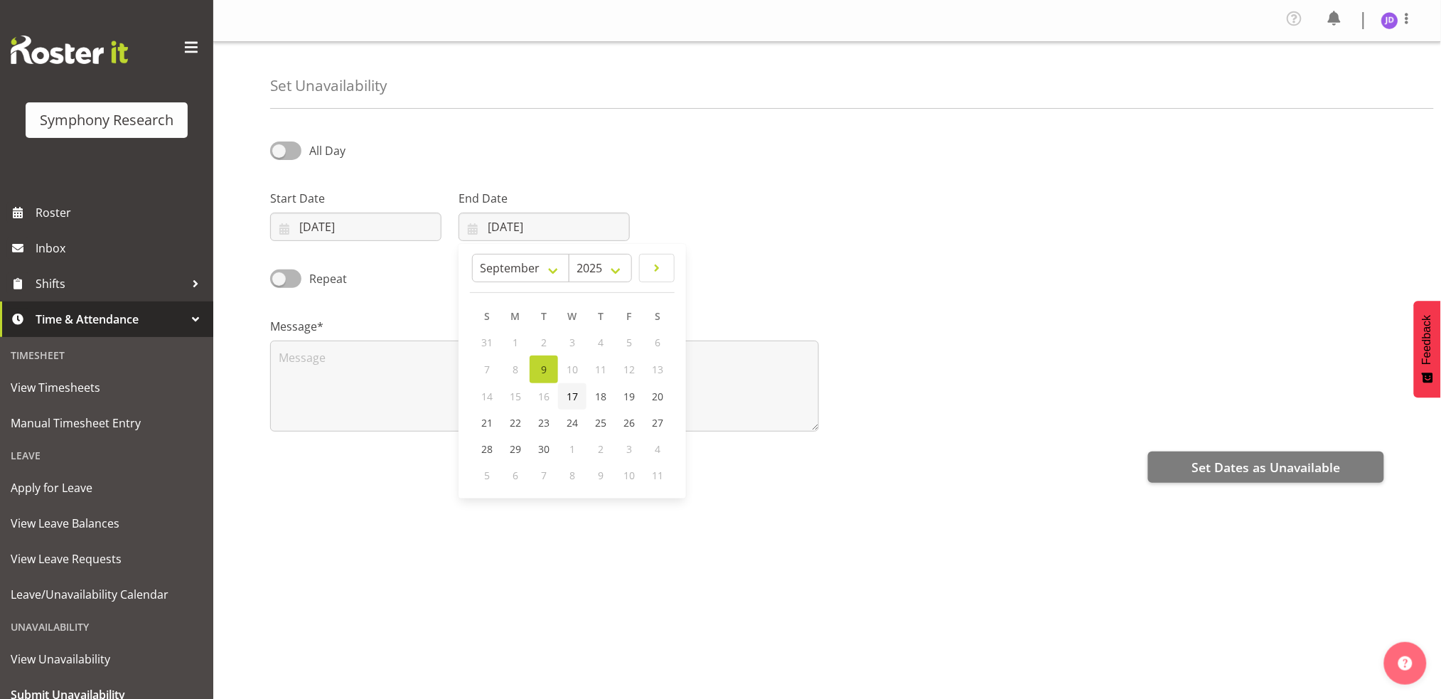
type input "17/09/2025"
drag, startPoint x: 286, startPoint y: 151, endPoint x: 301, endPoint y: 151, distance: 14.9
click at [287, 151] on span at bounding box center [285, 150] width 31 height 18
click at [279, 151] on input "All Day" at bounding box center [274, 150] width 9 height 9
checkbox input "true"
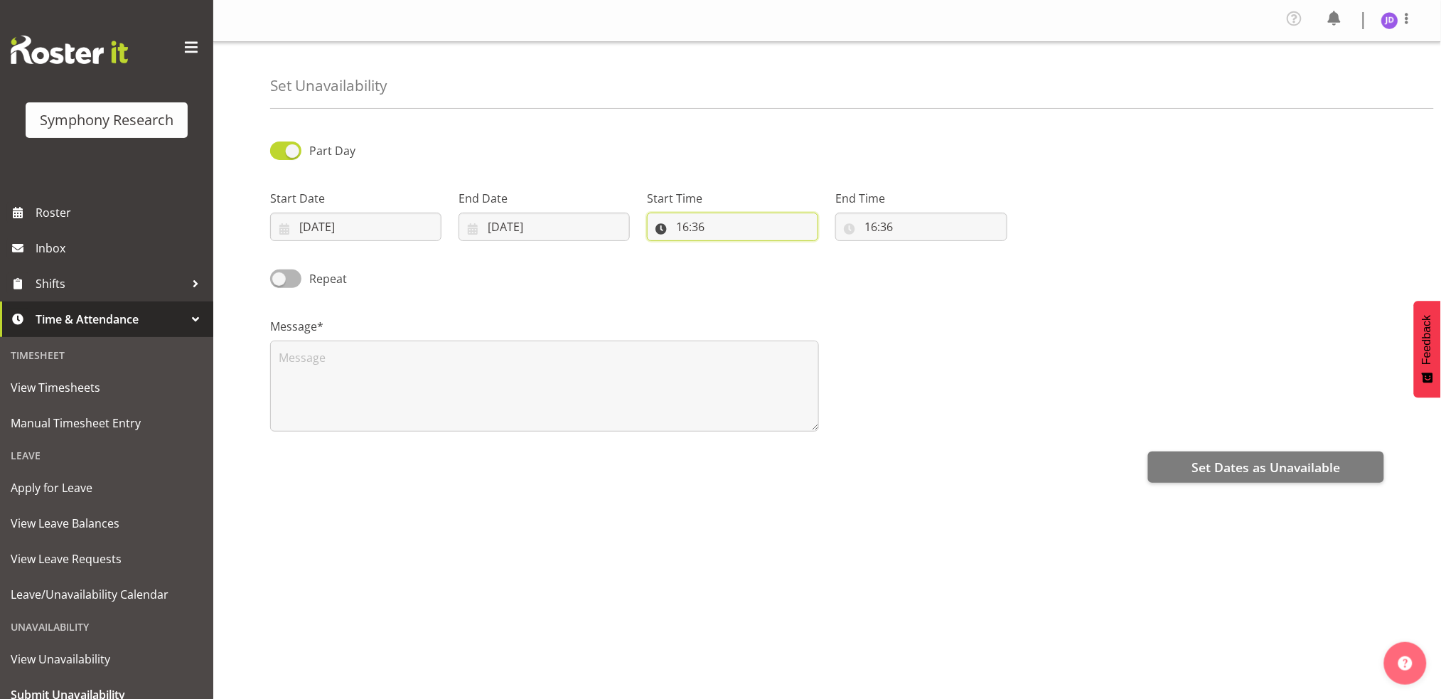
click at [690, 225] on input "16:36" at bounding box center [732, 227] width 171 height 28
click at [742, 262] on select "00 01 02 03 04 05 06 07 08 09 10 11 12 13 14 15 16 17 18 19 20 21 22 23" at bounding box center [744, 264] width 32 height 28
select select "17"
click at [728, 250] on select "00 01 02 03 04 05 06 07 08 09 10 11 12 13 14 15 16 17 18 19 20 21 22 23" at bounding box center [744, 264] width 32 height 28
type input "17:36"
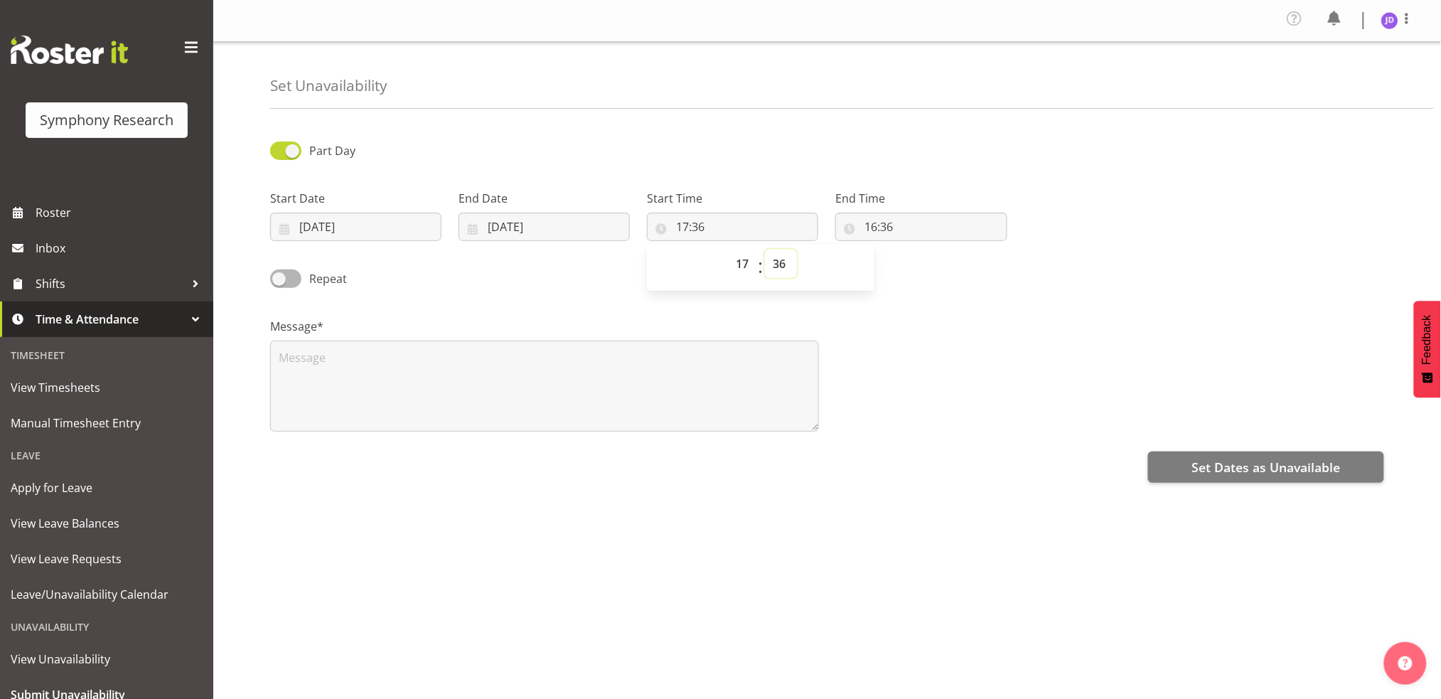
click at [781, 265] on select "00 01 02 03 04 05 06 07 08 09 10 11 12 13 14 15 16 17 18 19 20 21 22 23 24 25 2…" at bounding box center [781, 264] width 32 height 28
select select "0"
click at [765, 250] on select "00 01 02 03 04 05 06 07 08 09 10 11 12 13 14 15 16 17 18 19 20 21 22 23 24 25 2…" at bounding box center [781, 264] width 32 height 28
type input "17:00"
click at [877, 229] on input "16:36" at bounding box center [920, 227] width 171 height 28
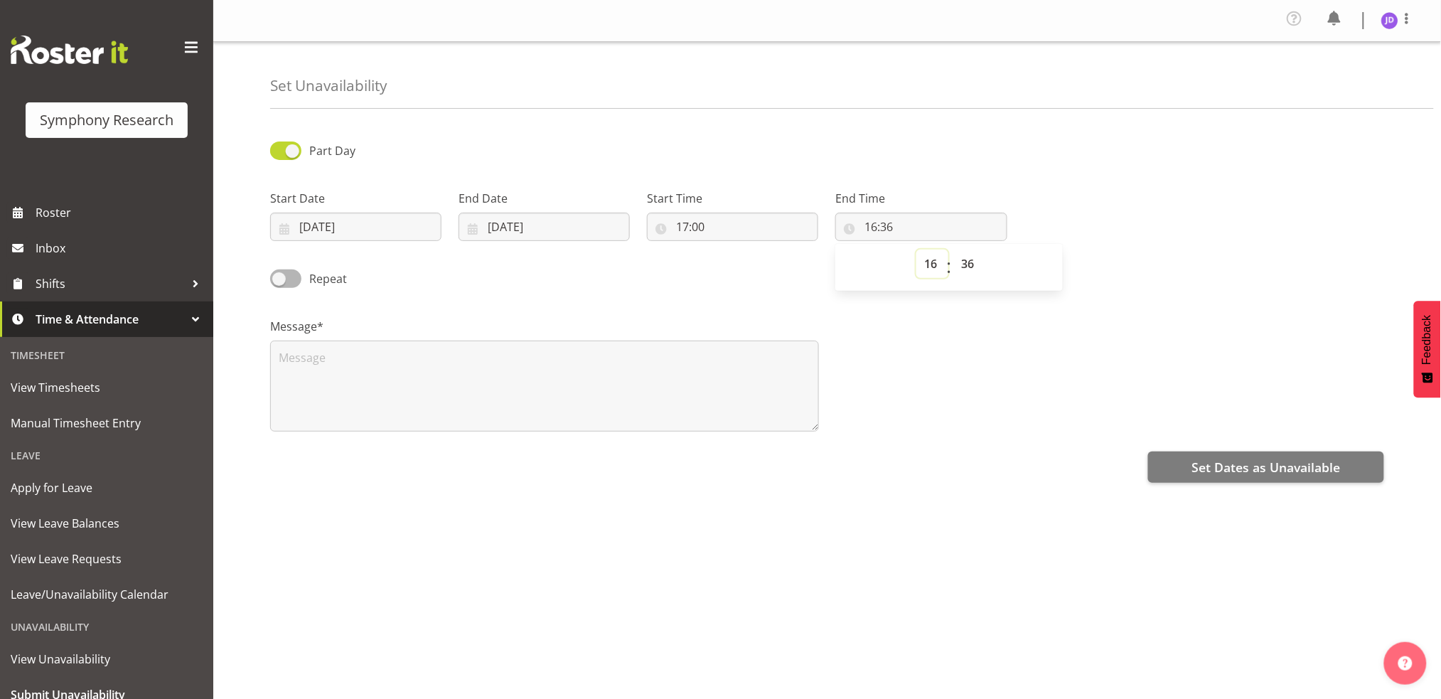
click at [926, 261] on select "00 01 02 03 04 05 06 07 08 09 10 11 12 13 14 15 16 17 18 19 20 21 22 23" at bounding box center [933, 264] width 32 height 28
select select "23"
click at [917, 250] on select "00 01 02 03 04 05 06 07 08 09 10 11 12 13 14 15 16 17 18 19 20 21 22 23" at bounding box center [933, 264] width 32 height 28
type input "23:36"
click at [971, 265] on select "00 01 02 03 04 05 06 07 08 09 10 11 12 13 14 15 16 17 18 19 20 21 22 23 24 25 2…" at bounding box center [969, 264] width 32 height 28
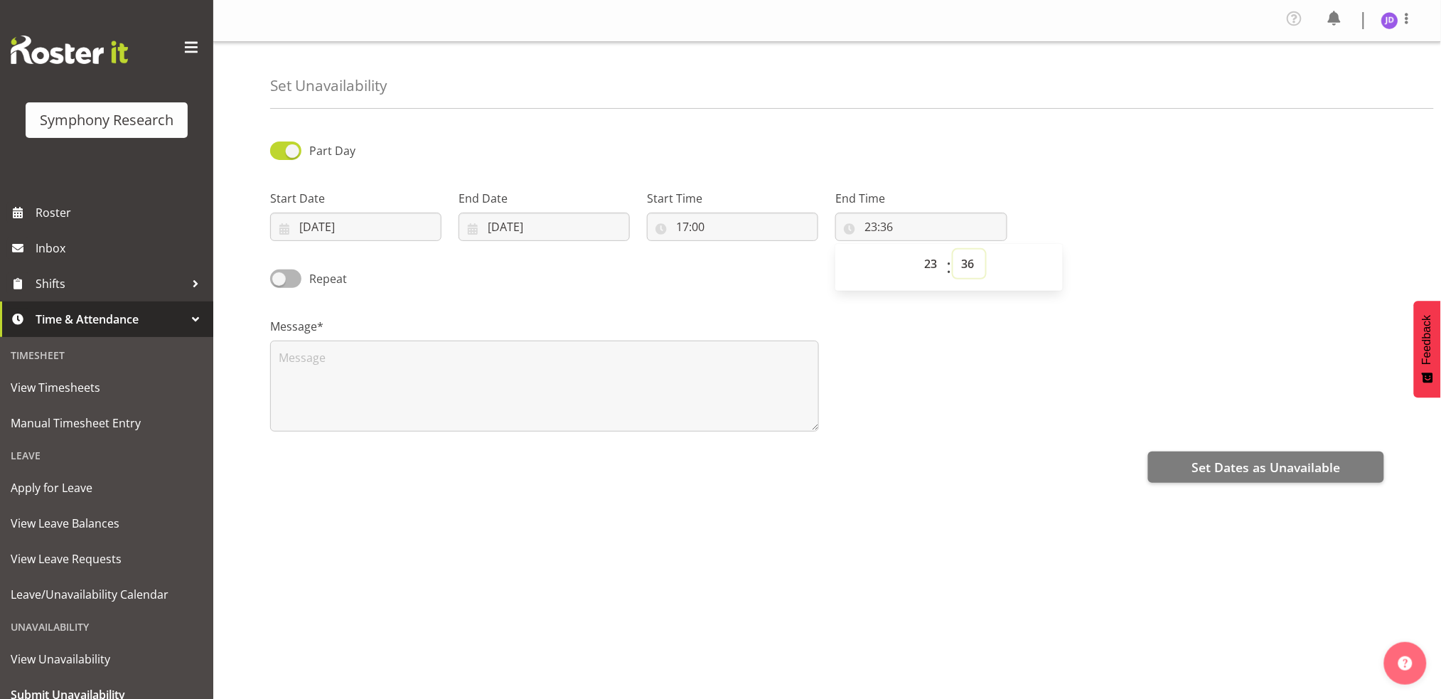
select select "0"
click at [953, 250] on select "00 01 02 03 04 05 06 07 08 09 10 11 12 13 14 15 16 17 18 19 20 21 22 23 24 25 2…" at bounding box center [969, 264] width 32 height 28
type input "23:00"
drag, startPoint x: 364, startPoint y: 377, endPoint x: 390, endPoint y: 365, distance: 28.0
click at [363, 375] on textarea at bounding box center [544, 386] width 549 height 91
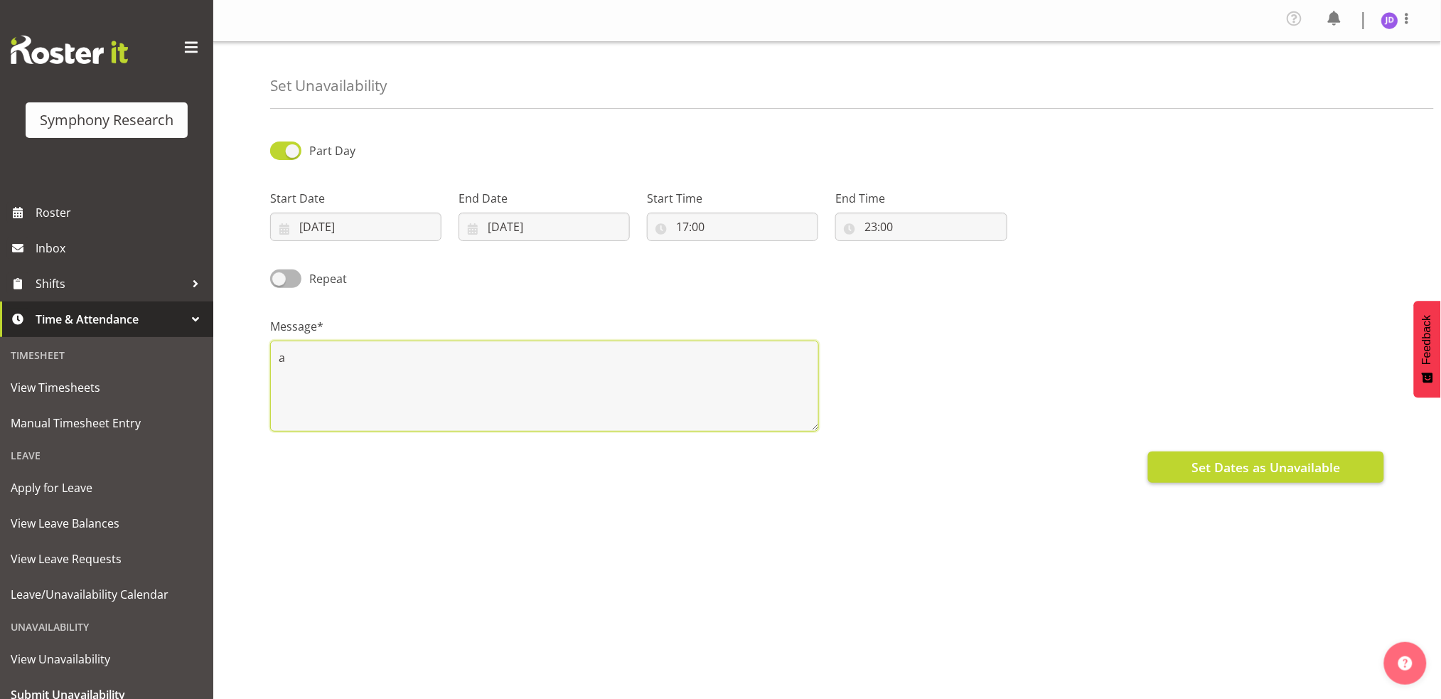
type textarea "a"
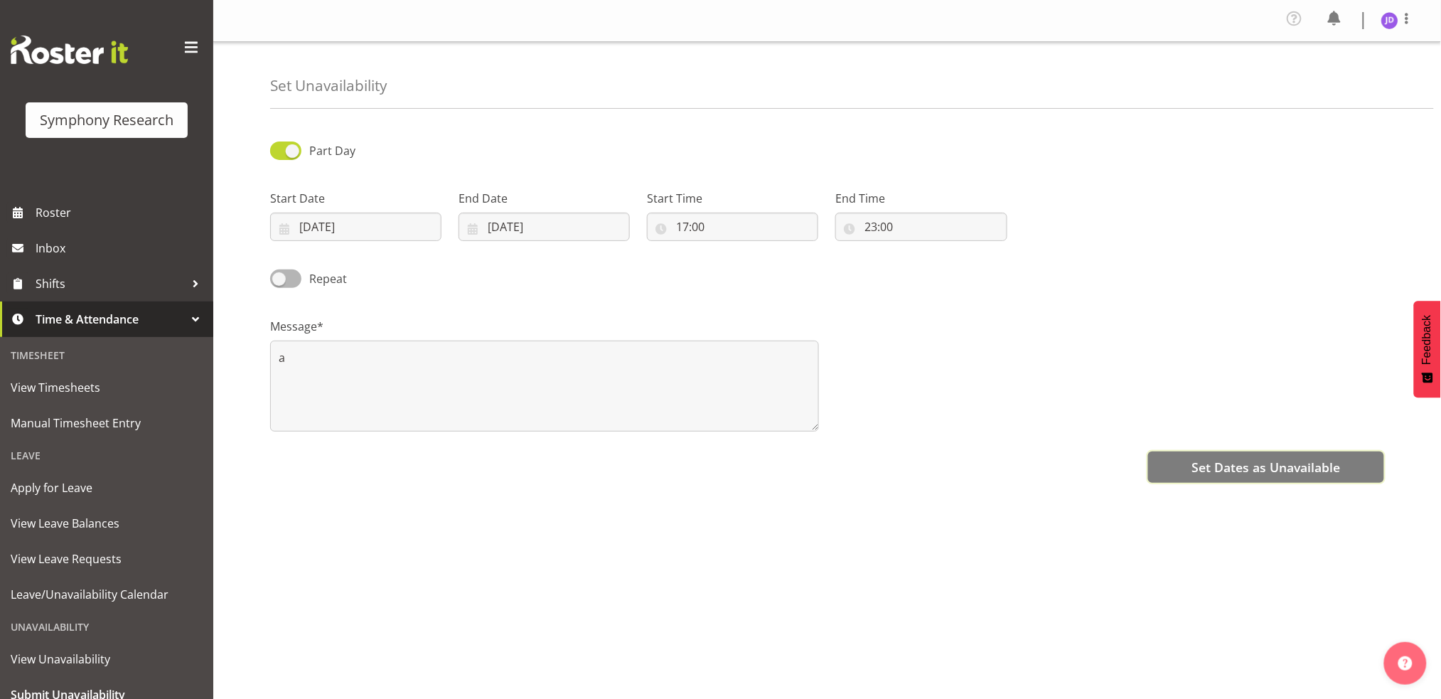
drag, startPoint x: 1229, startPoint y: 470, endPoint x: 1235, endPoint y: 461, distance: 10.9
click at [1232, 462] on span "Set Dates as Unavailable" at bounding box center [1266, 467] width 149 height 18
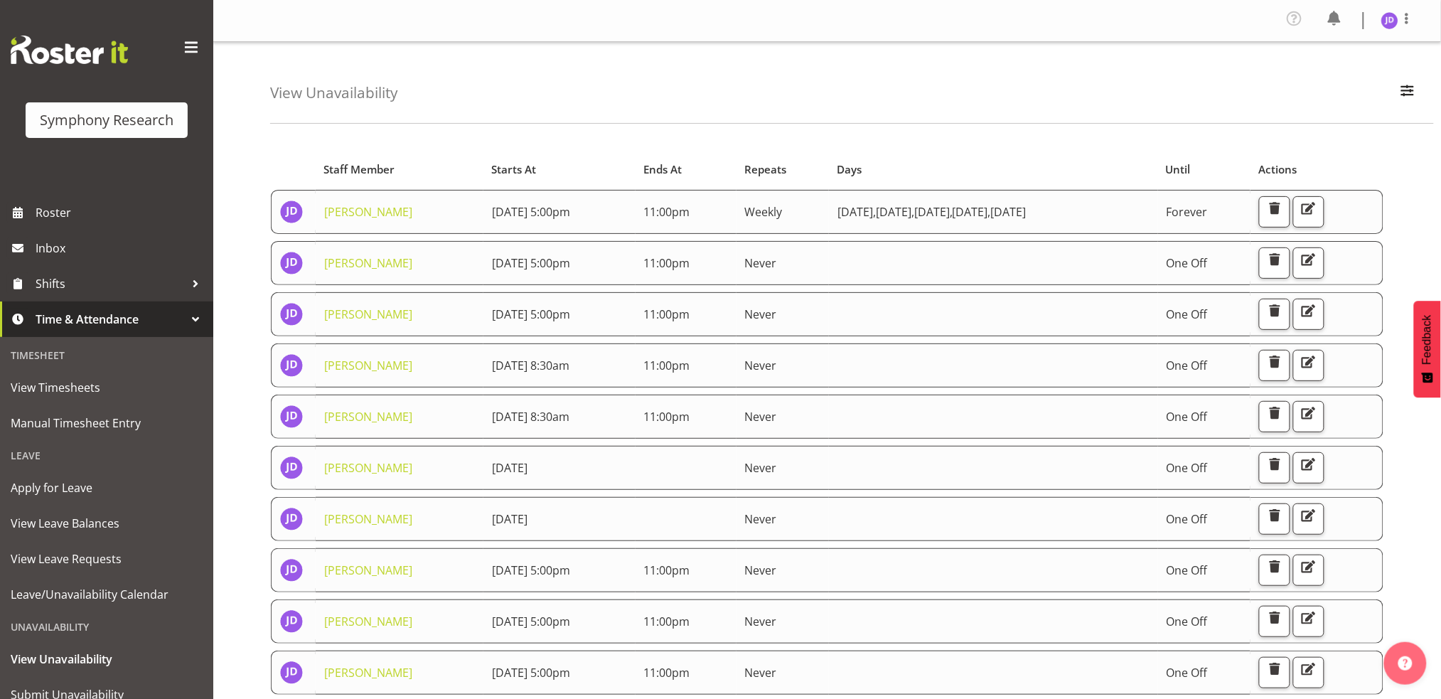
scroll to position [54, 0]
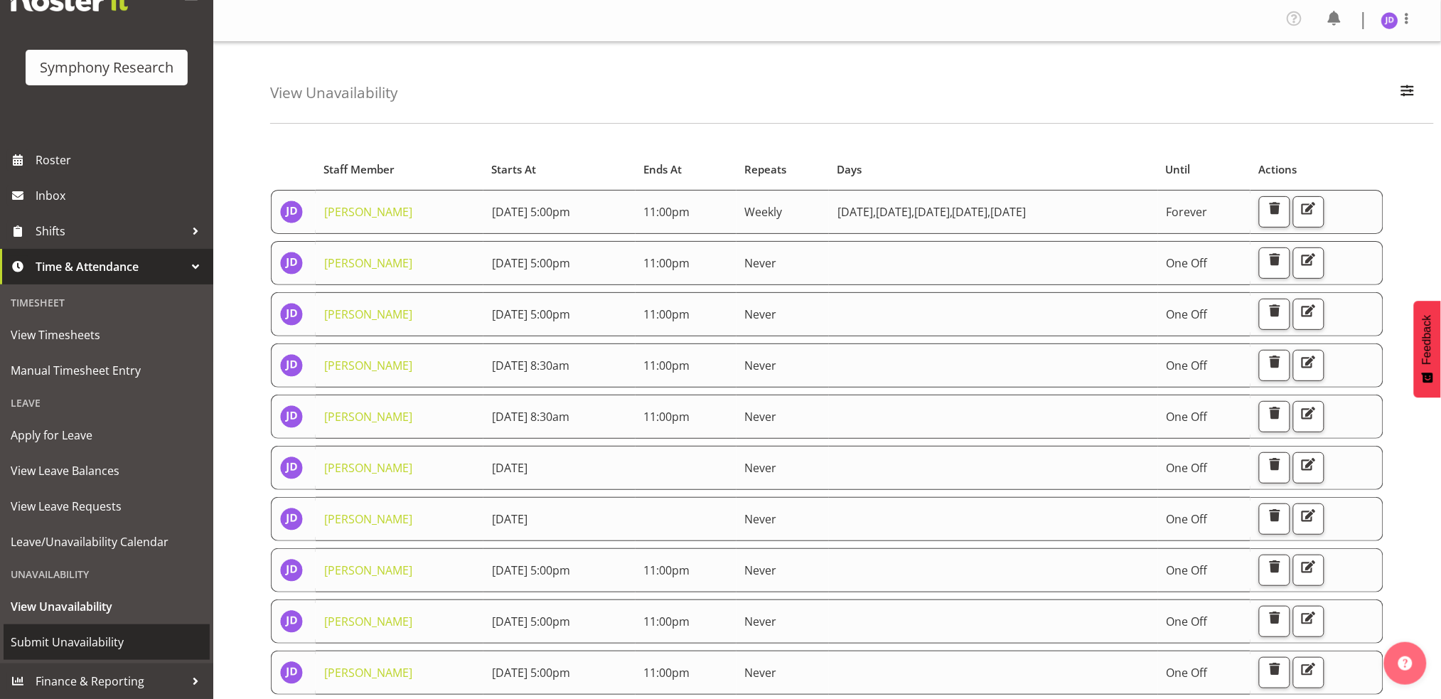
click at [87, 639] on span "Submit Unavailability" at bounding box center [107, 641] width 192 height 21
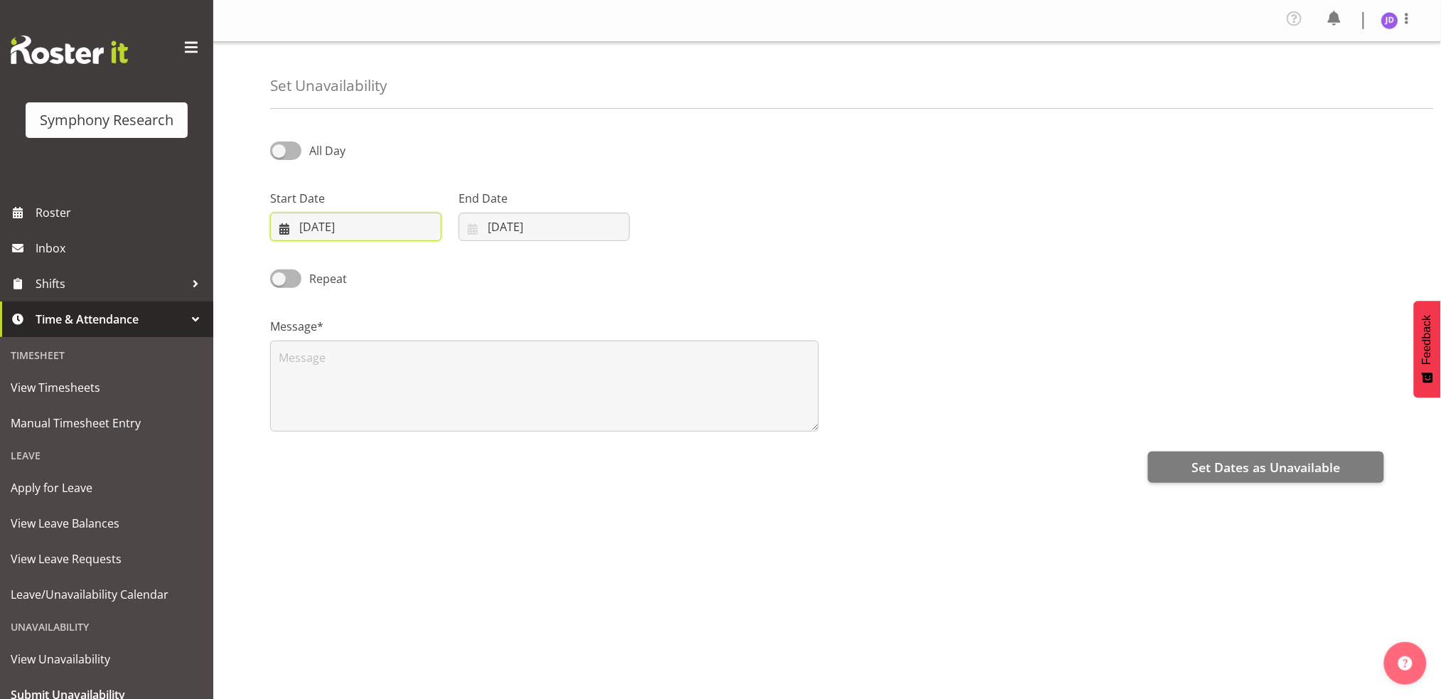
click at [373, 227] on input "09/09/2025" at bounding box center [355, 227] width 171 height 28
click at [414, 392] on span "18" at bounding box center [412, 397] width 11 height 14
type input "18/09/2025"
drag, startPoint x: 560, startPoint y: 233, endPoint x: 562, endPoint y: 268, distance: 35.6
click at [560, 233] on input "09/09/2025" at bounding box center [544, 227] width 171 height 28
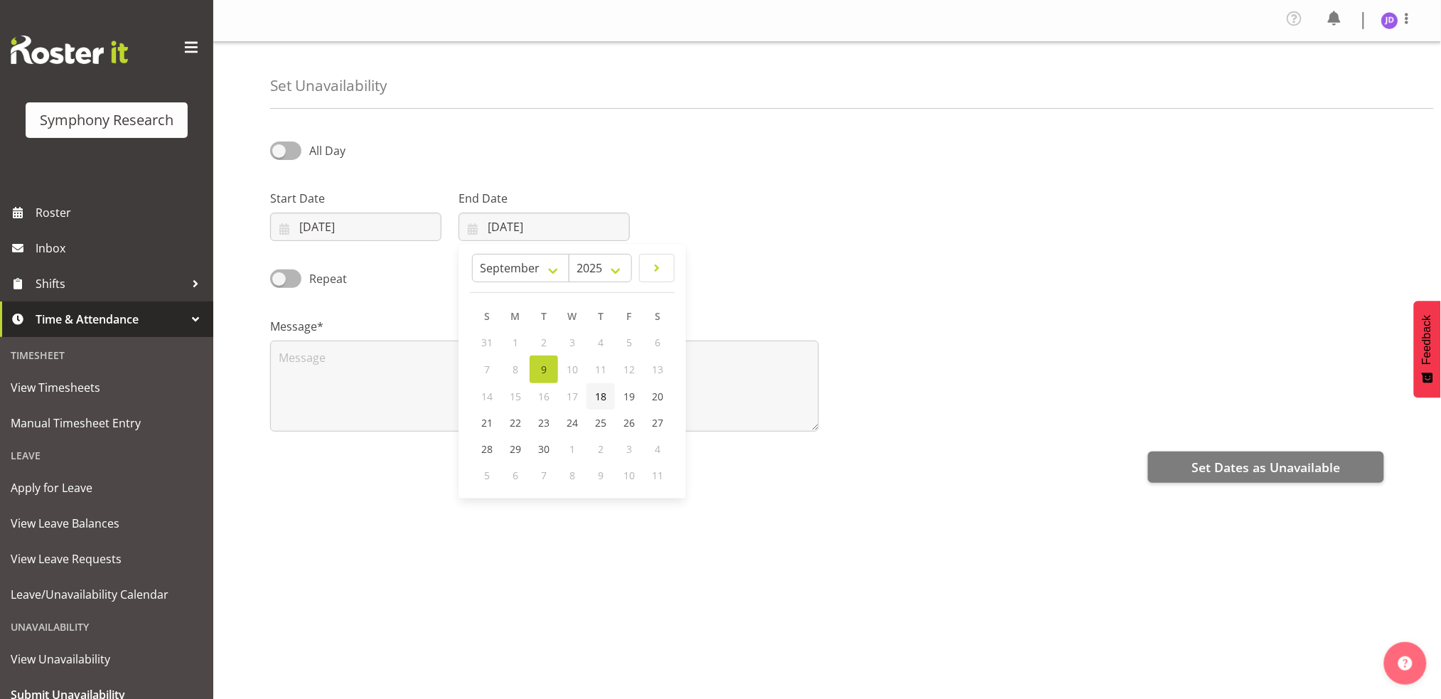
click at [602, 396] on span "18" at bounding box center [600, 397] width 11 height 14
type input "18/09/2025"
drag, startPoint x: 289, startPoint y: 148, endPoint x: 296, endPoint y: 146, distance: 8.1
click at [287, 148] on span at bounding box center [285, 150] width 31 height 18
click at [279, 148] on input "All Day" at bounding box center [274, 150] width 9 height 9
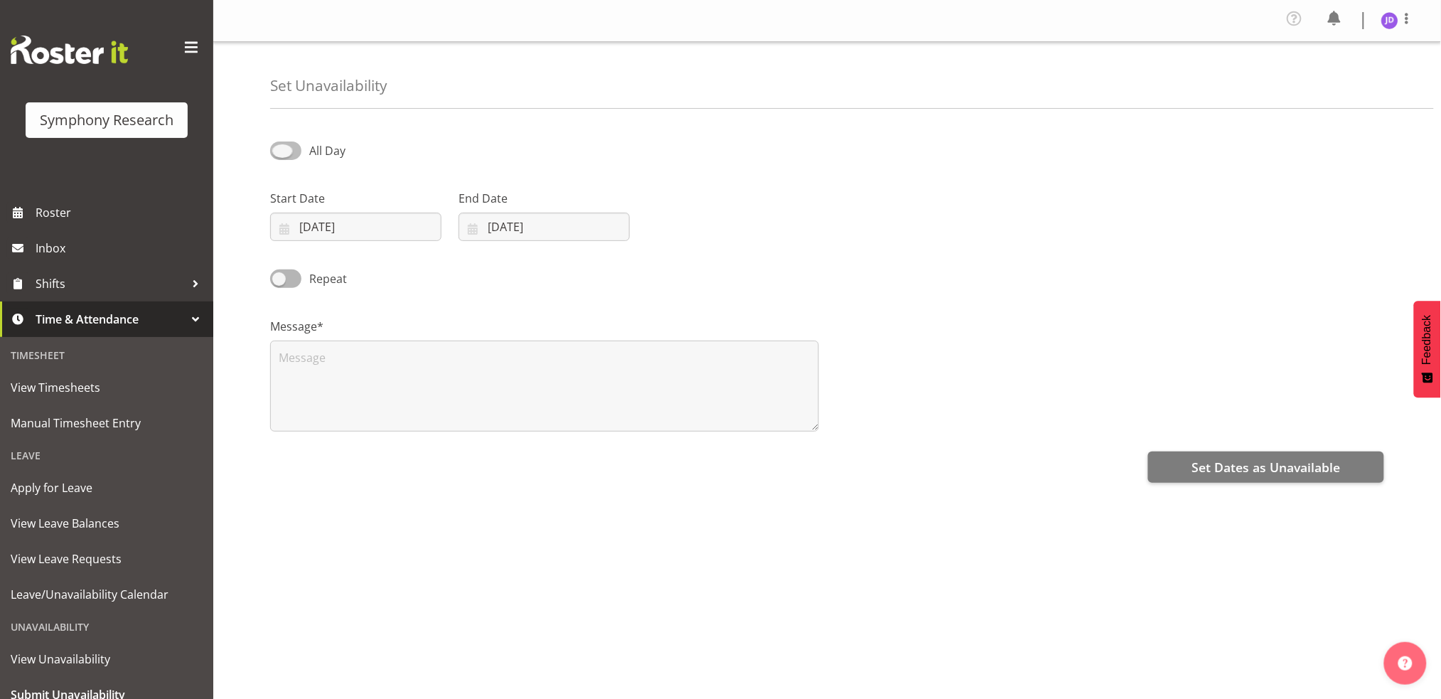
checkbox input "true"
select select "16"
select select "37"
click at [680, 226] on input "16:37" at bounding box center [732, 227] width 171 height 28
click at [740, 263] on select "00 01 02 03 04 05 06 07 08 09 10 11 12 13 14 15 16 17 18 19 20 21 22 23" at bounding box center [744, 264] width 32 height 28
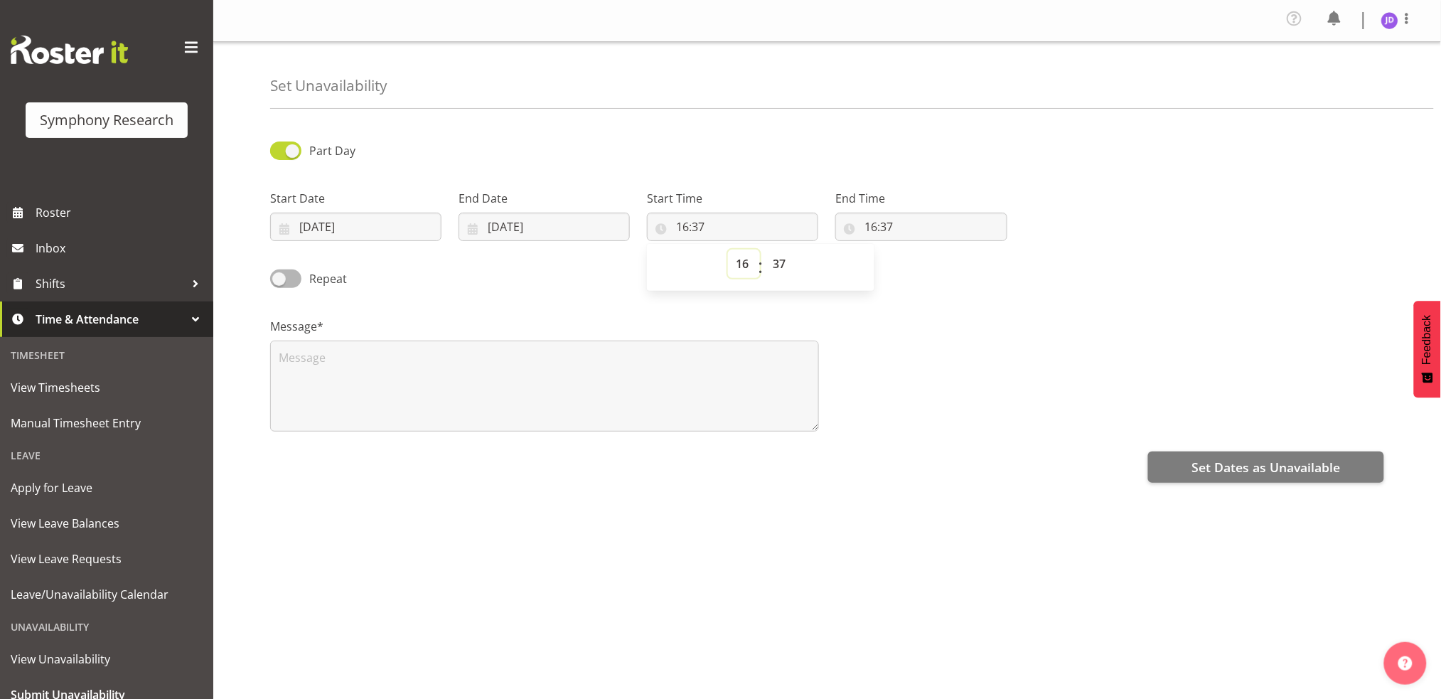
select select "8"
click at [728, 250] on select "00 01 02 03 04 05 06 07 08 09 10 11 12 13 14 15 16 17 18 19 20 21 22 23" at bounding box center [744, 264] width 32 height 28
type input "08:37"
click at [783, 264] on select "00 01 02 03 04 05 06 07 08 09 10 11 12 13 14 15 16 17 18 19 20 21 22 23 24 25 2…" at bounding box center [781, 264] width 32 height 28
select select "30"
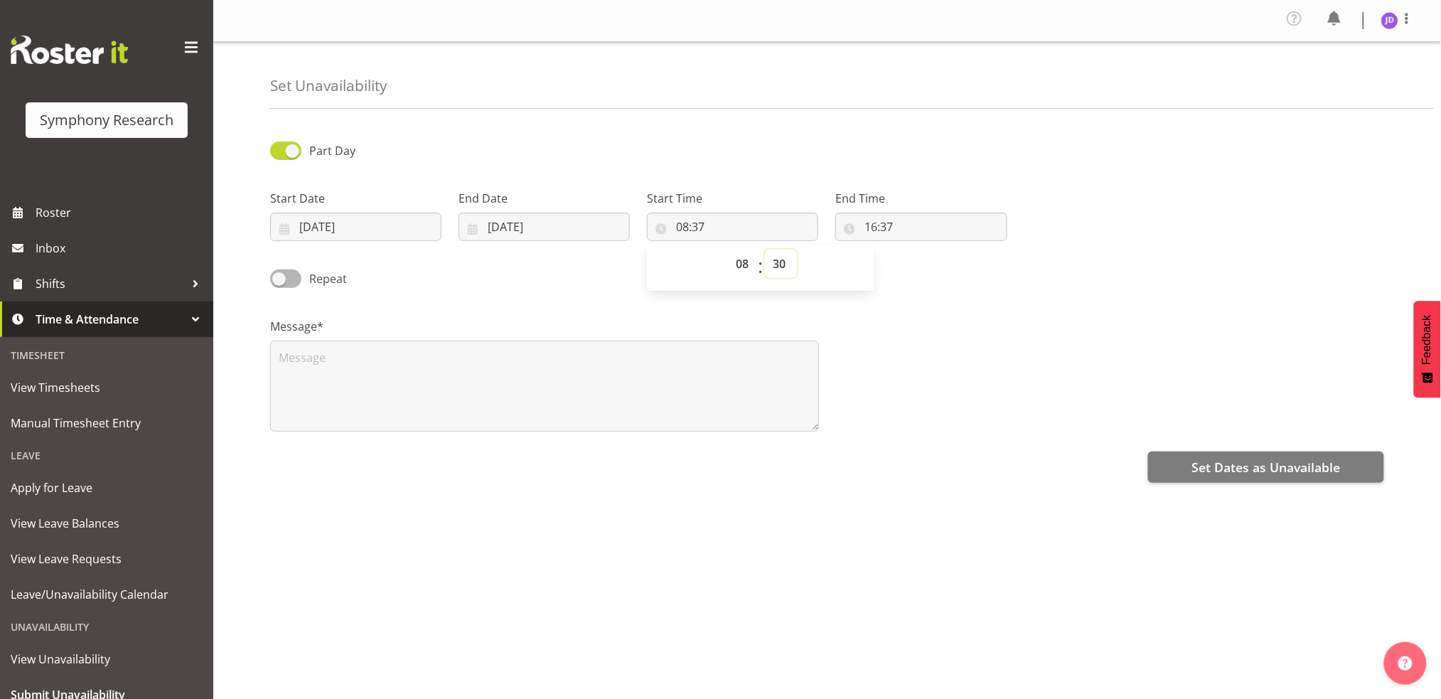
click at [765, 250] on select "00 01 02 03 04 05 06 07 08 09 10 11 12 13 14 15 16 17 18 19 20 21 22 23 24 25 2…" at bounding box center [781, 264] width 32 height 28
type input "08:30"
click at [877, 229] on input "16:37" at bounding box center [920, 227] width 171 height 28
click at [930, 262] on select "00 01 02 03 04 05 06 07 08 09 10 11 12 13 14 15 16 17 18 19 20 21 22 23" at bounding box center [933, 264] width 32 height 28
select select "23"
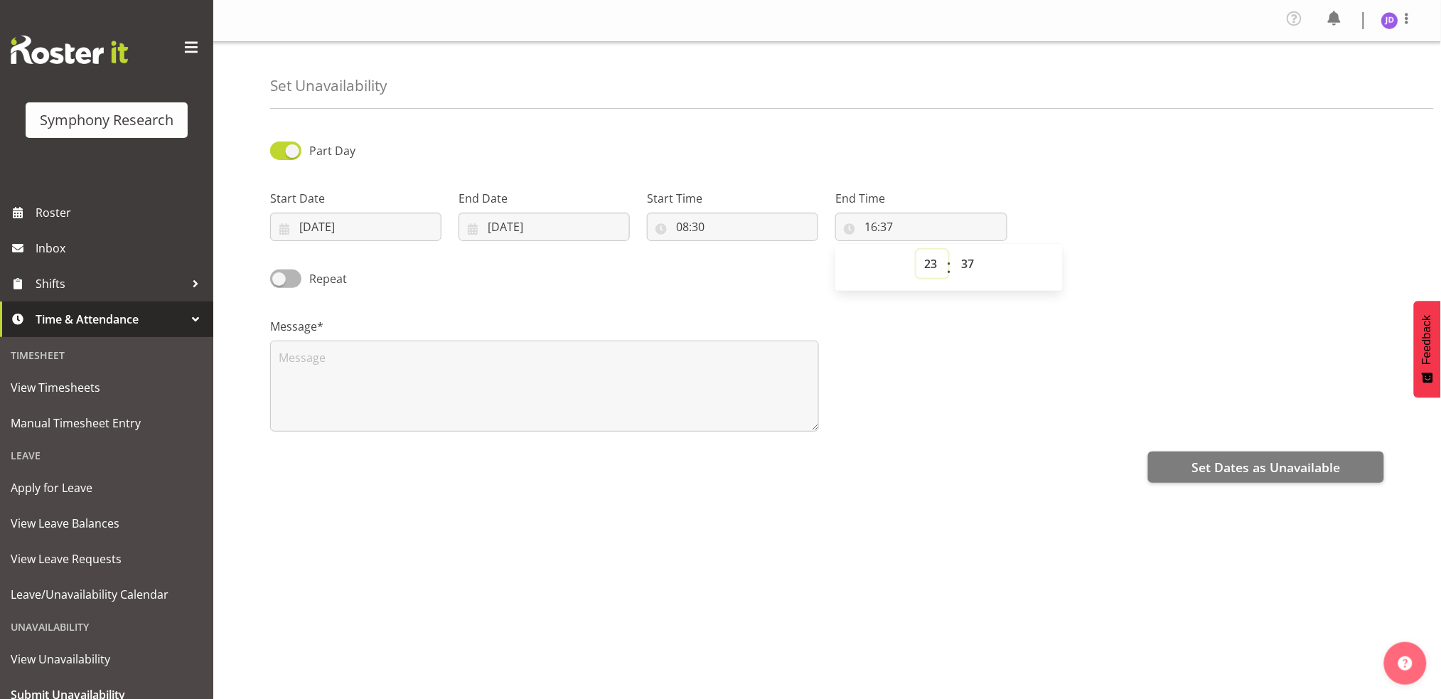
click at [917, 250] on select "00 01 02 03 04 05 06 07 08 09 10 11 12 13 14 15 16 17 18 19 20 21 22 23" at bounding box center [933, 264] width 32 height 28
type input "23:37"
click at [971, 261] on select "00 01 02 03 04 05 06 07 08 09 10 11 12 13 14 15 16 17 18 19 20 21 22 23 24 25 2…" at bounding box center [969, 264] width 32 height 28
select select "0"
click at [953, 250] on select "00 01 02 03 04 05 06 07 08 09 10 11 12 13 14 15 16 17 18 19 20 21 22 23 24 25 2…" at bounding box center [969, 264] width 32 height 28
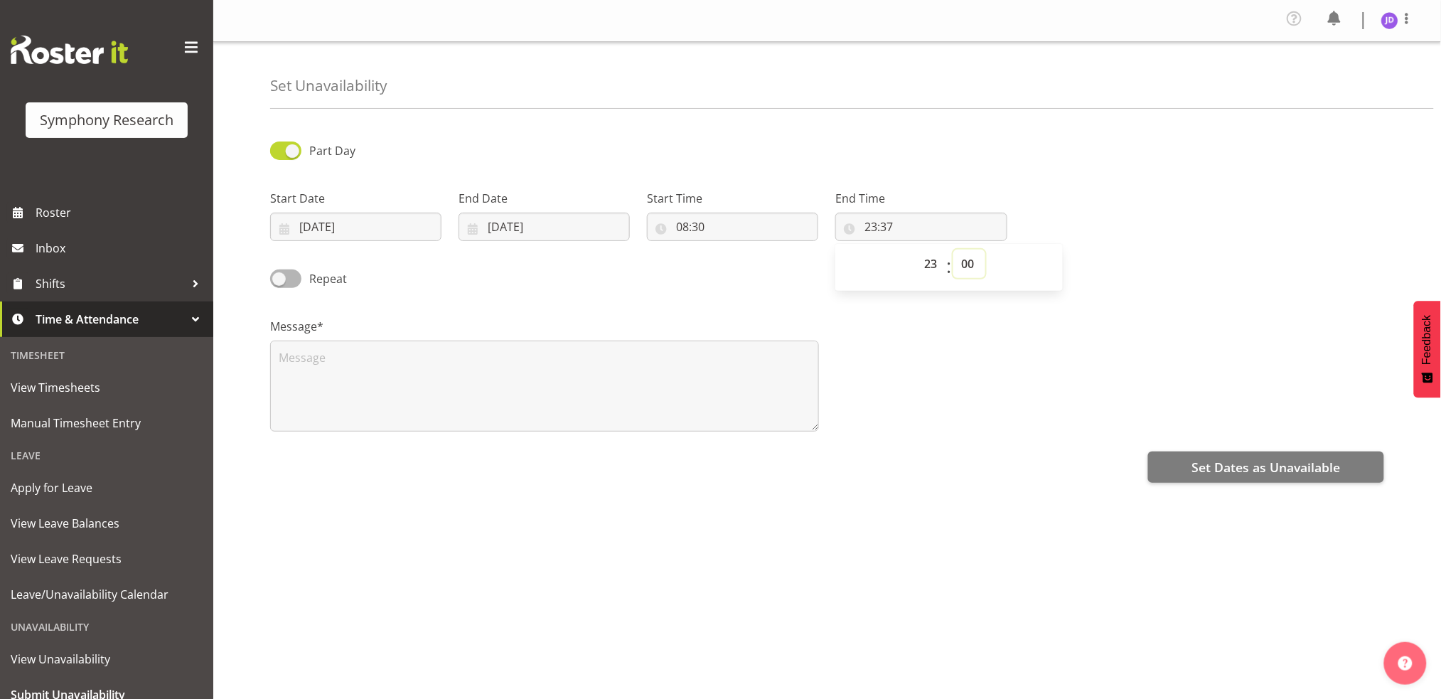
type input "23:00"
drag, startPoint x: 321, startPoint y: 374, endPoint x: 351, endPoint y: 365, distance: 31.3
click at [320, 368] on textarea at bounding box center [544, 386] width 549 height 91
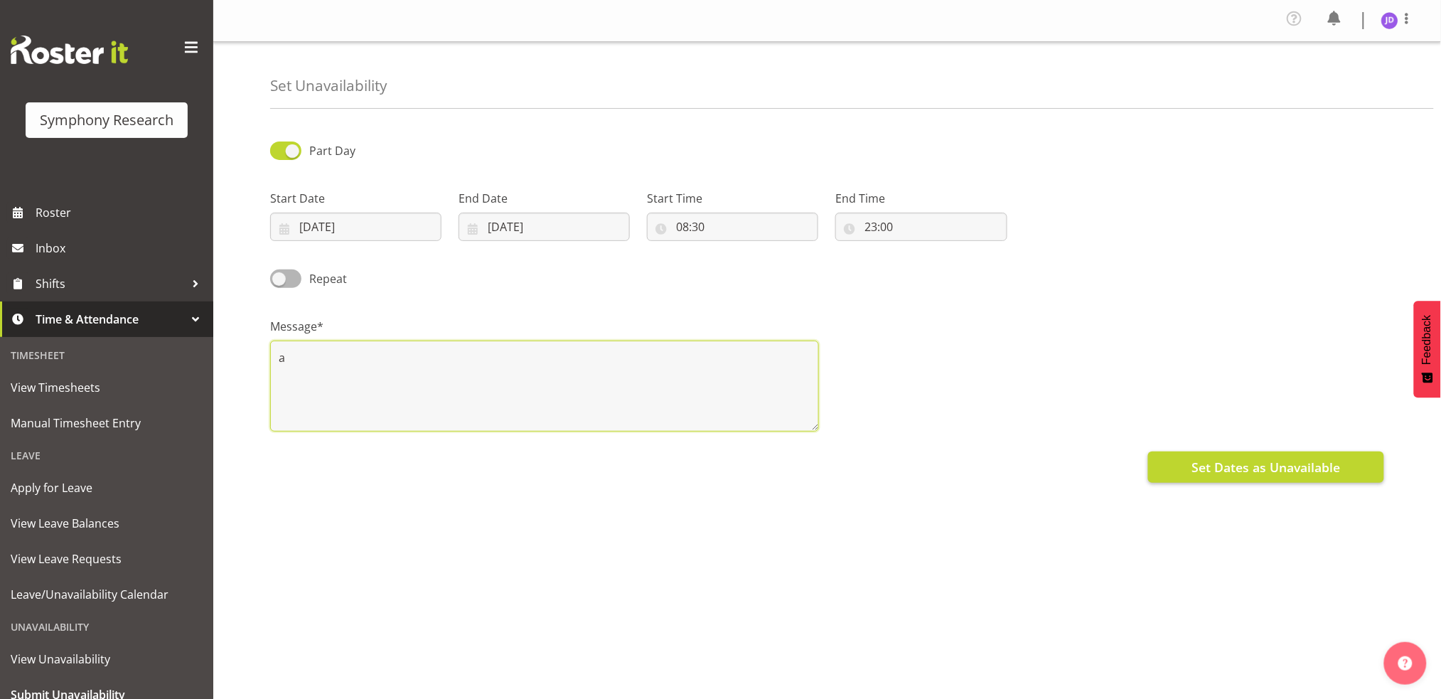
type textarea "a"
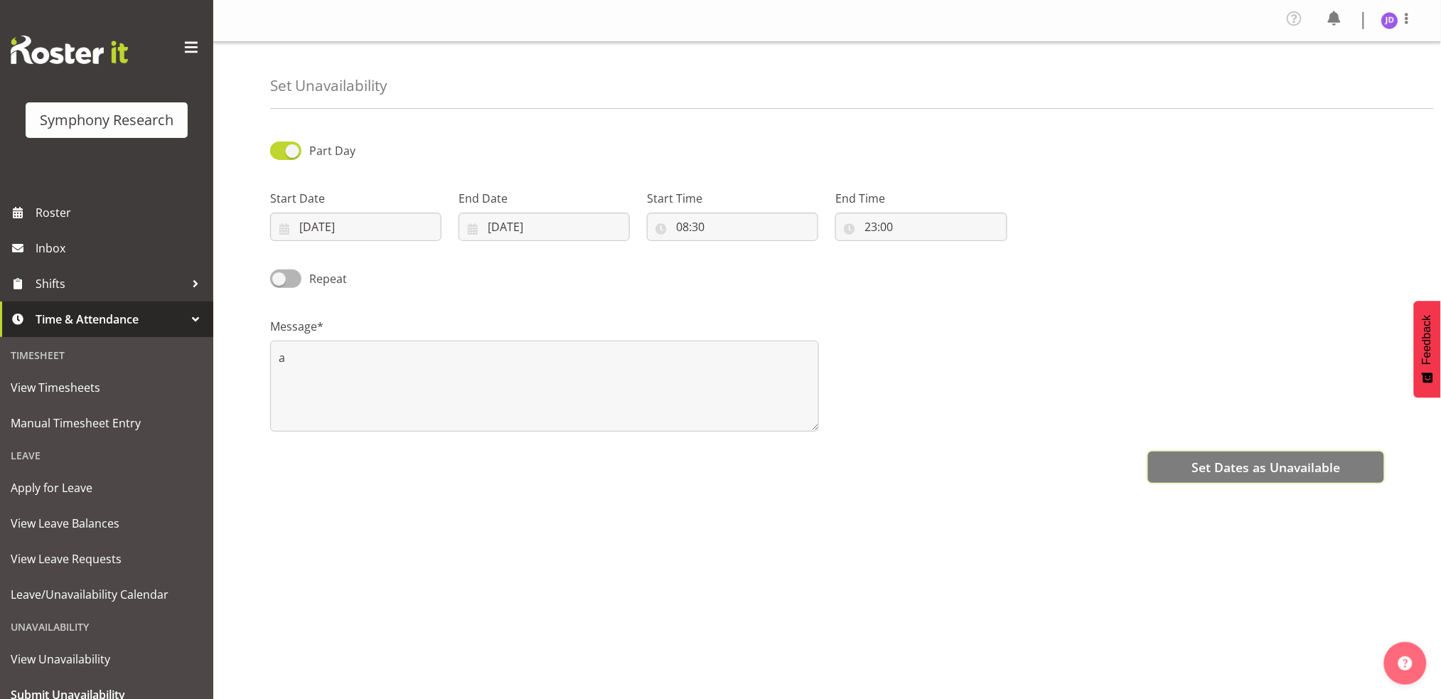
drag, startPoint x: 1213, startPoint y: 468, endPoint x: 1213, endPoint y: 460, distance: 7.8
click at [1213, 461] on span "Set Dates as Unavailable" at bounding box center [1266, 467] width 149 height 18
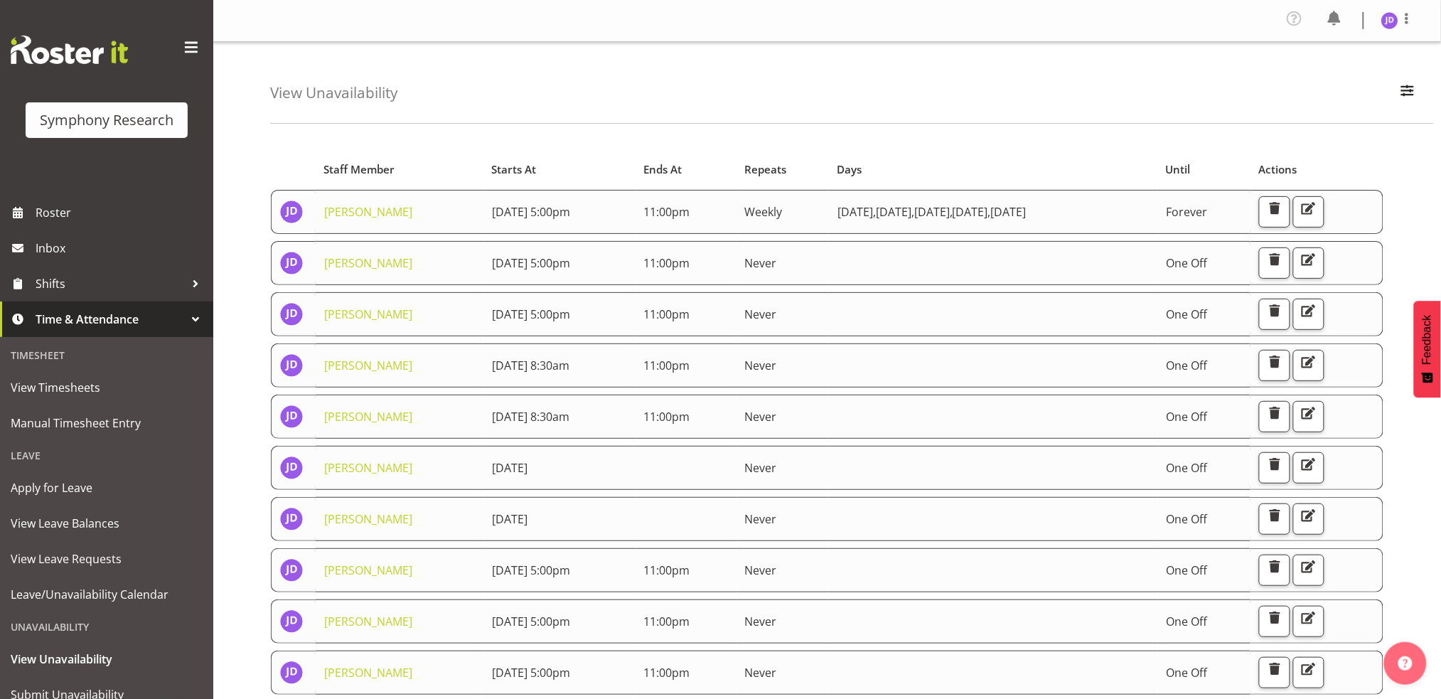
scroll to position [54, 0]
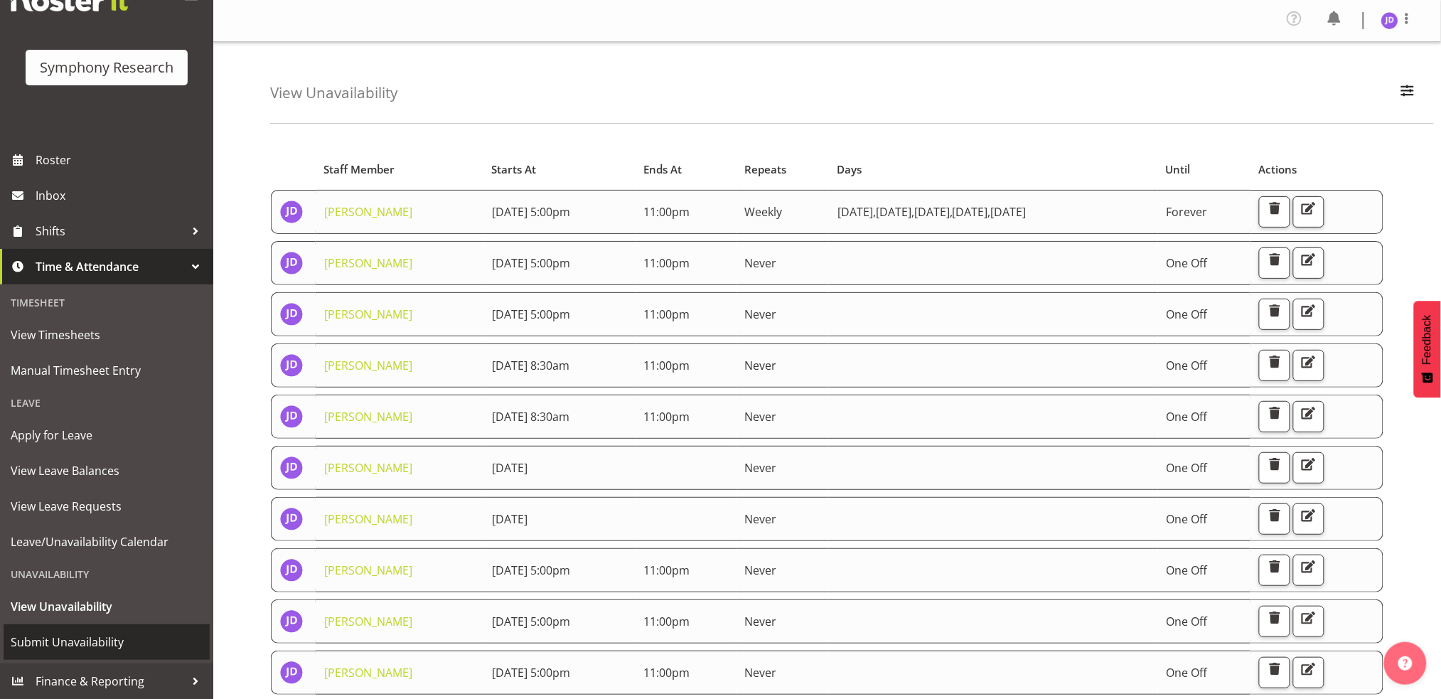
click at [99, 638] on span "Submit Unavailability" at bounding box center [107, 641] width 192 height 21
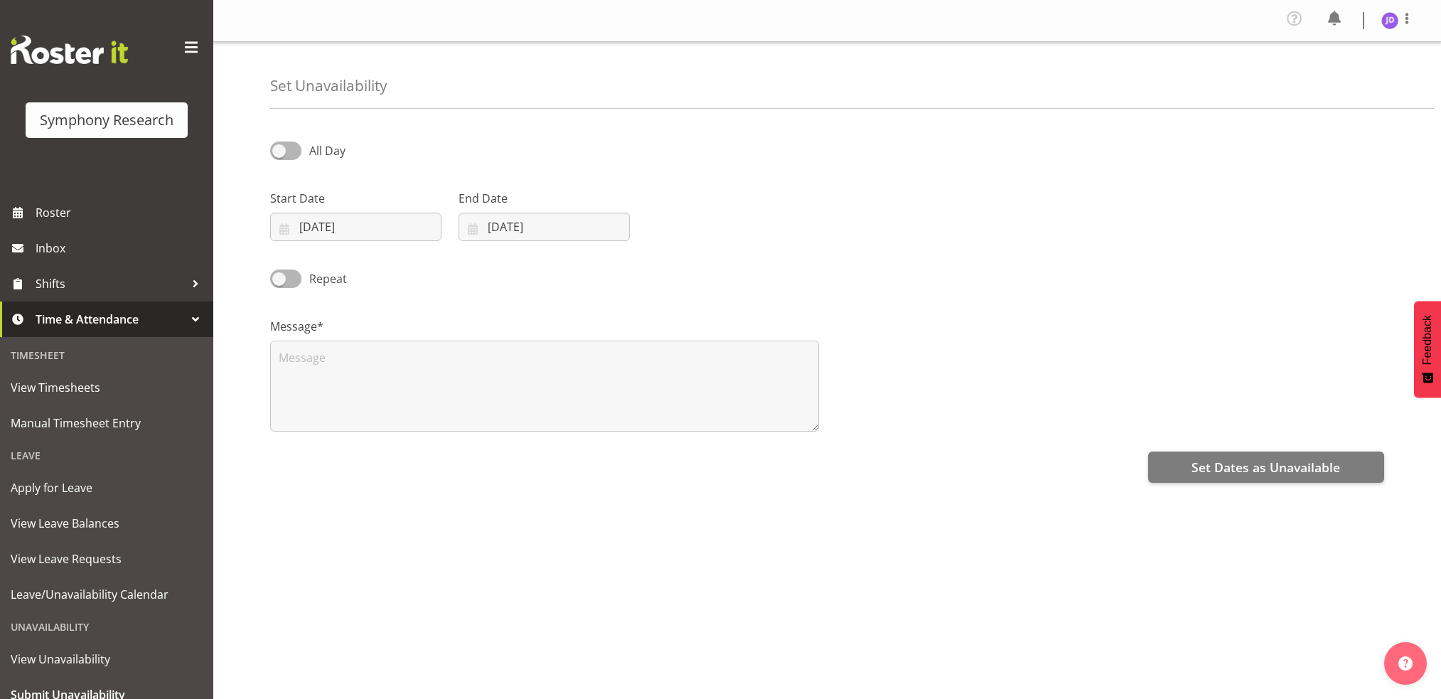
select select "8"
select select "2025"
click at [366, 234] on input "[DATE]" at bounding box center [355, 227] width 171 height 28
click at [441, 368] on span "12" at bounding box center [440, 370] width 11 height 14
type input "[DATE]"
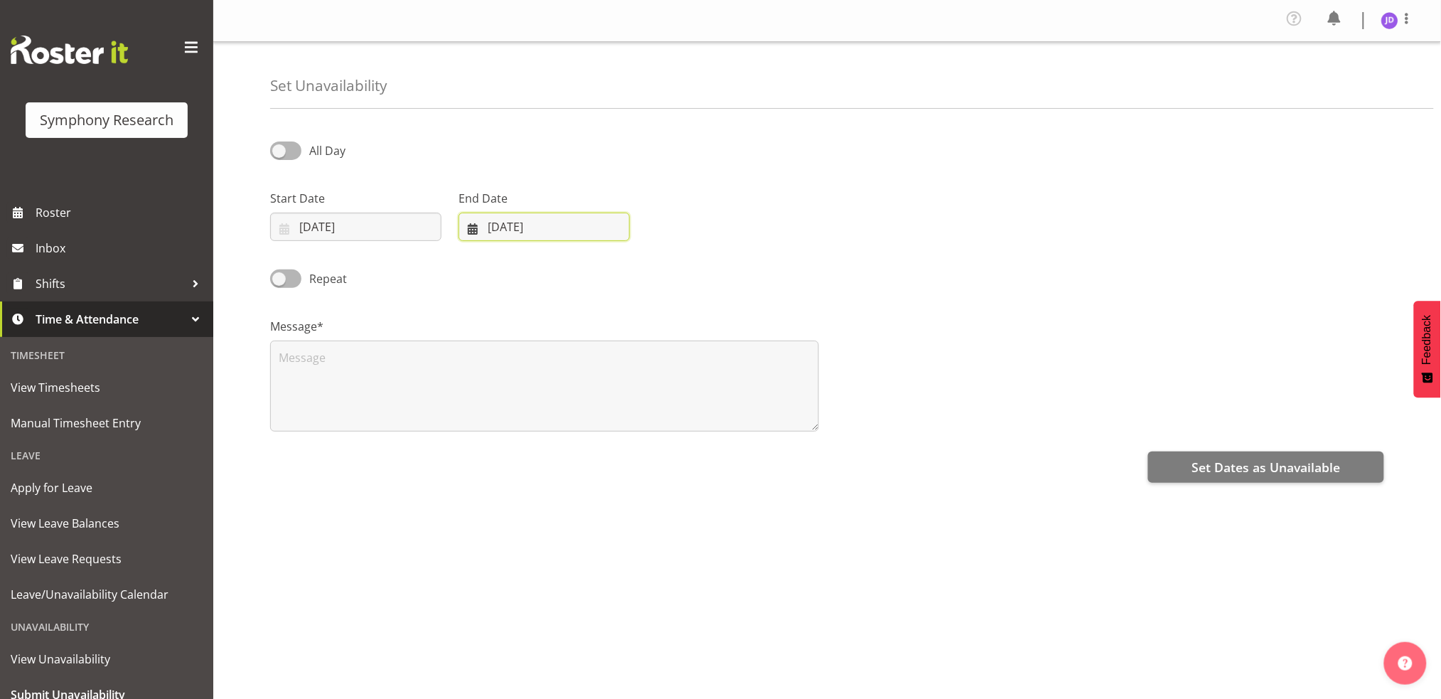
click at [595, 225] on input "[DATE]" at bounding box center [544, 227] width 171 height 28
click at [629, 368] on span "12" at bounding box center [629, 370] width 11 height 14
type input "[DATE]"
click at [282, 149] on span at bounding box center [285, 150] width 31 height 18
click at [279, 149] on input "All Day" at bounding box center [274, 150] width 9 height 9
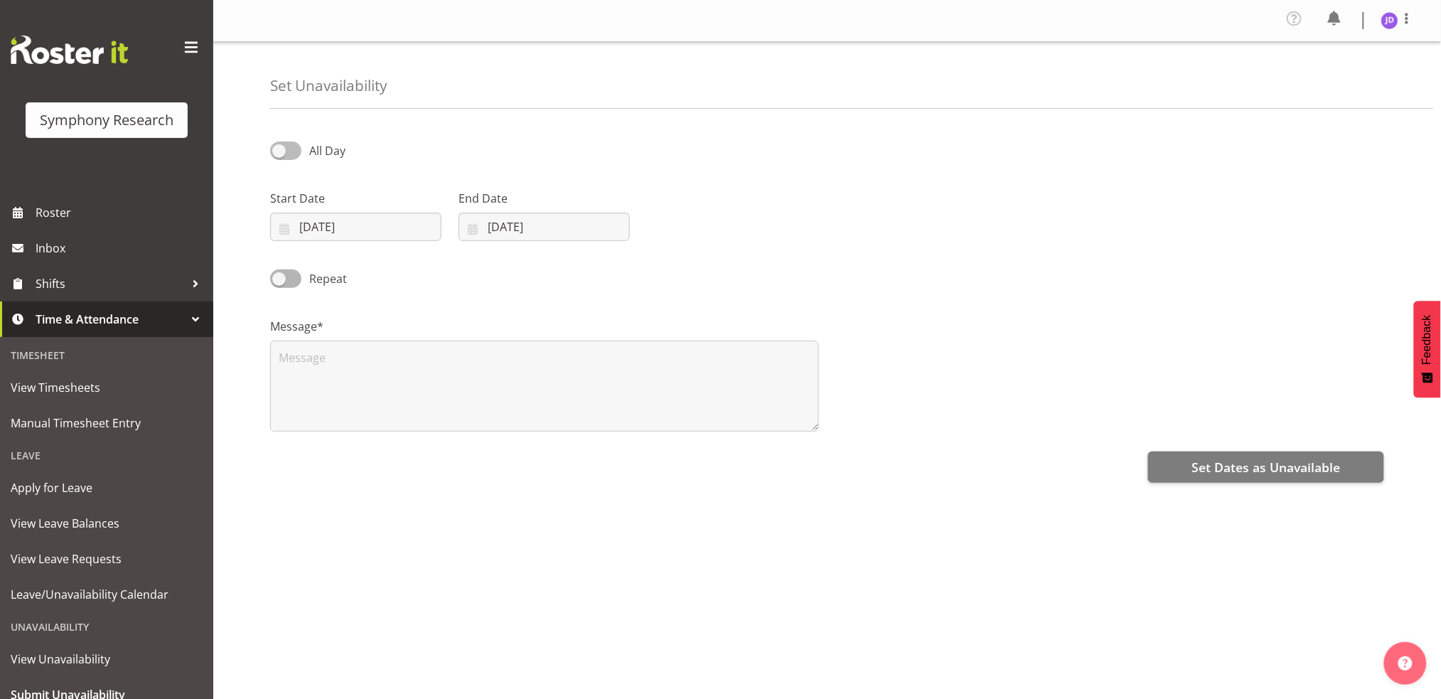
checkbox input "true"
select select "16"
select select "38"
click at [685, 226] on input "16:38" at bounding box center [732, 227] width 171 height 28
click at [741, 262] on select "00 01 02 03 04 05 06 07 08 09 10 11 12 13 14 15 16 17 18 19 20 21 22 23" at bounding box center [744, 264] width 32 height 28
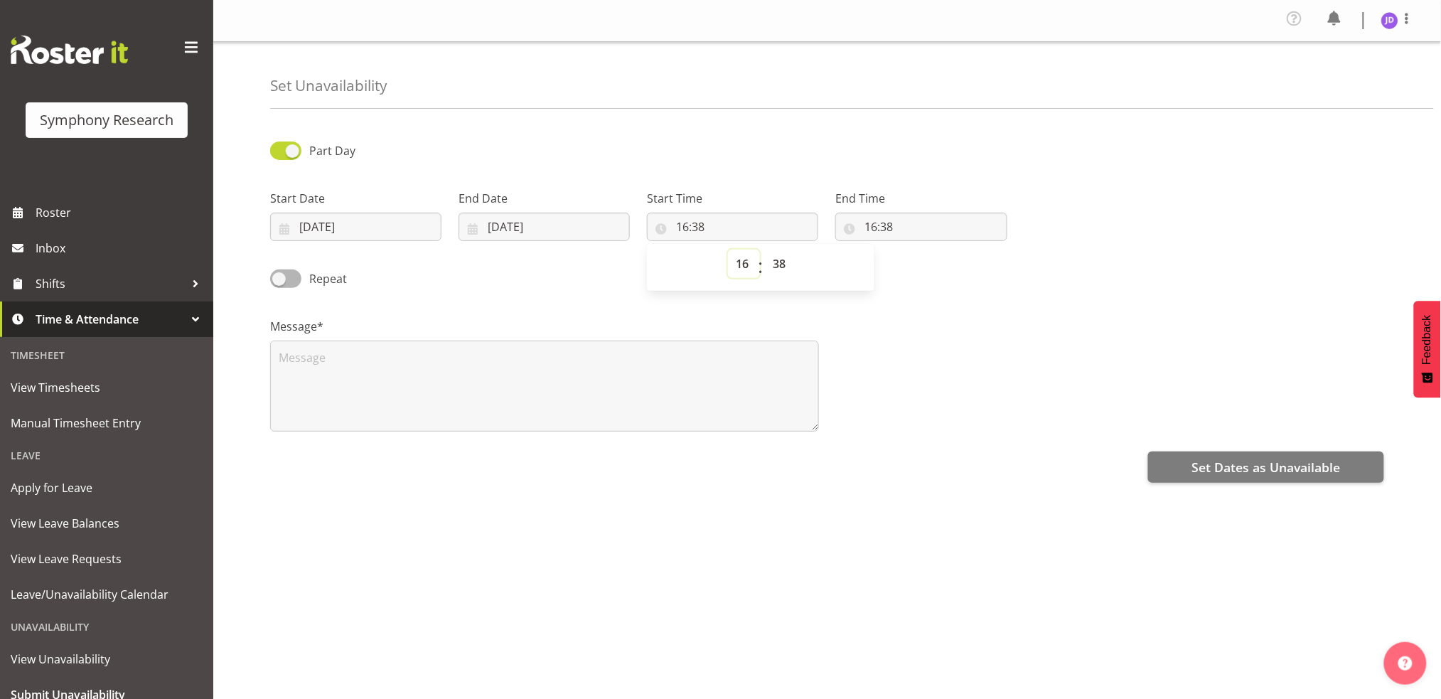
select select "8"
click at [728, 250] on select "00 01 02 03 04 05 06 07 08 09 10 11 12 13 14 15 16 17 18 19 20 21 22 23" at bounding box center [744, 264] width 32 height 28
type input "08:38"
drag, startPoint x: 778, startPoint y: 261, endPoint x: 787, endPoint y: 270, distance: 13.1
click at [779, 261] on select "00 01 02 03 04 05 06 07 08 09 10 11 12 13 14 15 16 17 18 19 20 21 22 23 24 25 2…" at bounding box center [781, 264] width 32 height 28
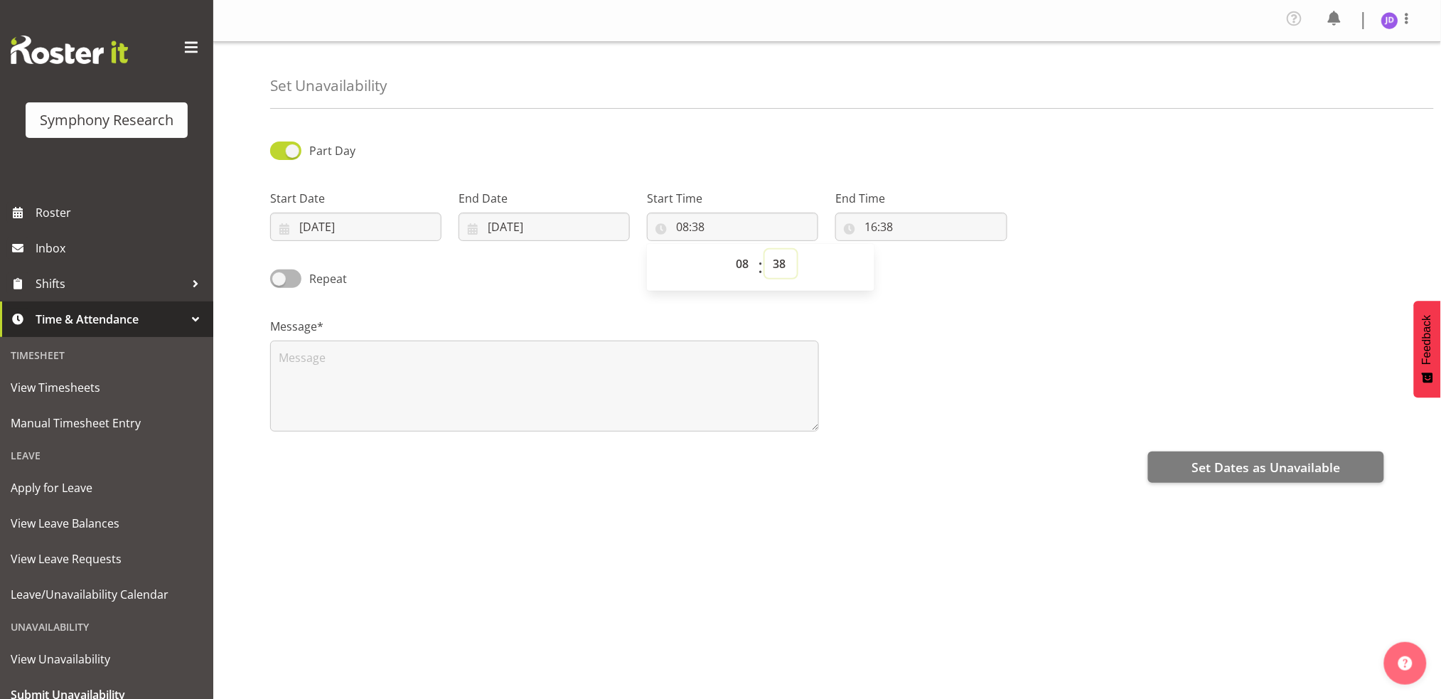
select select "30"
click at [765, 250] on select "00 01 02 03 04 05 06 07 08 09 10 11 12 13 14 15 16 17 18 19 20 21 22 23 24 25 2…" at bounding box center [781, 264] width 32 height 28
type input "08:30"
drag, startPoint x: 877, startPoint y: 228, endPoint x: 892, endPoint y: 233, distance: 15.1
click at [880, 228] on input "16:38" at bounding box center [920, 227] width 171 height 28
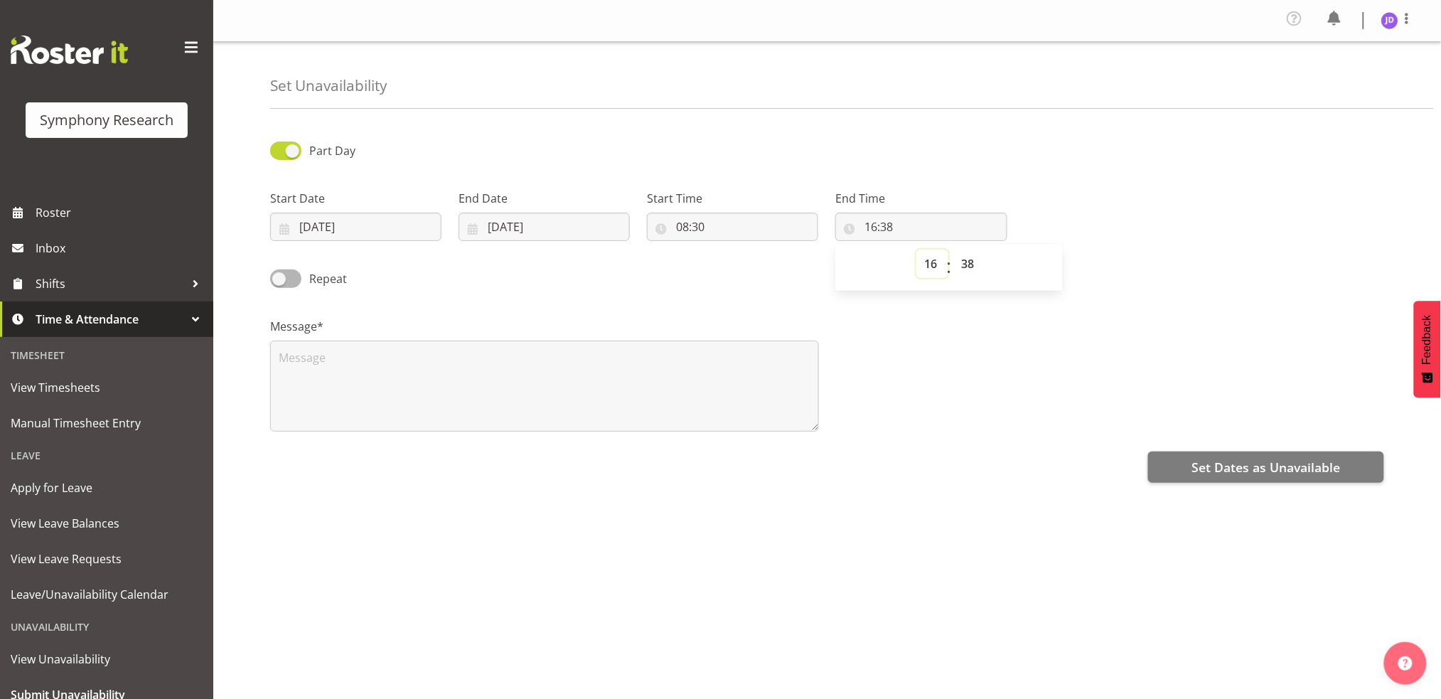
click at [931, 261] on select "00 01 02 03 04 05 06 07 08 09 10 11 12 13 14 15 16 17 18 19 20 21 22 23" at bounding box center [933, 264] width 32 height 28
select select "23"
click at [917, 250] on select "00 01 02 03 04 05 06 07 08 09 10 11 12 13 14 15 16 17 18 19 20 21 22 23" at bounding box center [933, 264] width 32 height 28
type input "23:38"
click at [968, 262] on select "00 01 02 03 04 05 06 07 08 09 10 11 12 13 14 15 16 17 18 19 20 21 22 23 24 25 2…" at bounding box center [969, 264] width 32 height 28
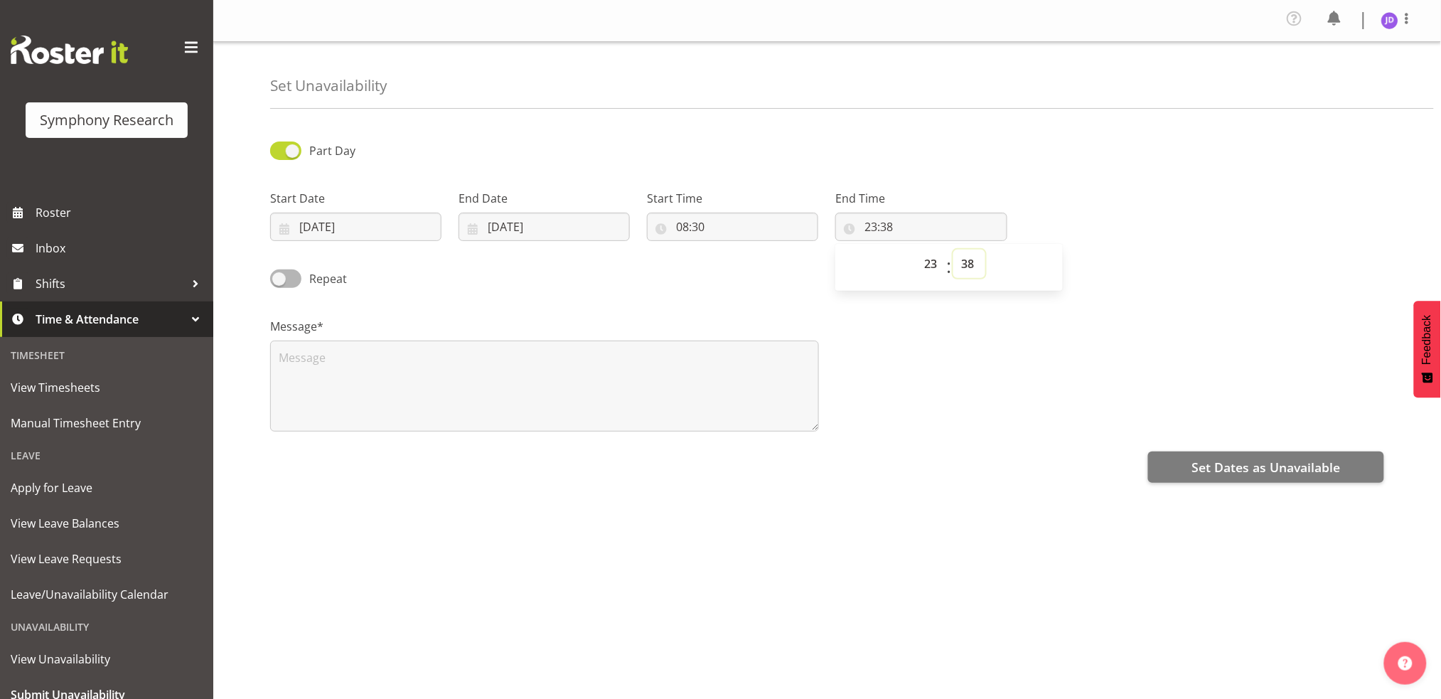
select select "0"
click at [953, 250] on select "00 01 02 03 04 05 06 07 08 09 10 11 12 13 14 15 16 17 18 19 20 21 22 23 24 25 2…" at bounding box center [969, 264] width 32 height 28
type input "23:00"
drag, startPoint x: 336, startPoint y: 368, endPoint x: 363, endPoint y: 363, distance: 27.5
click at [336, 366] on textarea at bounding box center [544, 386] width 549 height 91
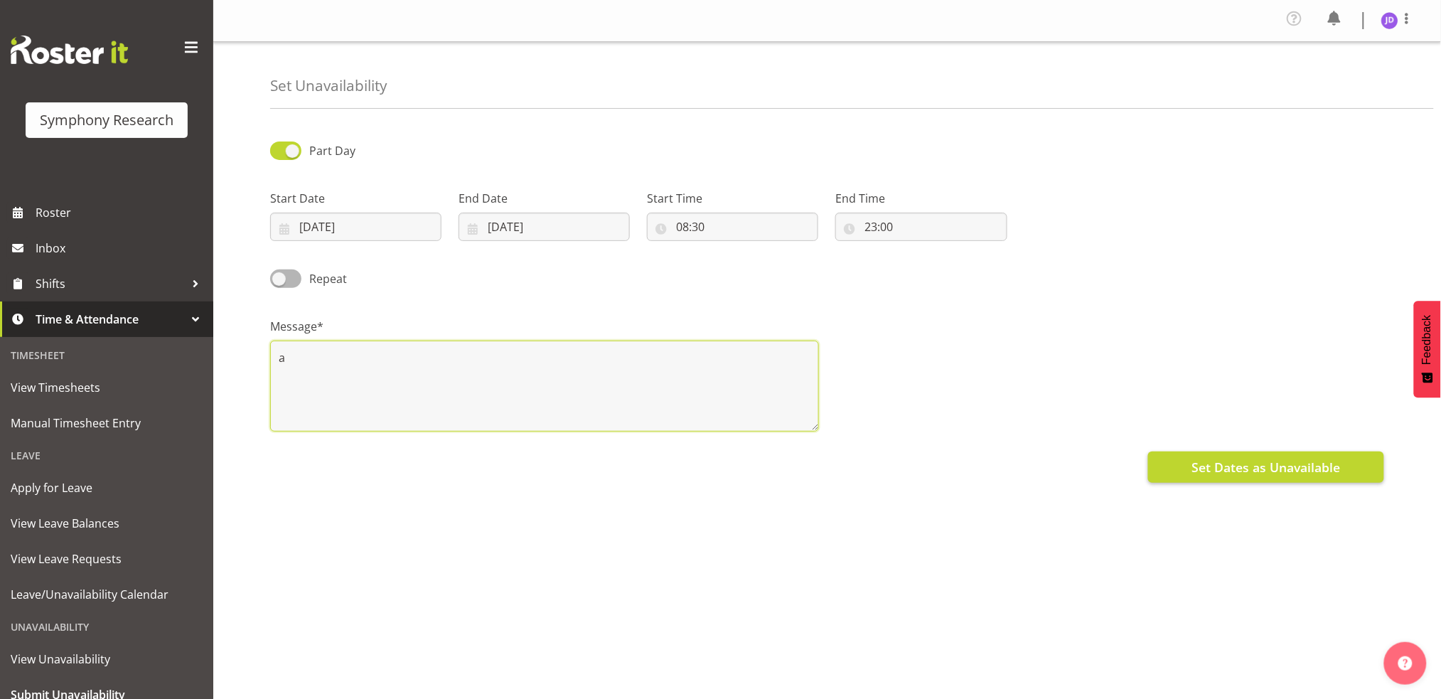
type textarea "a"
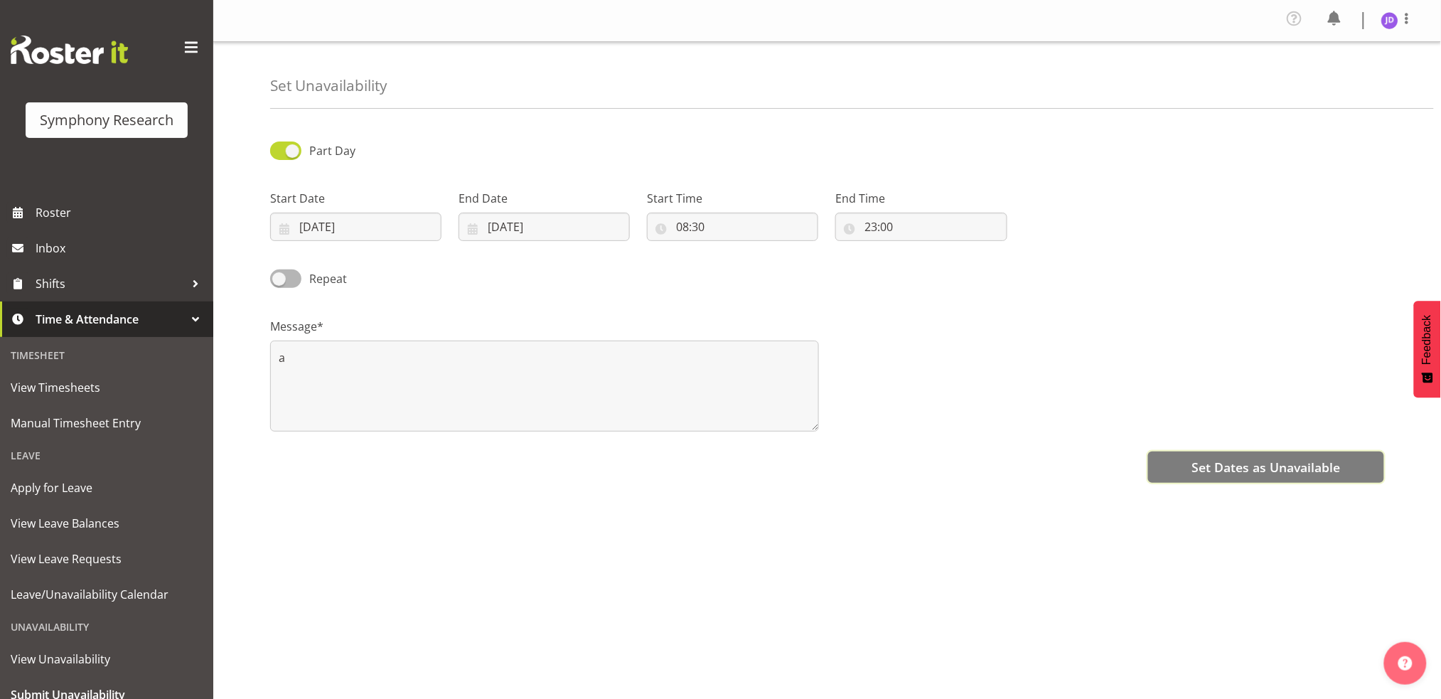
drag, startPoint x: 1260, startPoint y: 461, endPoint x: 1280, endPoint y: 423, distance: 42.6
click at [1265, 439] on div "Part Day Start Date 12/09/2025 January February March April May June July Augus…" at bounding box center [855, 403] width 1171 height 569
click at [381, 223] on input "12/09/2025" at bounding box center [355, 227] width 171 height 28
drag, startPoint x: 442, startPoint y: 396, endPoint x: 448, endPoint y: 385, distance: 13.1
click at [442, 393] on span "19" at bounding box center [440, 397] width 11 height 14
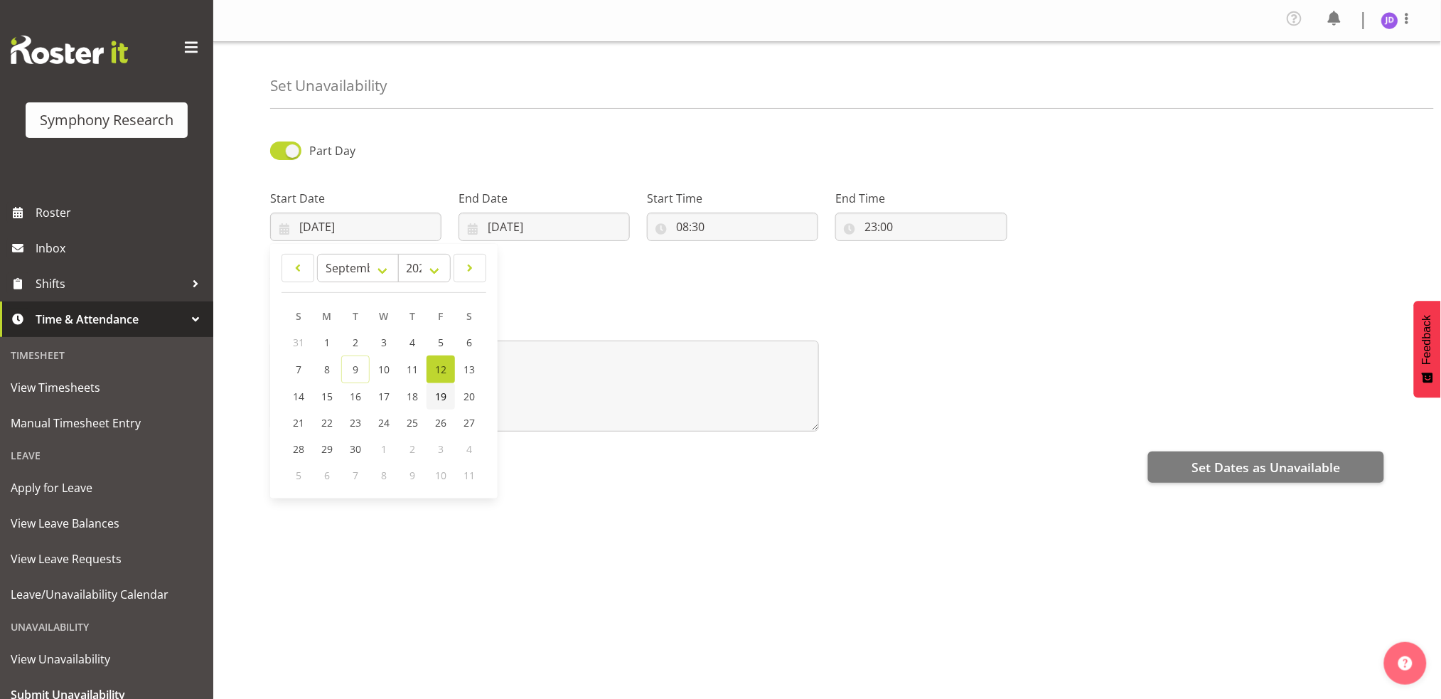
type input "19/09/2025"
click at [575, 239] on input "12/09/2025" at bounding box center [544, 227] width 171 height 28
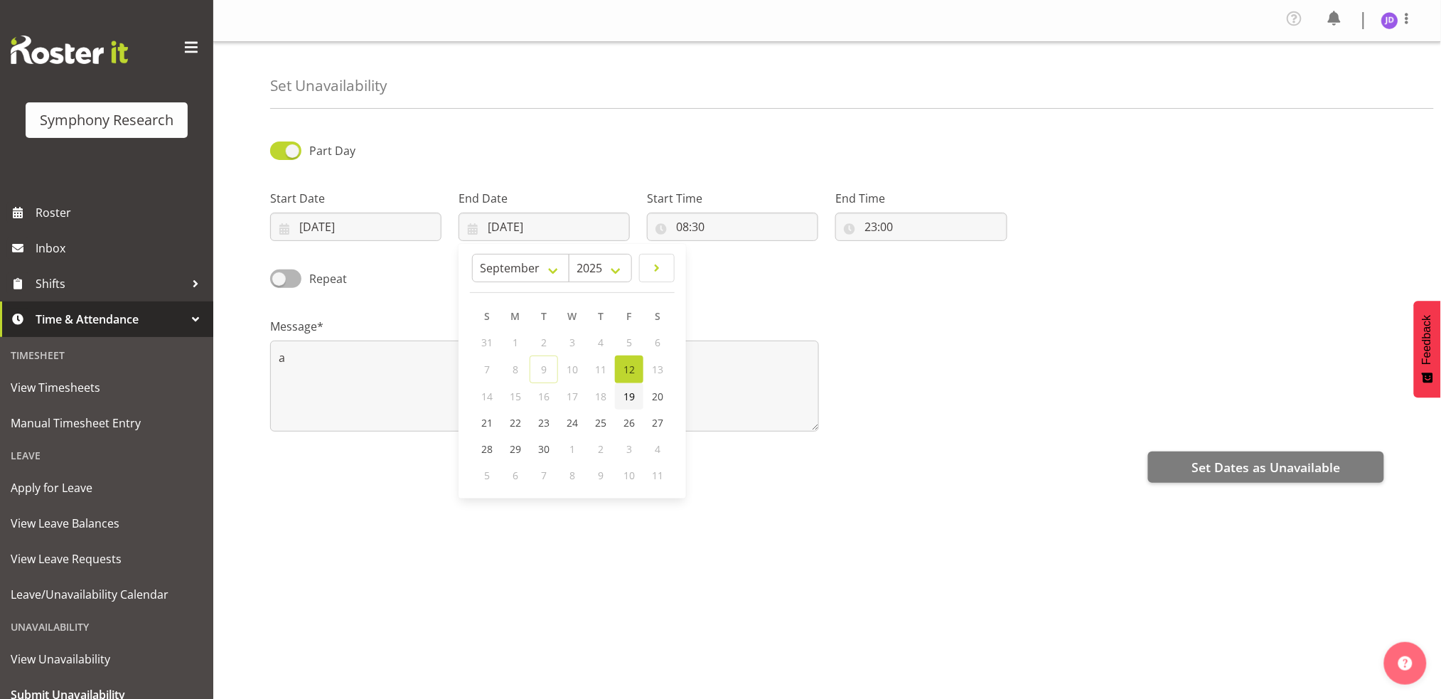
click at [629, 396] on span "19" at bounding box center [629, 397] width 11 height 14
type input "19/09/2025"
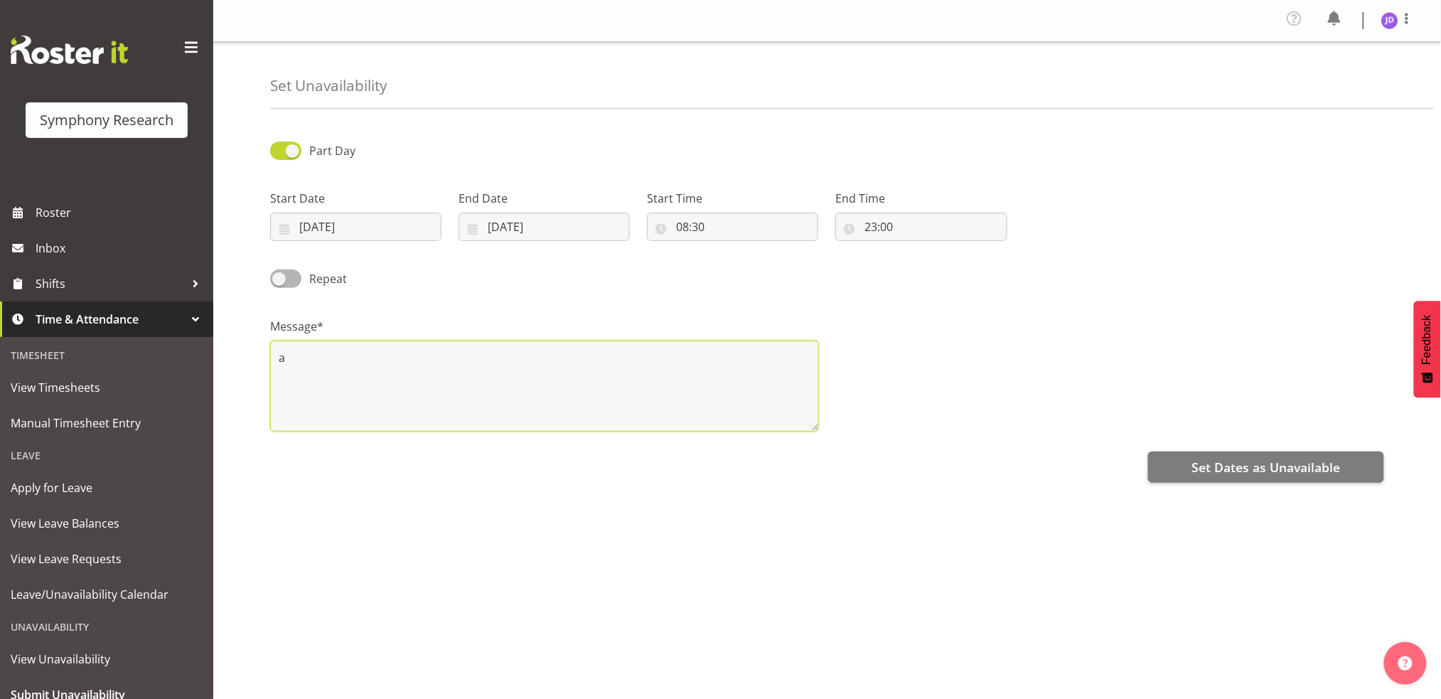
click at [360, 356] on textarea "a" at bounding box center [544, 386] width 549 height 91
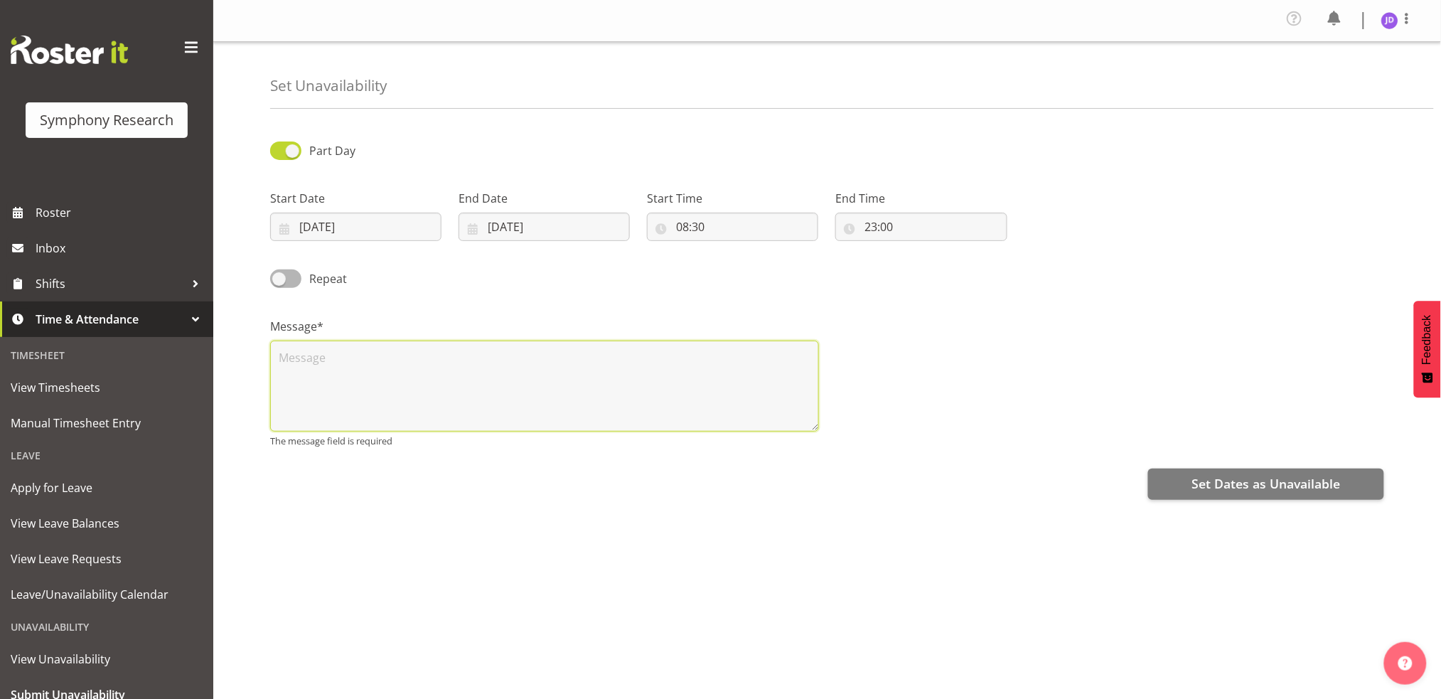
type textarea "a"
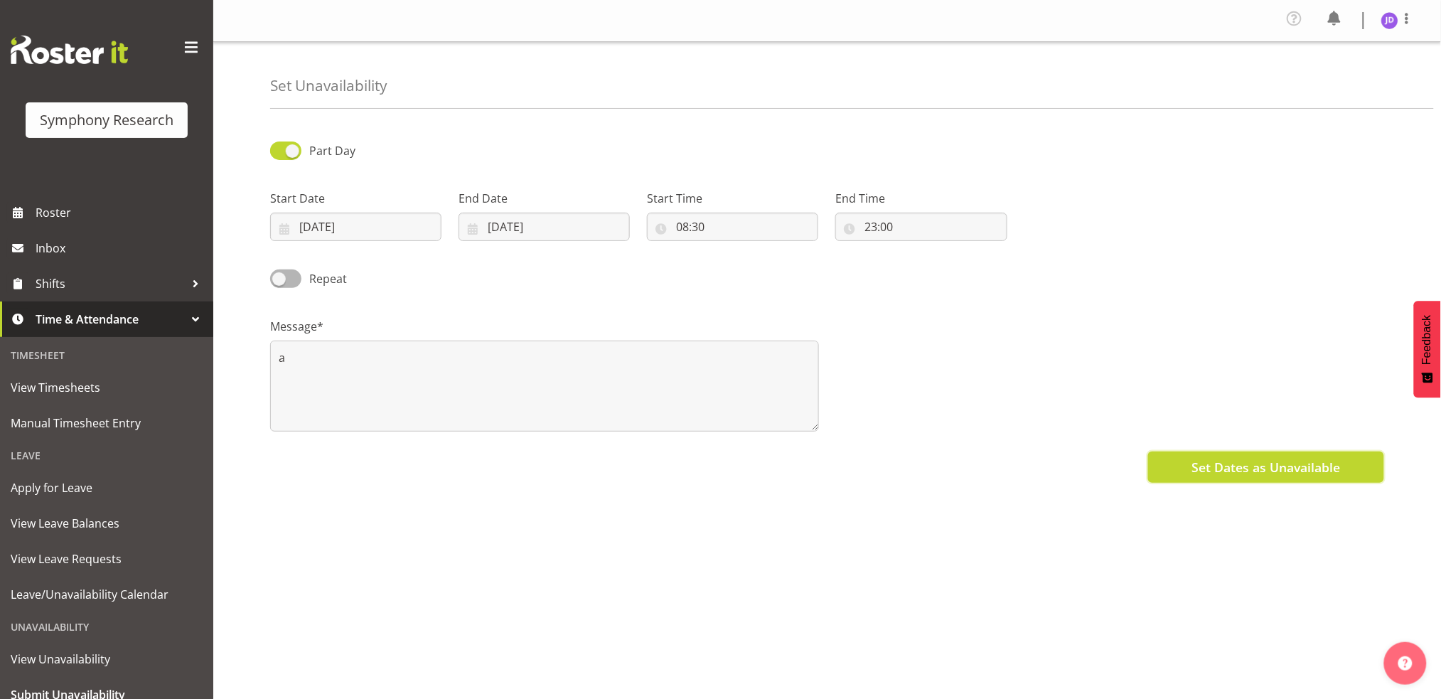
click at [1188, 462] on button "Set Dates as Unavailable" at bounding box center [1266, 467] width 236 height 31
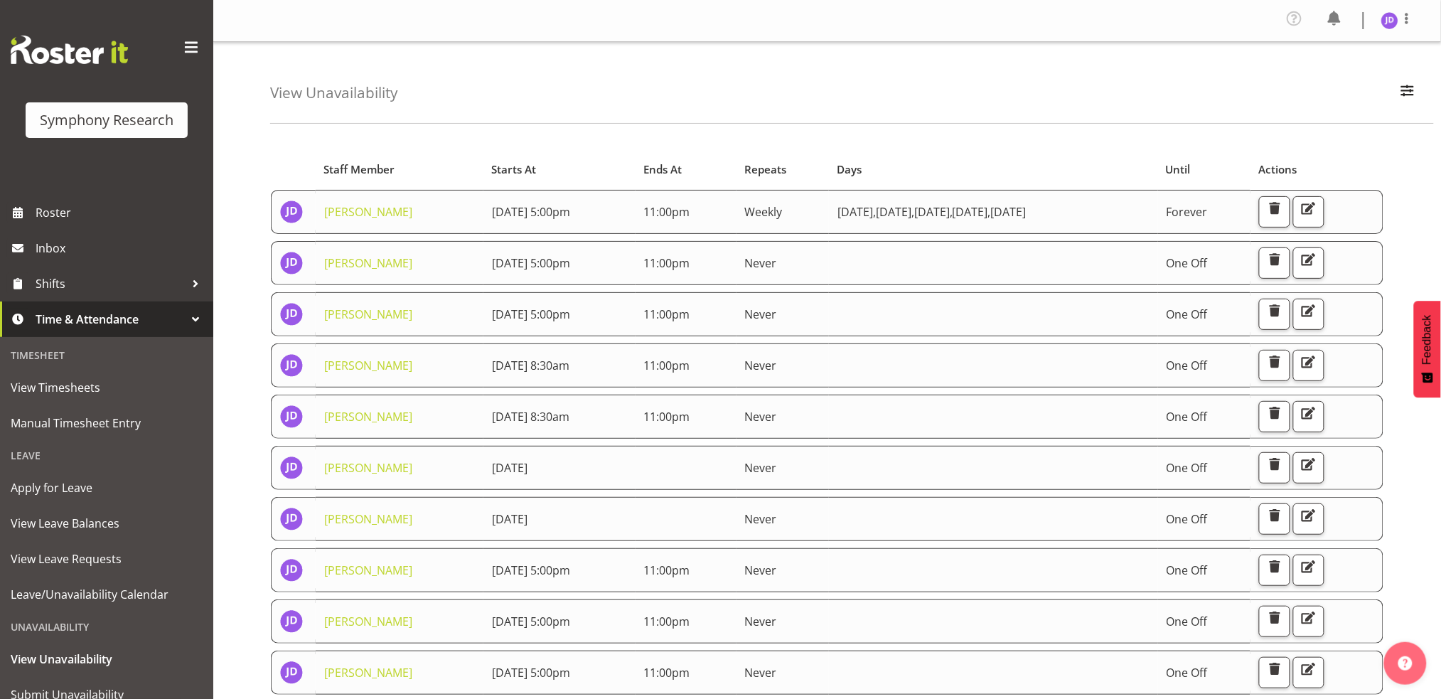
scroll to position [54, 0]
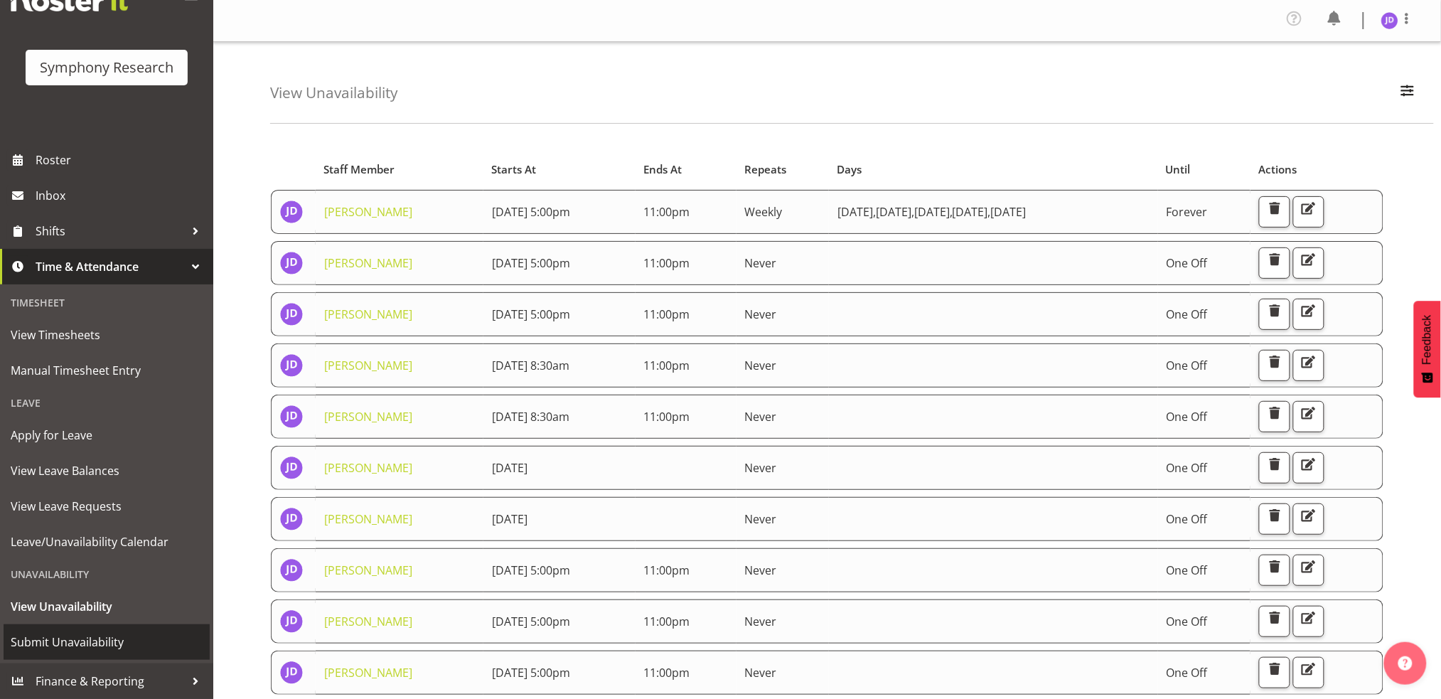
click at [58, 643] on span "Submit Unavailability" at bounding box center [107, 641] width 192 height 21
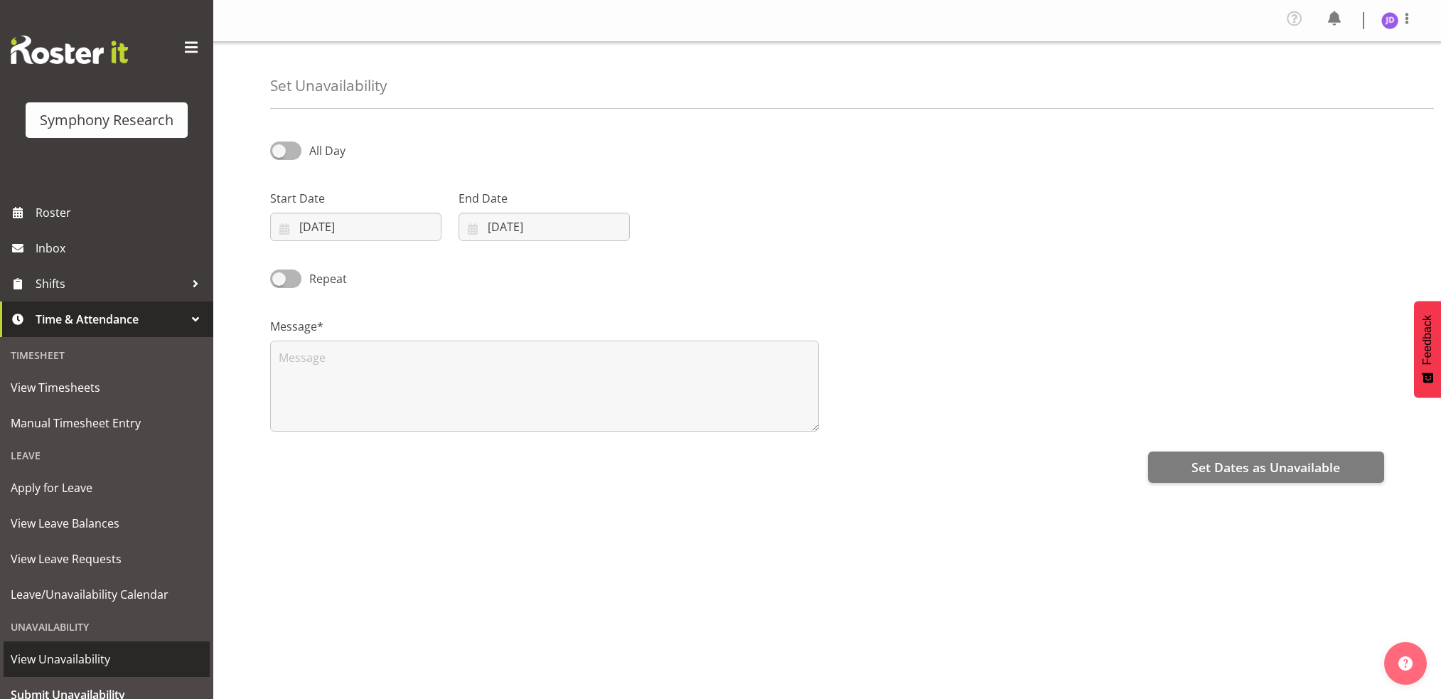
select select "8"
select select "2025"
click at [402, 230] on input "09/09/2025" at bounding box center [355, 227] width 171 height 28
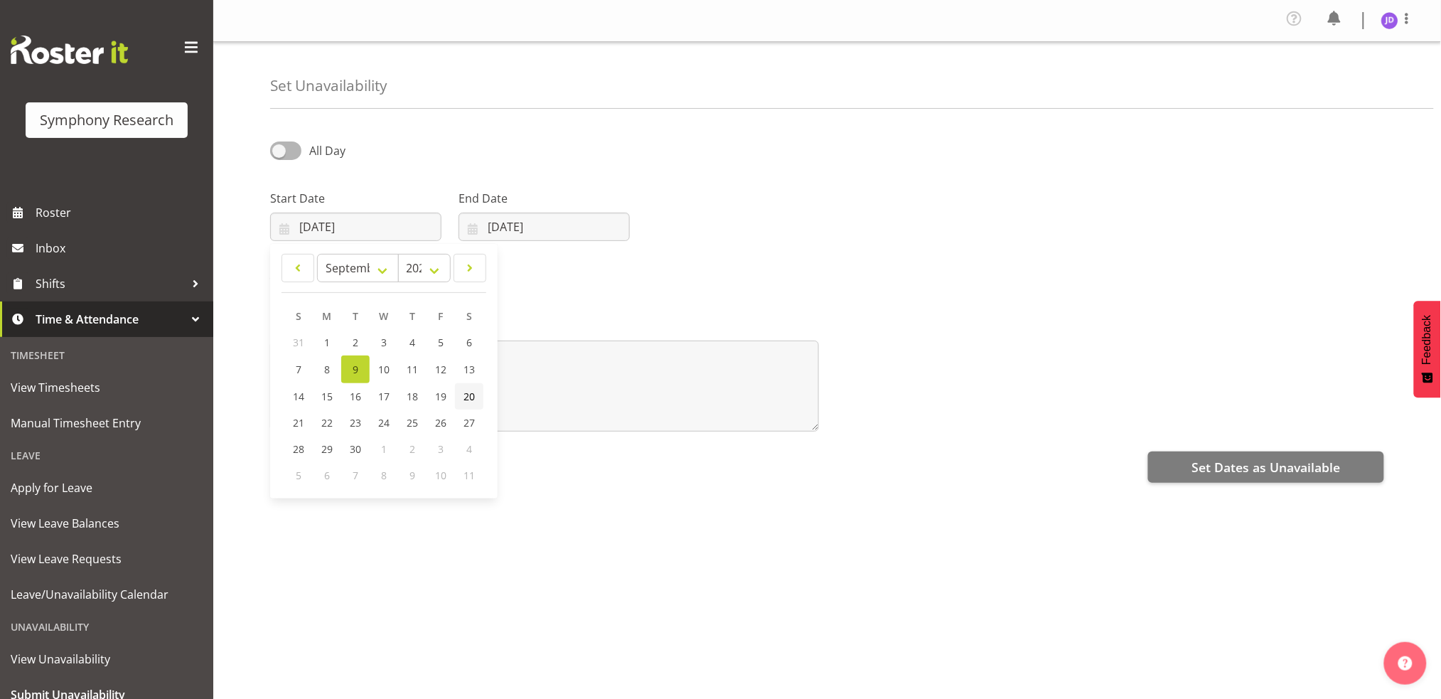
click at [471, 392] on span "20" at bounding box center [469, 397] width 11 height 14
type input "20/09/2025"
click at [586, 234] on input "09/09/2025" at bounding box center [544, 227] width 171 height 28
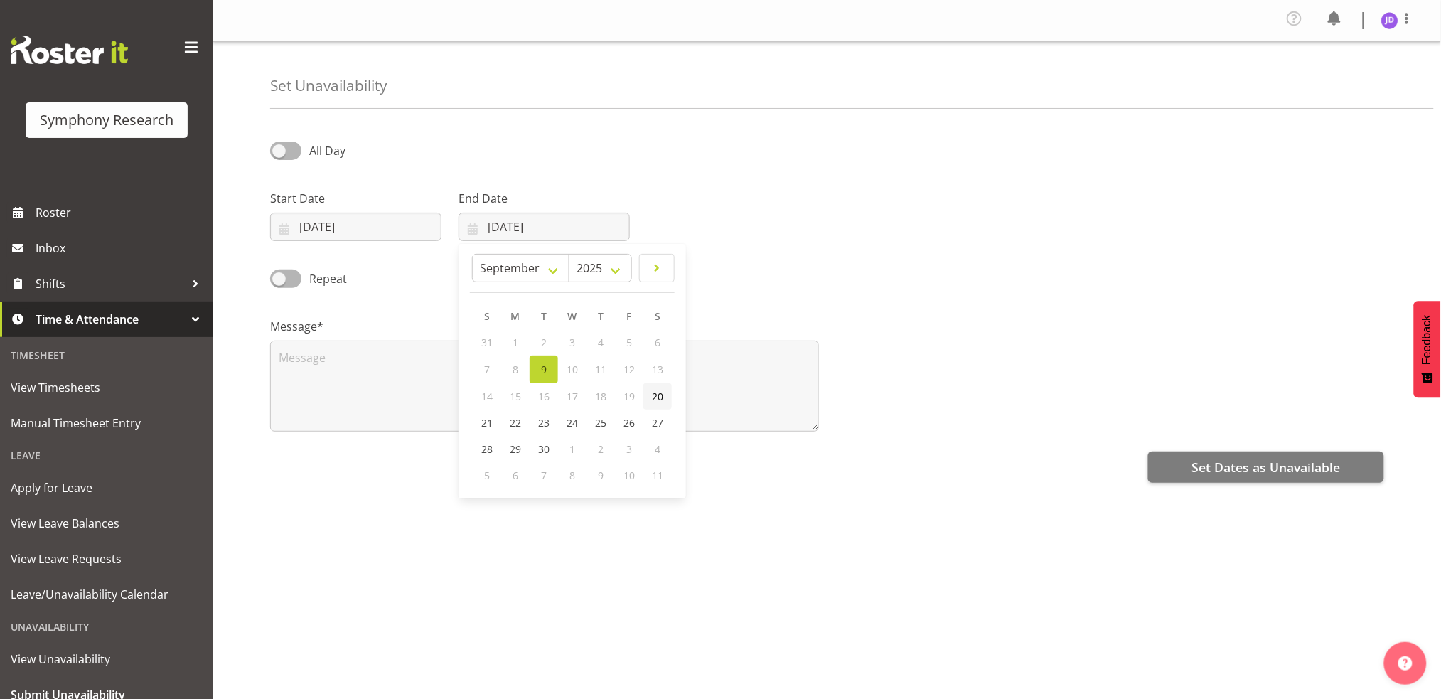
click at [658, 397] on span "20" at bounding box center [657, 397] width 11 height 14
type input "20/09/2025"
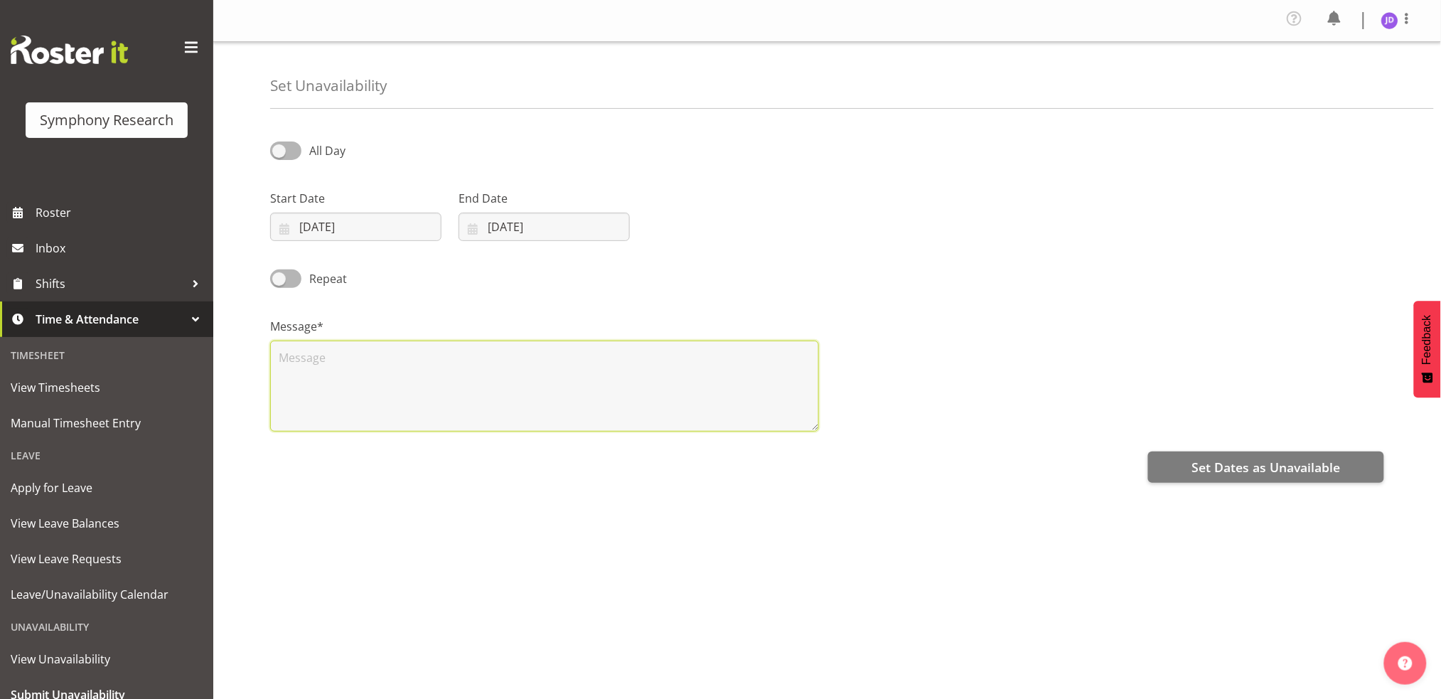
drag, startPoint x: 390, startPoint y: 390, endPoint x: 438, endPoint y: 364, distance: 55.0
click at [394, 385] on textarea at bounding box center [544, 386] width 549 height 91
type textarea "a"
drag, startPoint x: 1197, startPoint y: 469, endPoint x: 1206, endPoint y: 462, distance: 11.2
click at [1199, 466] on span "Set Dates as Unavailable" at bounding box center [1266, 467] width 149 height 18
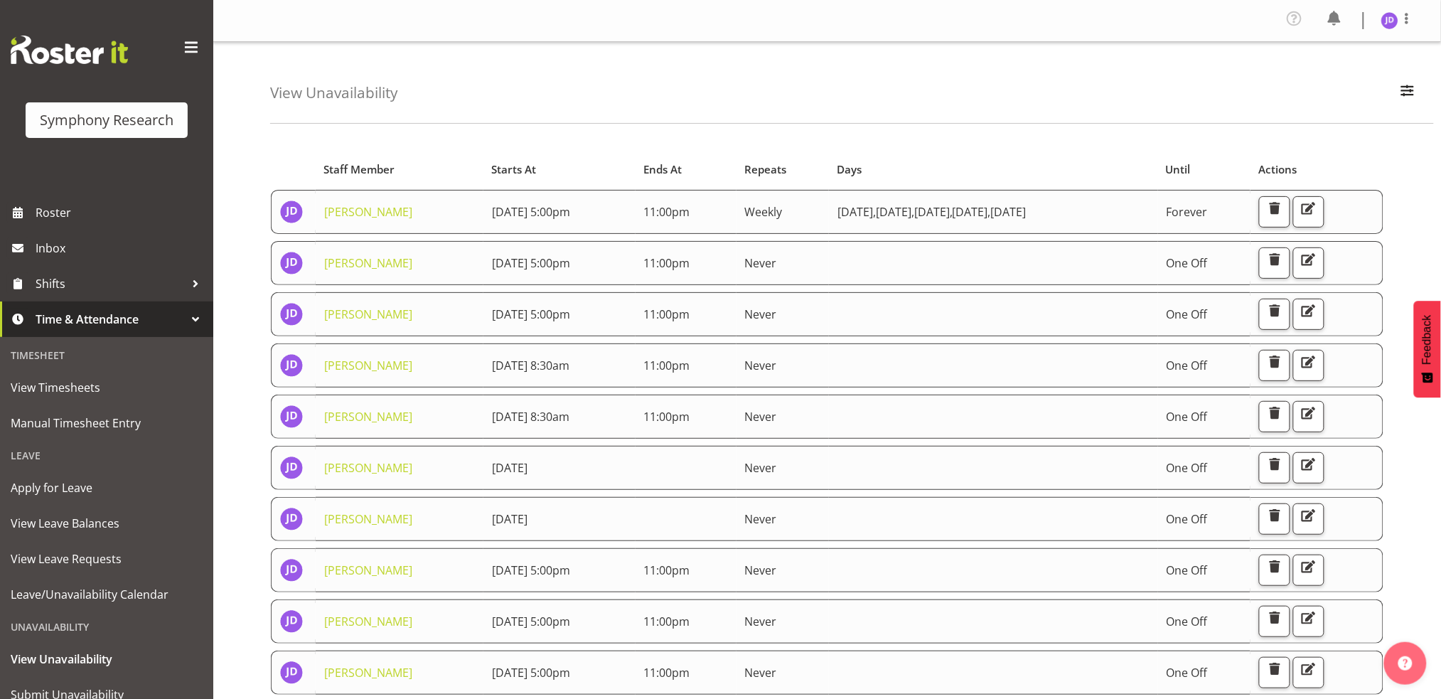
scroll to position [54, 0]
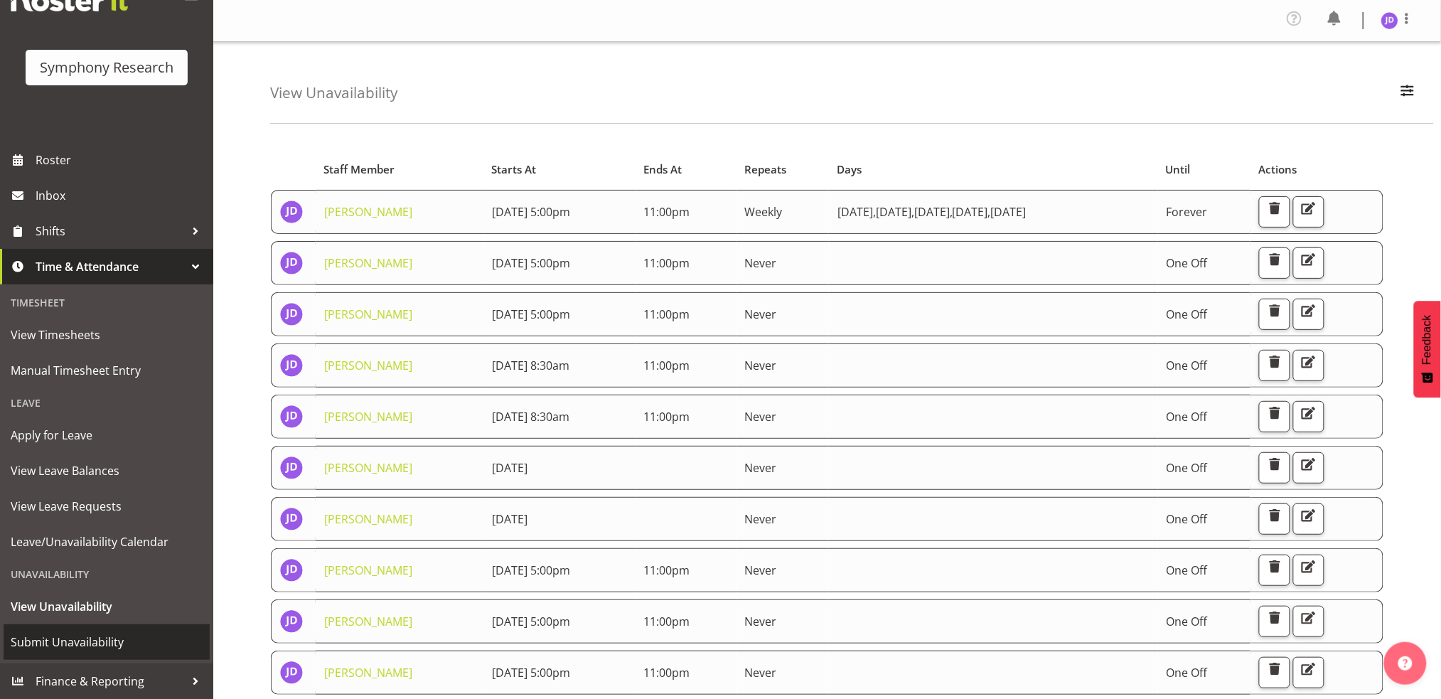
click at [60, 642] on span "Submit Unavailability" at bounding box center [107, 641] width 192 height 21
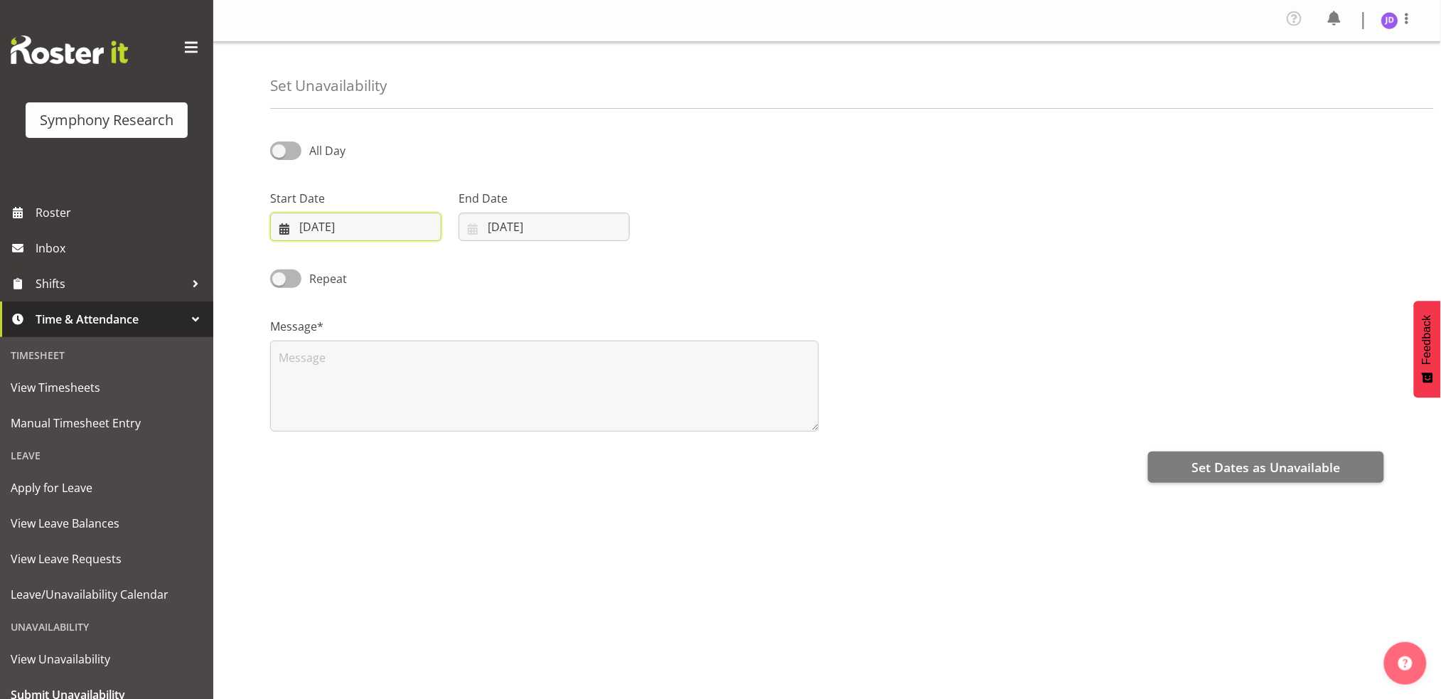
click at [394, 230] on input "[DATE]" at bounding box center [355, 227] width 171 height 28
click at [299, 421] on span "21" at bounding box center [298, 423] width 11 height 14
type input "[DATE]"
click at [580, 227] on input "[DATE]" at bounding box center [544, 227] width 171 height 28
click at [482, 423] on span "21" at bounding box center [486, 423] width 11 height 14
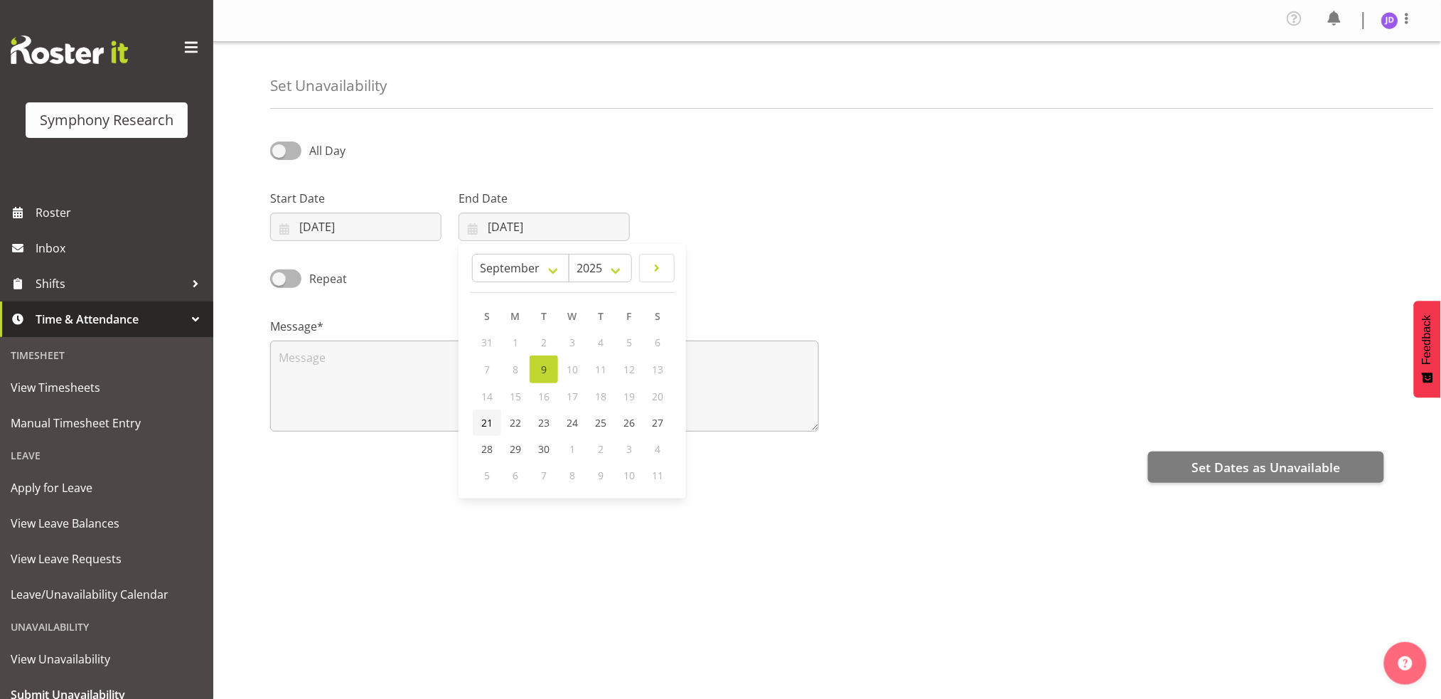
type input "[DATE]"
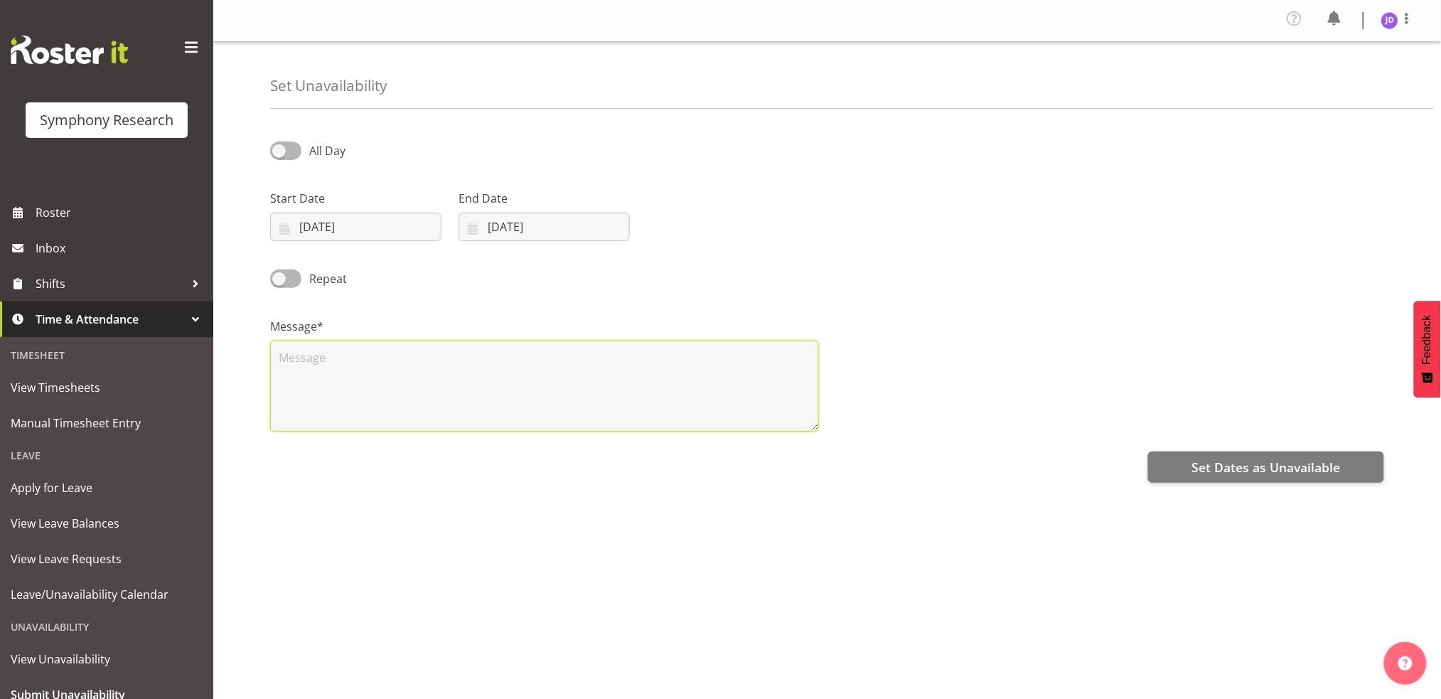
click at [376, 388] on textarea at bounding box center [544, 386] width 549 height 91
type textarea "a"
click at [1299, 466] on span "Set Dates as Unavailable" at bounding box center [1266, 467] width 149 height 18
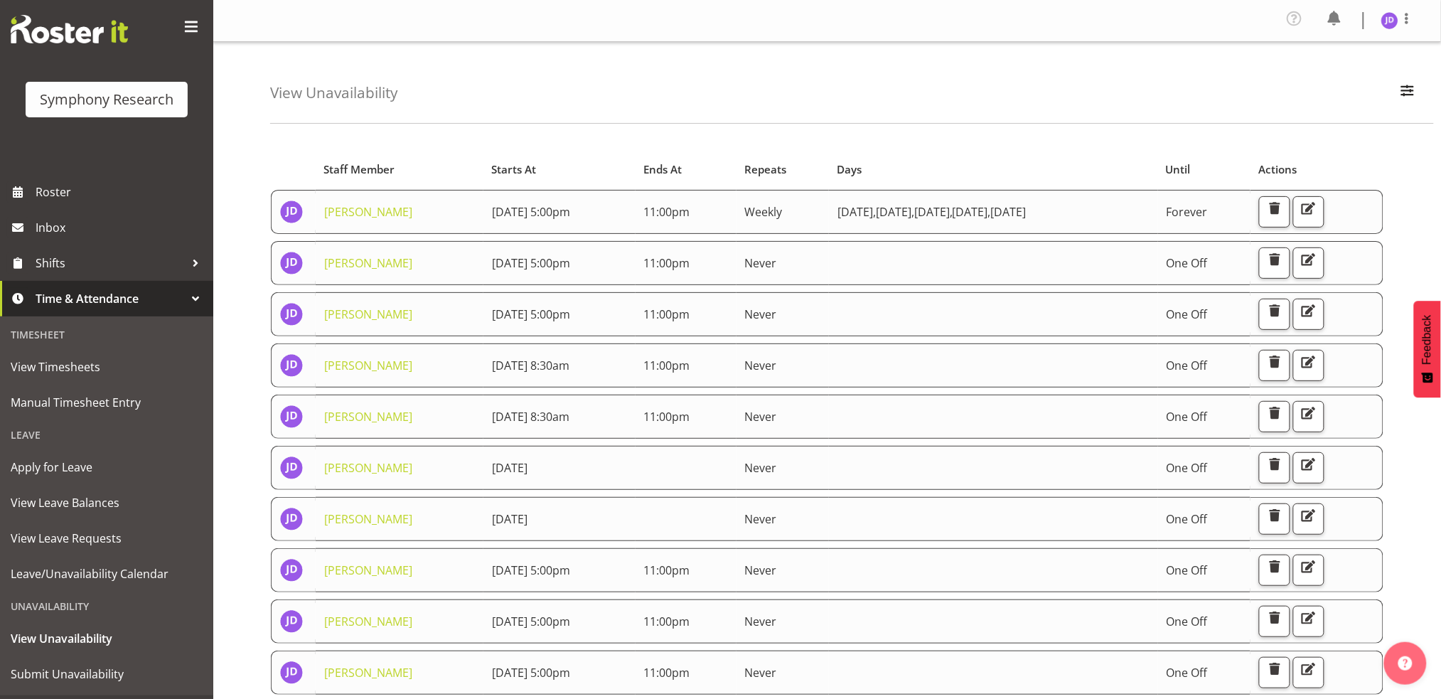
scroll to position [52, 0]
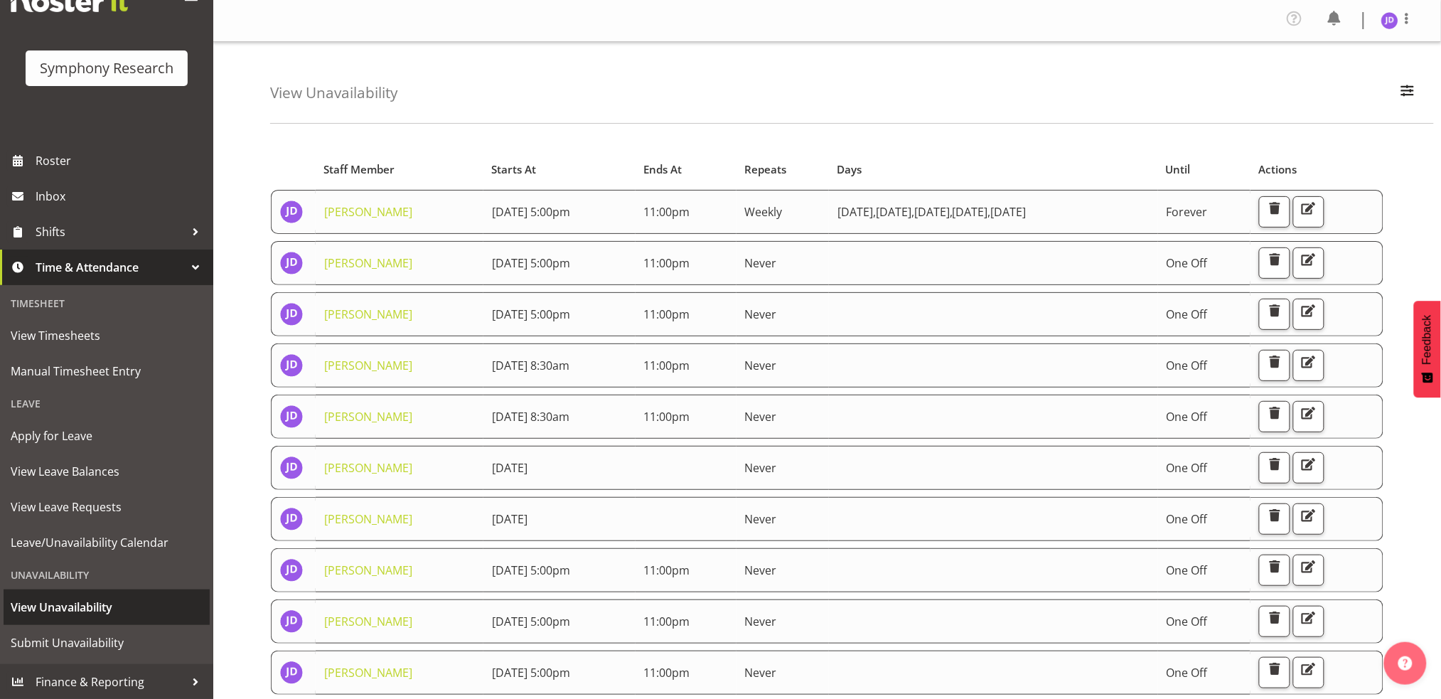
click at [80, 609] on span "View Unavailability" at bounding box center [107, 607] width 192 height 21
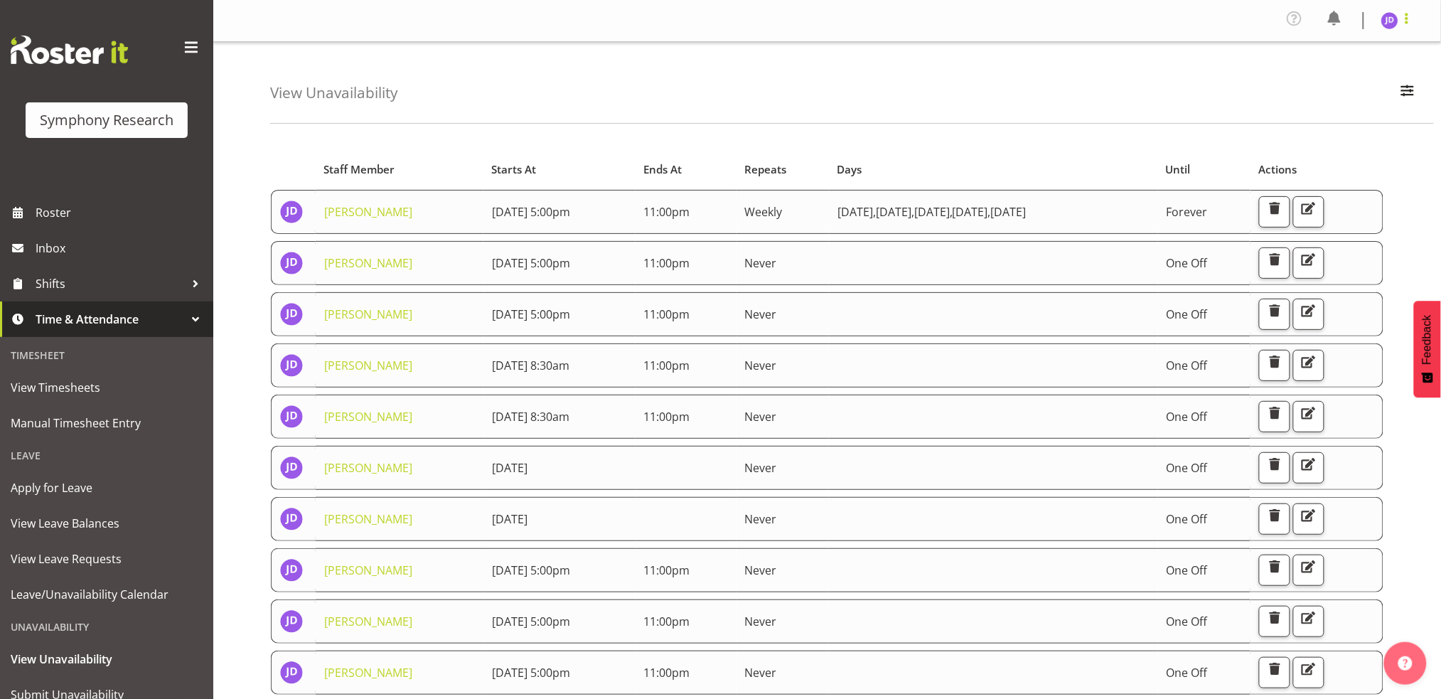
click at [1411, 21] on span at bounding box center [1407, 18] width 17 height 17
click at [1328, 72] on link "Log Out" at bounding box center [1347, 78] width 137 height 26
